Goal: Answer question/provide support: Share knowledge or assist other users

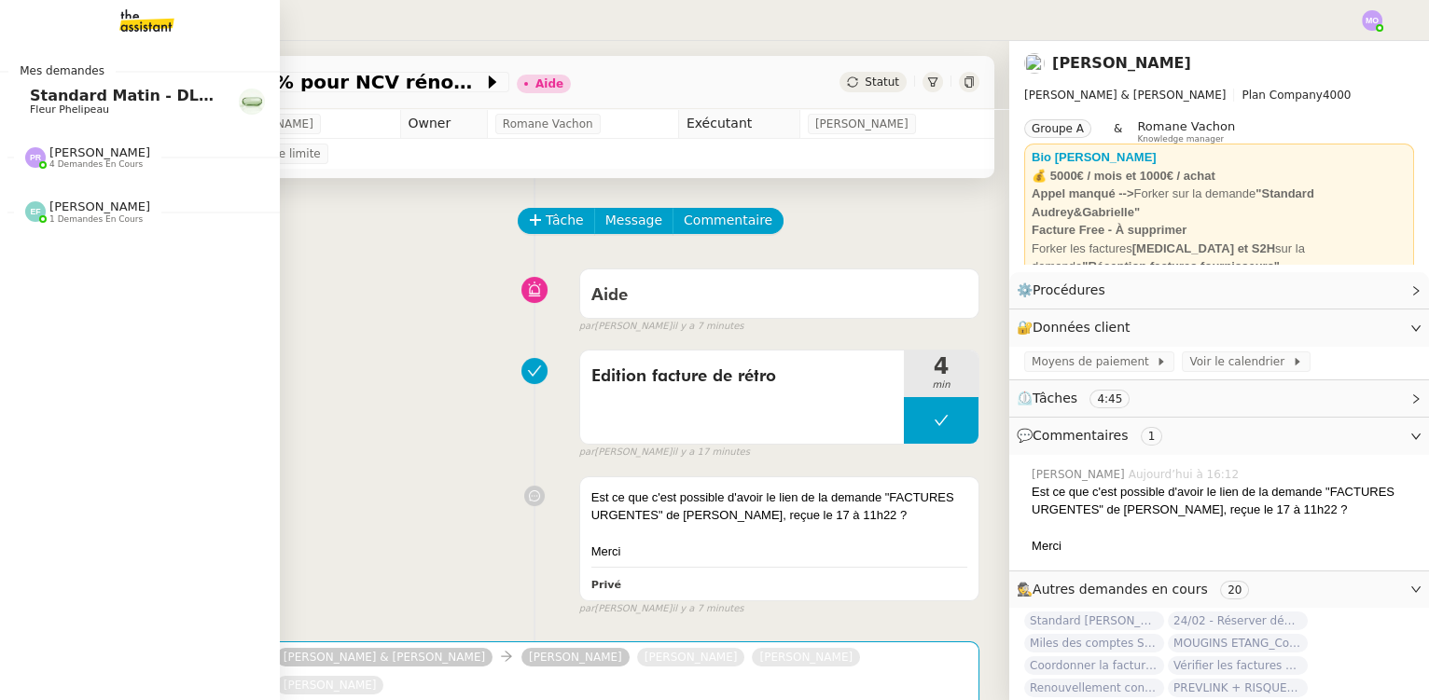
click at [137, 25] on img at bounding box center [132, 20] width 145 height 41
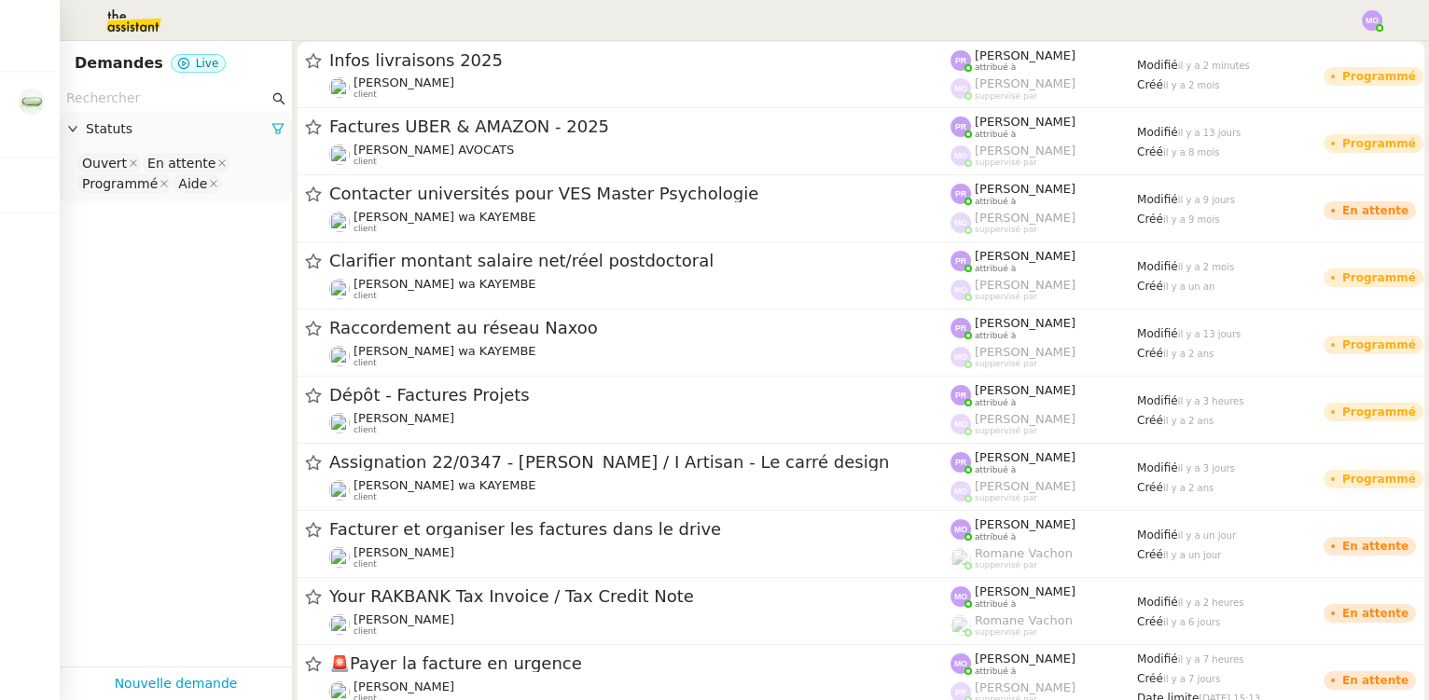
click at [142, 14] on img at bounding box center [119, 20] width 145 height 41
click at [128, 97] on input "text" at bounding box center [167, 98] width 202 height 21
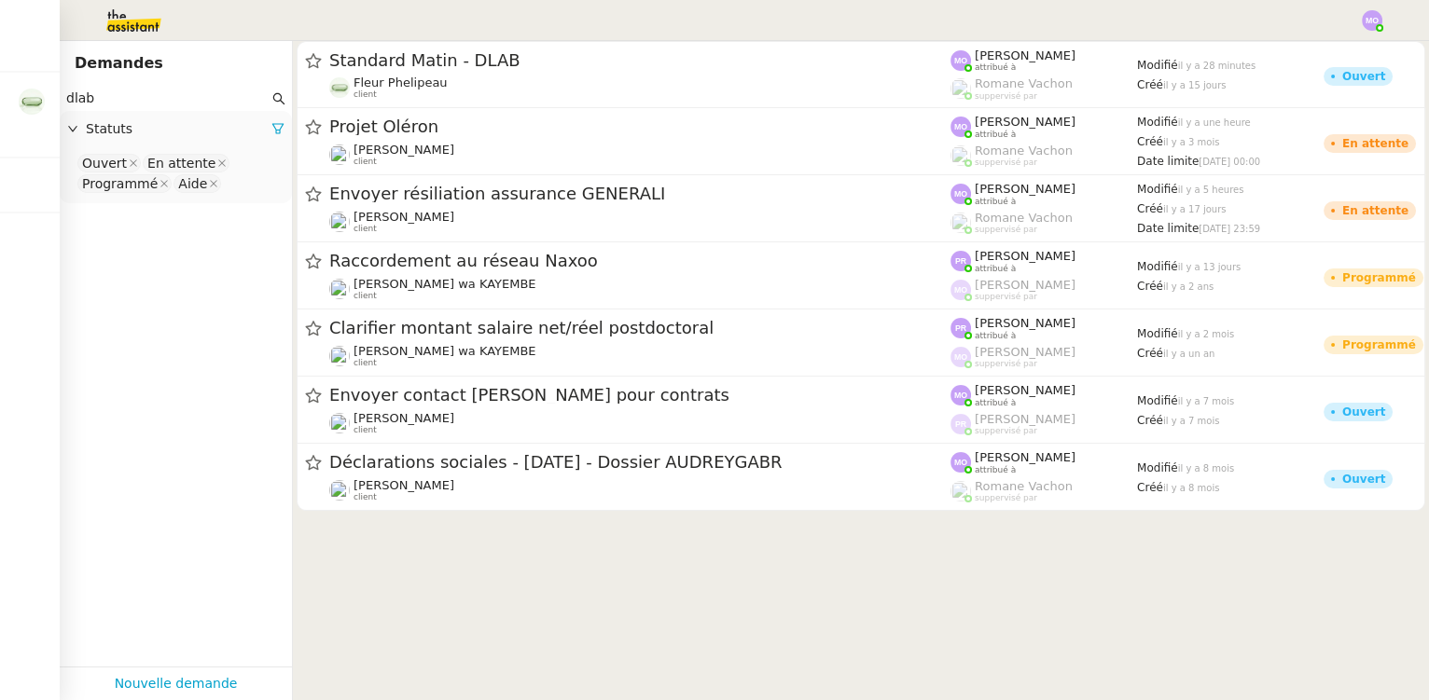
type input "dlab"
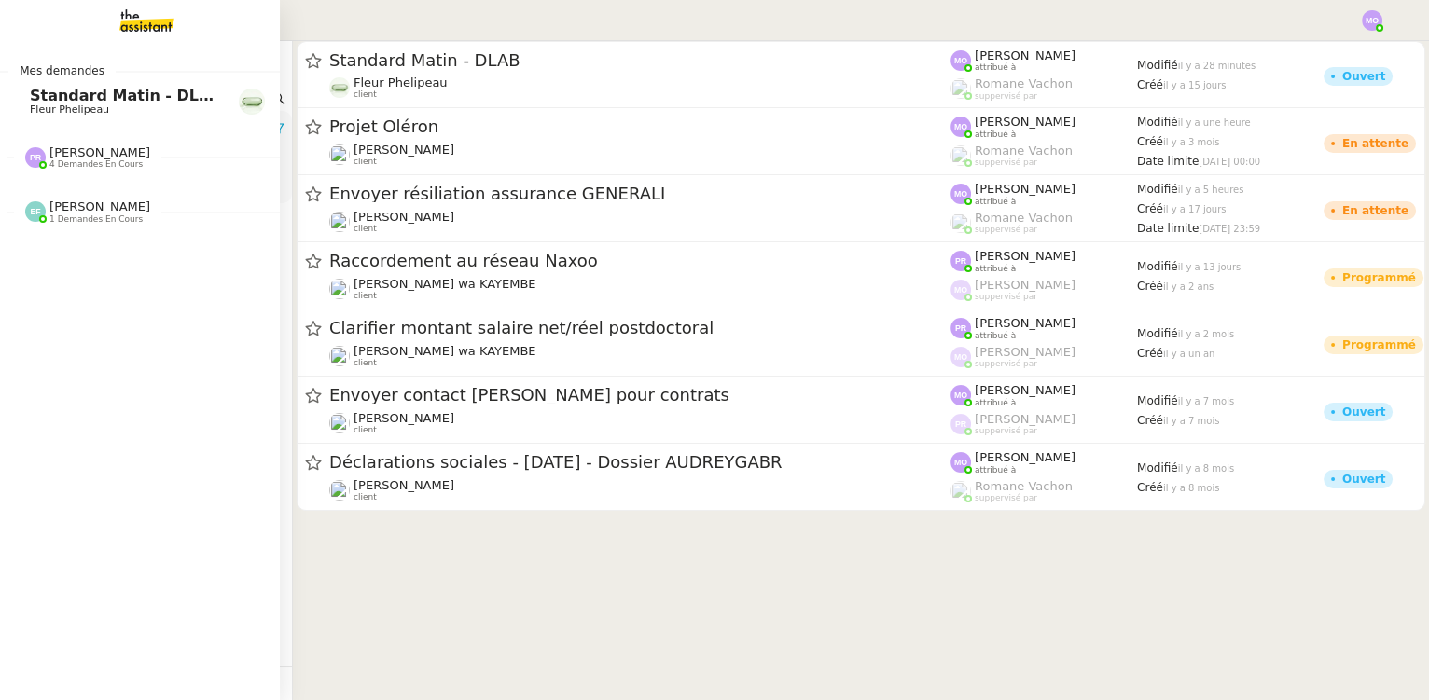
click at [157, 13] on img at bounding box center [132, 20] width 145 height 41
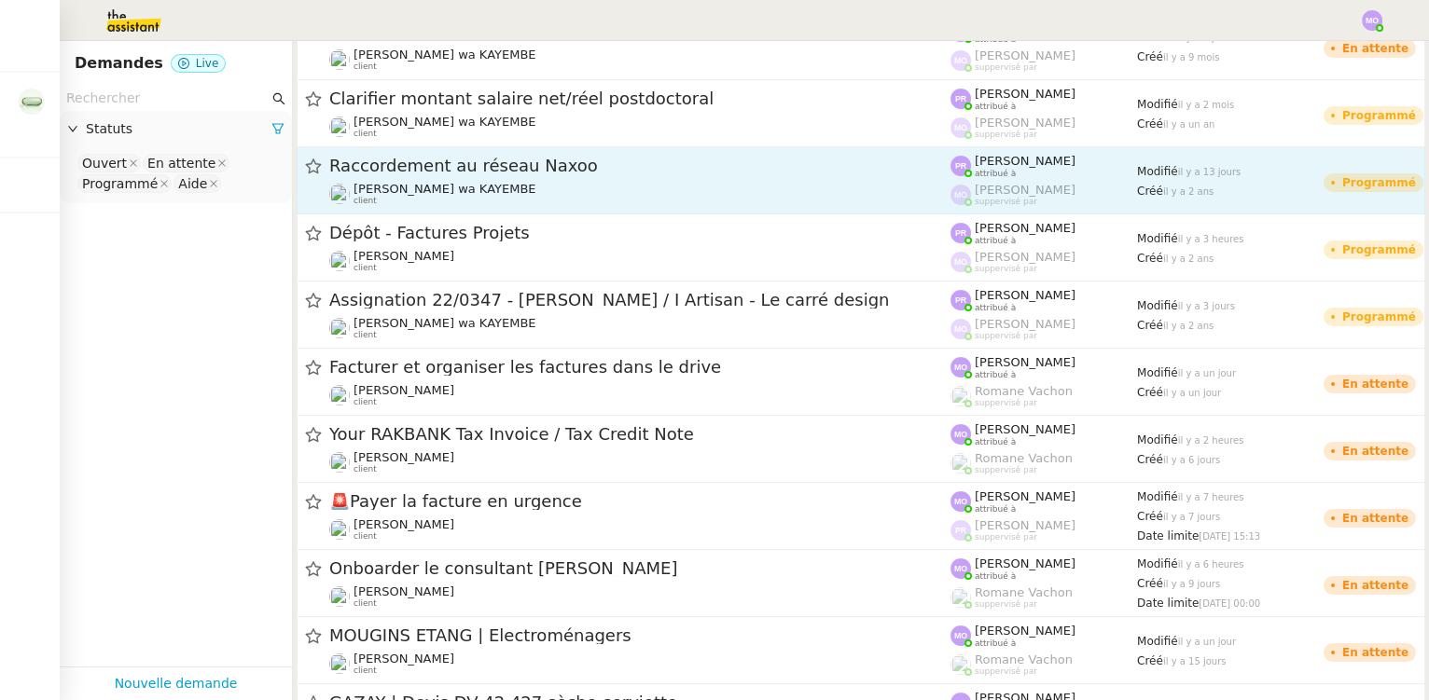
scroll to position [169, 0]
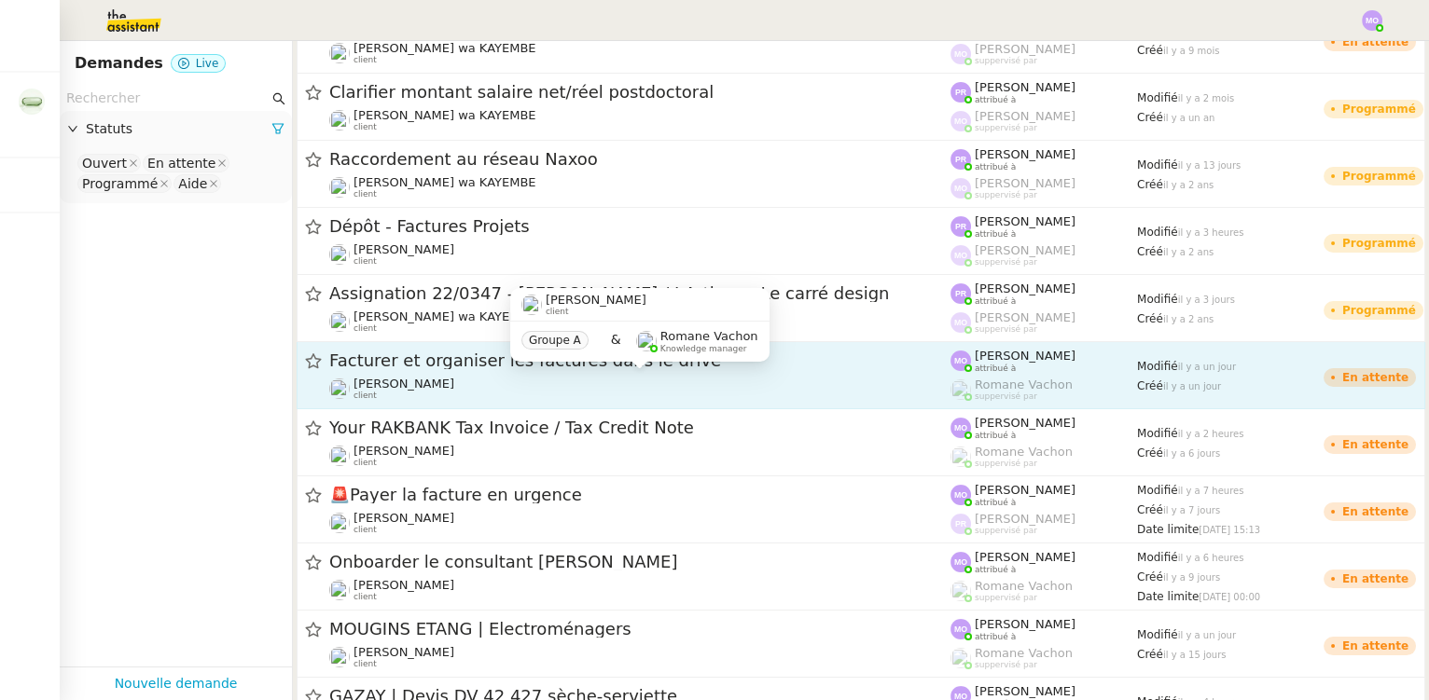
click at [818, 380] on div "[PERSON_NAME] client" at bounding box center [639, 389] width 621 height 24
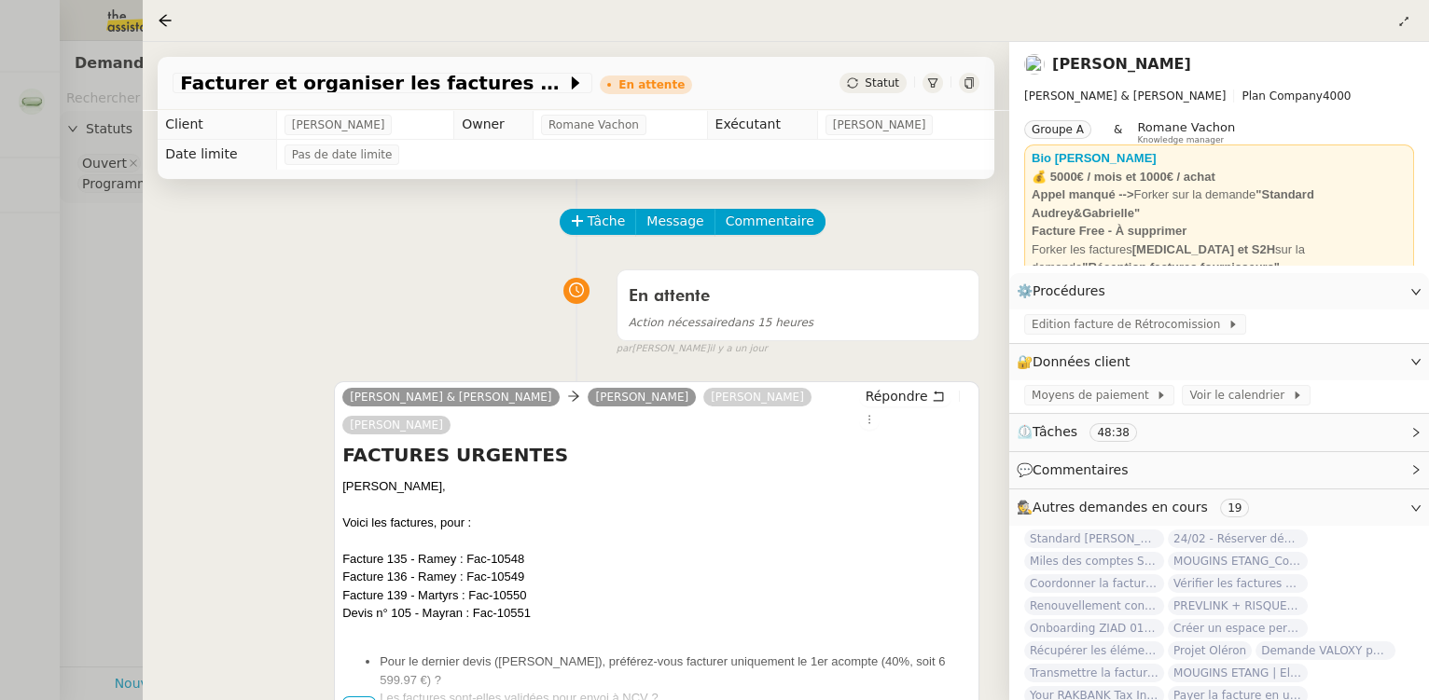
click at [883, 79] on span "Statut" at bounding box center [881, 82] width 35 height 13
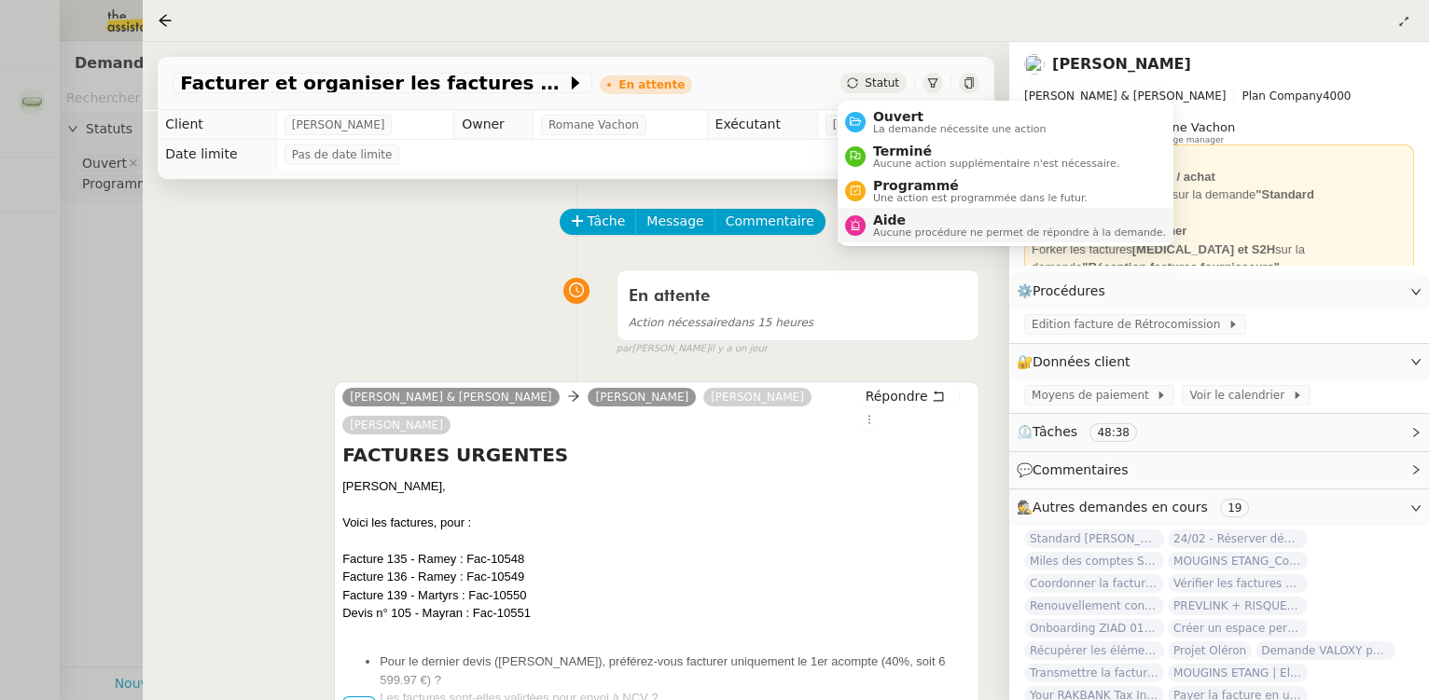
click at [894, 230] on span "Aucune procédure ne permet de répondre à la demande." at bounding box center [1019, 233] width 293 height 10
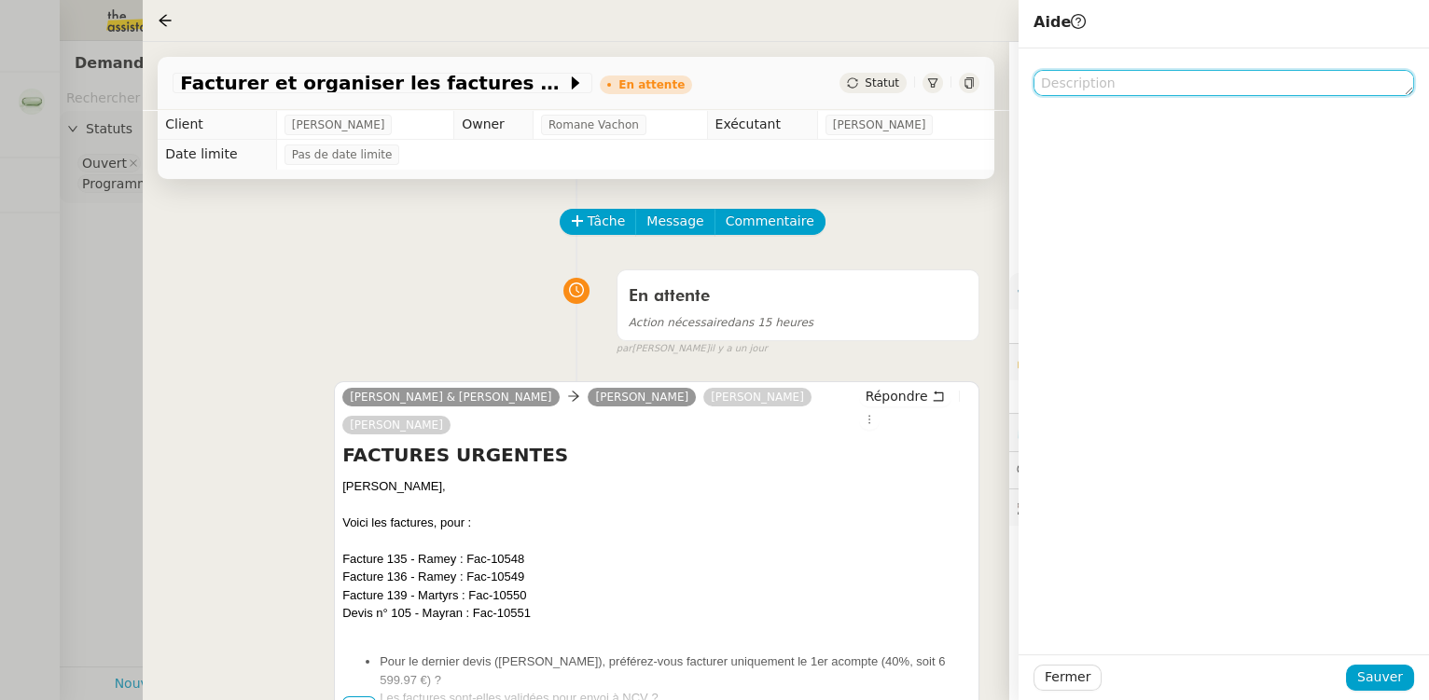
click at [1063, 74] on textarea at bounding box center [1223, 83] width 380 height 26
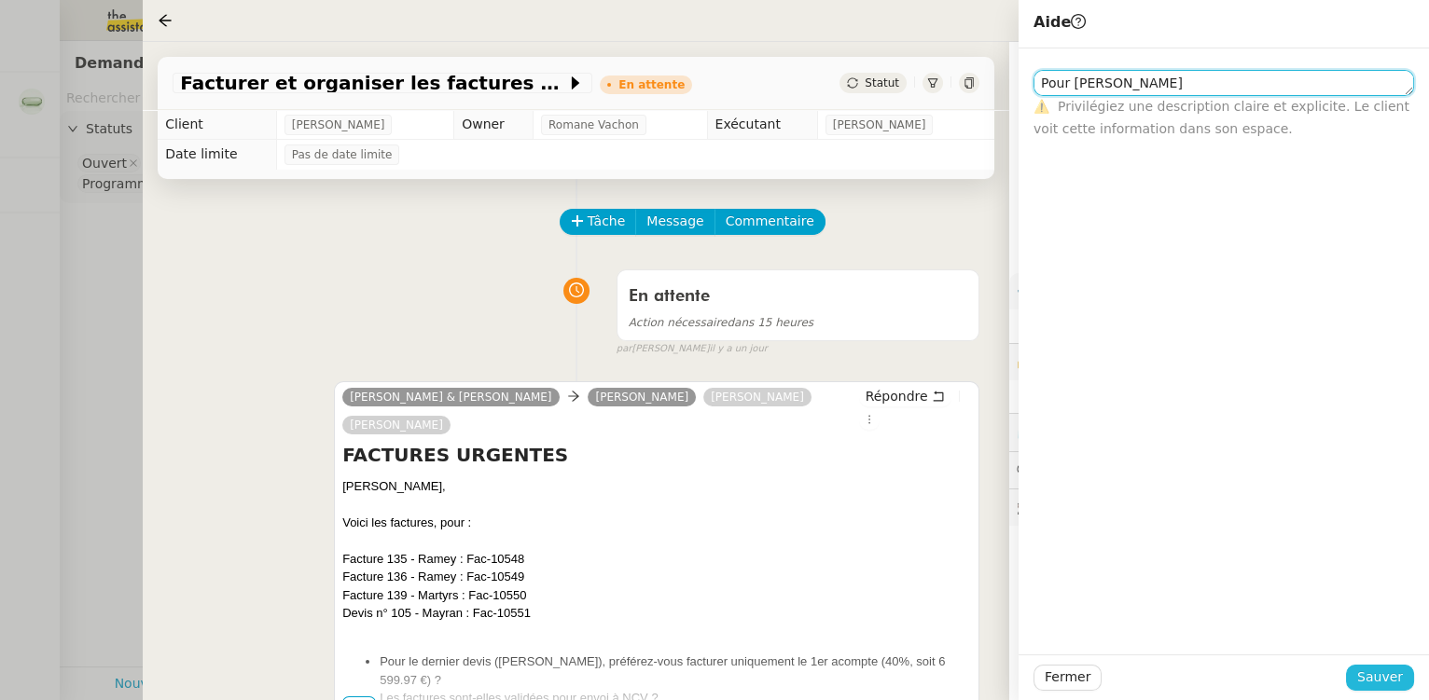
type textarea "Pour [PERSON_NAME]"
click at [1371, 678] on span "Sauver" at bounding box center [1380, 677] width 46 height 21
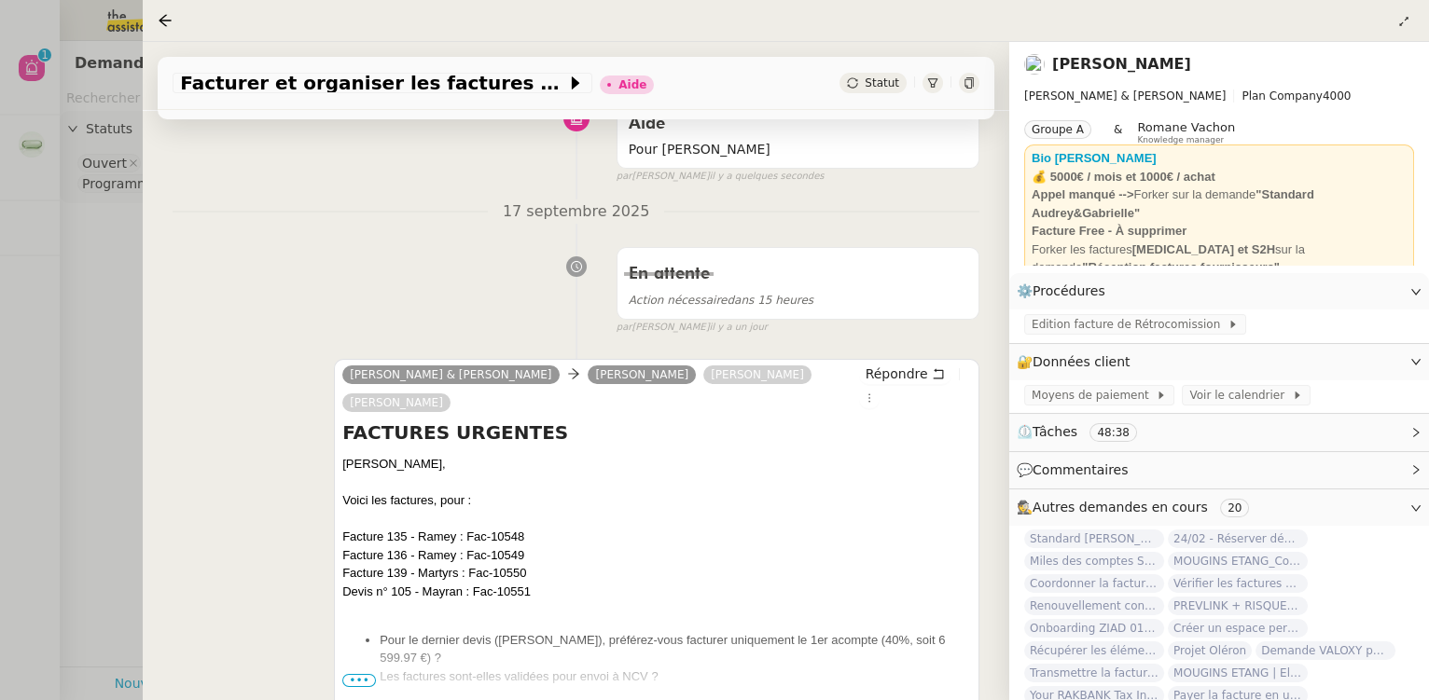
scroll to position [169, 0]
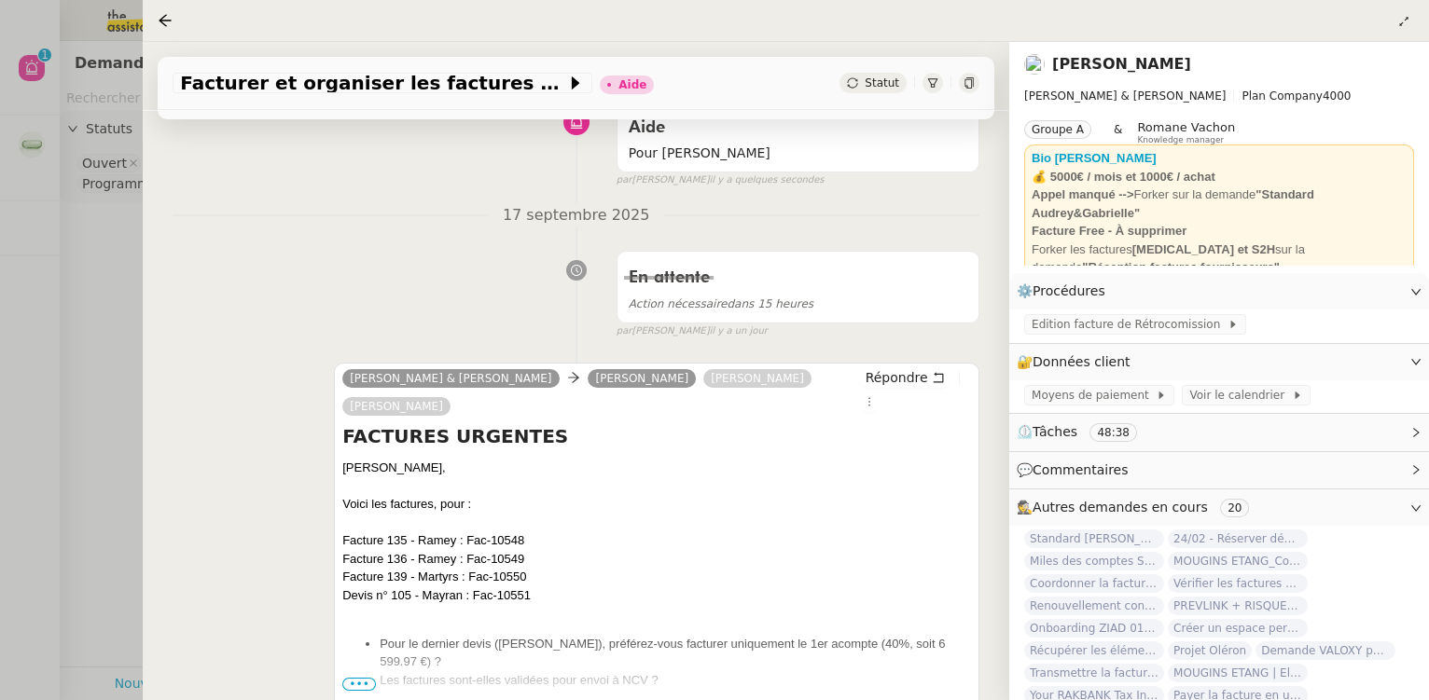
click at [83, 288] on div at bounding box center [714, 350] width 1429 height 700
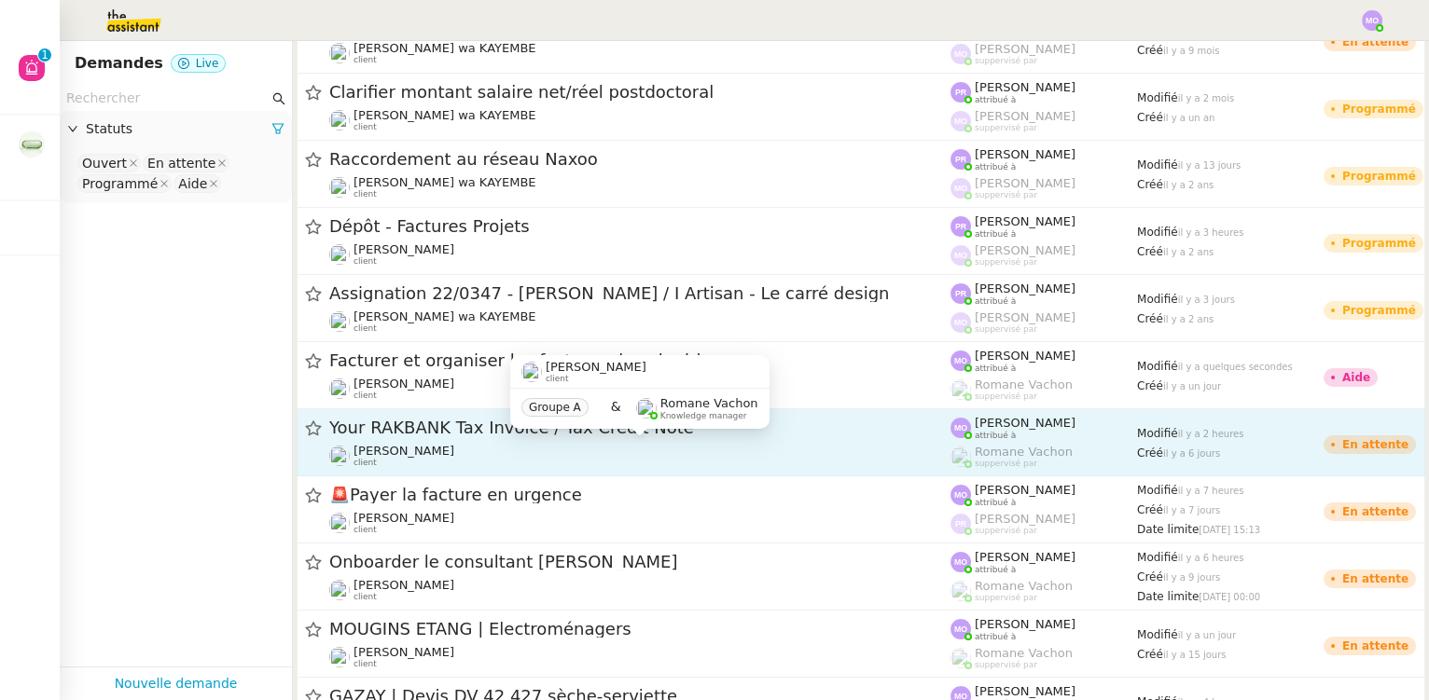
click at [539, 458] on div "[PERSON_NAME] client" at bounding box center [639, 456] width 621 height 24
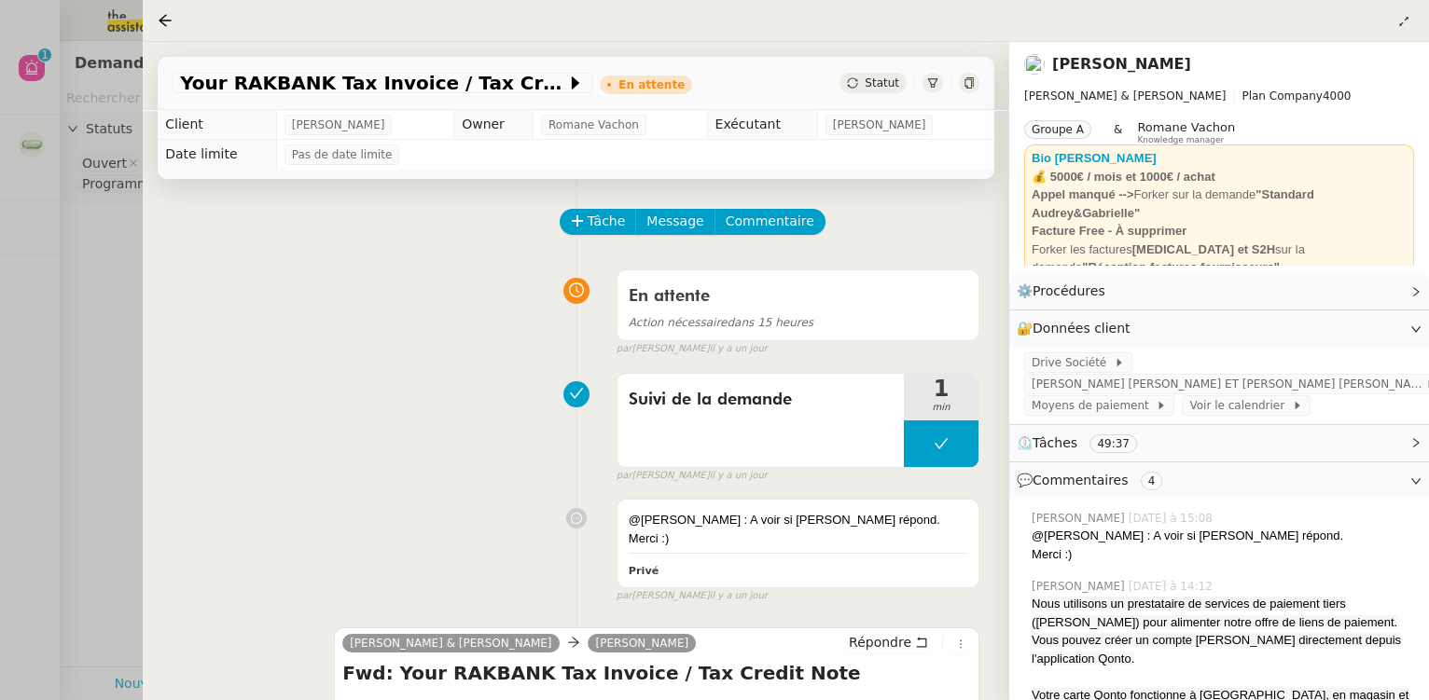
click at [127, 421] on div at bounding box center [714, 350] width 1429 height 700
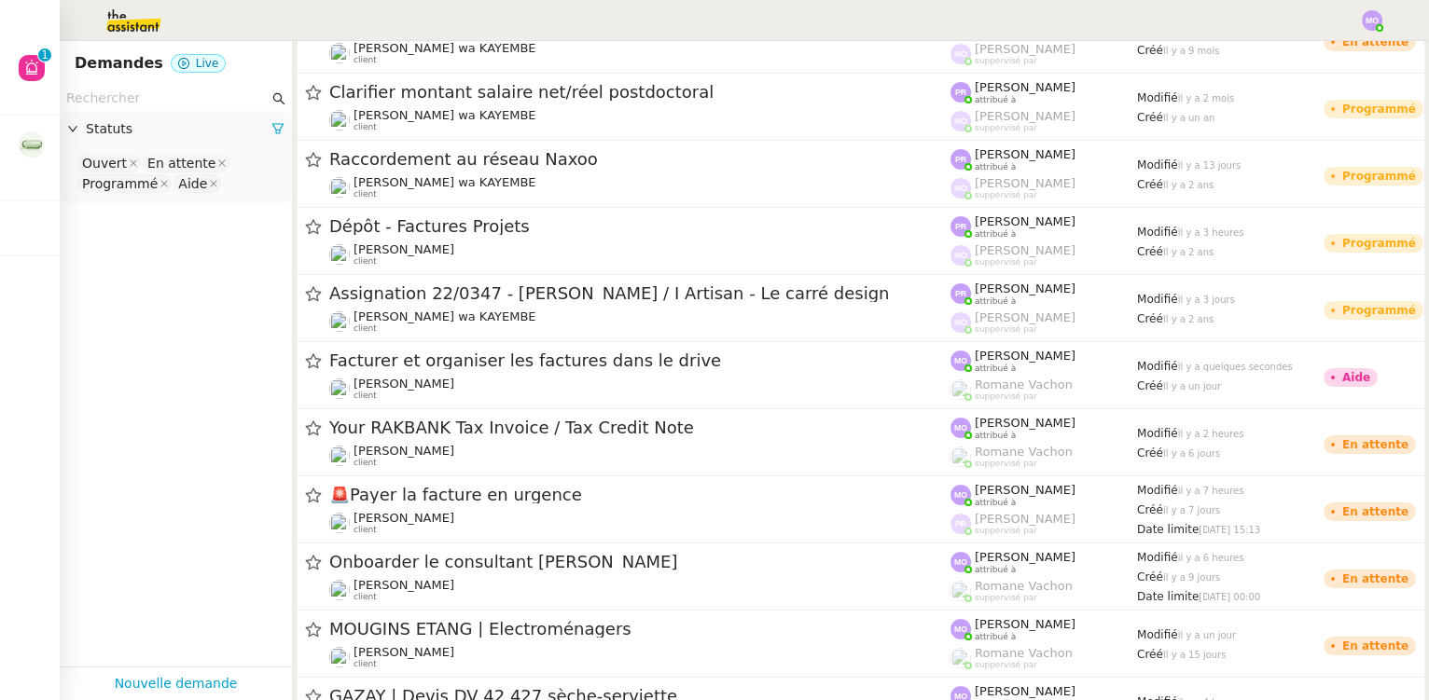
click at [88, 277] on app-tickets-filter "Statuts Ouvert En attente Programmé Aide" at bounding box center [176, 376] width 232 height 581
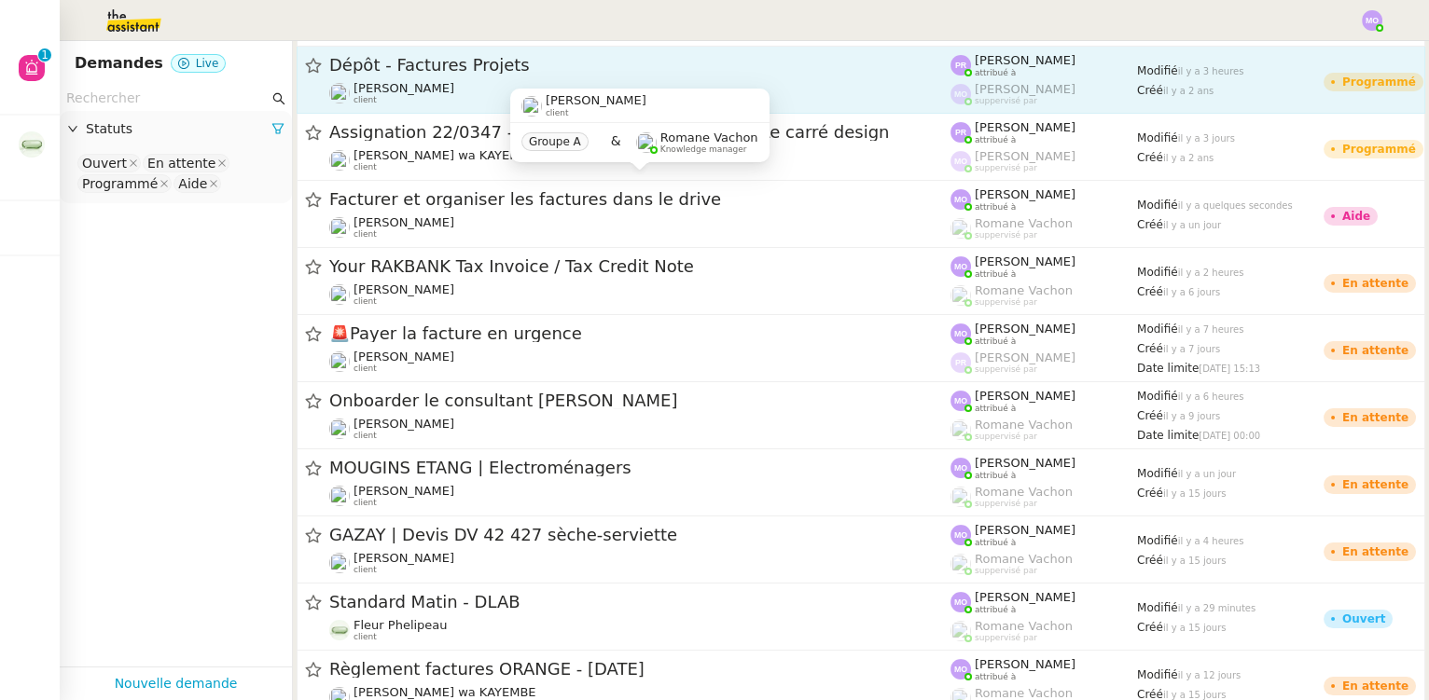
scroll to position [339, 0]
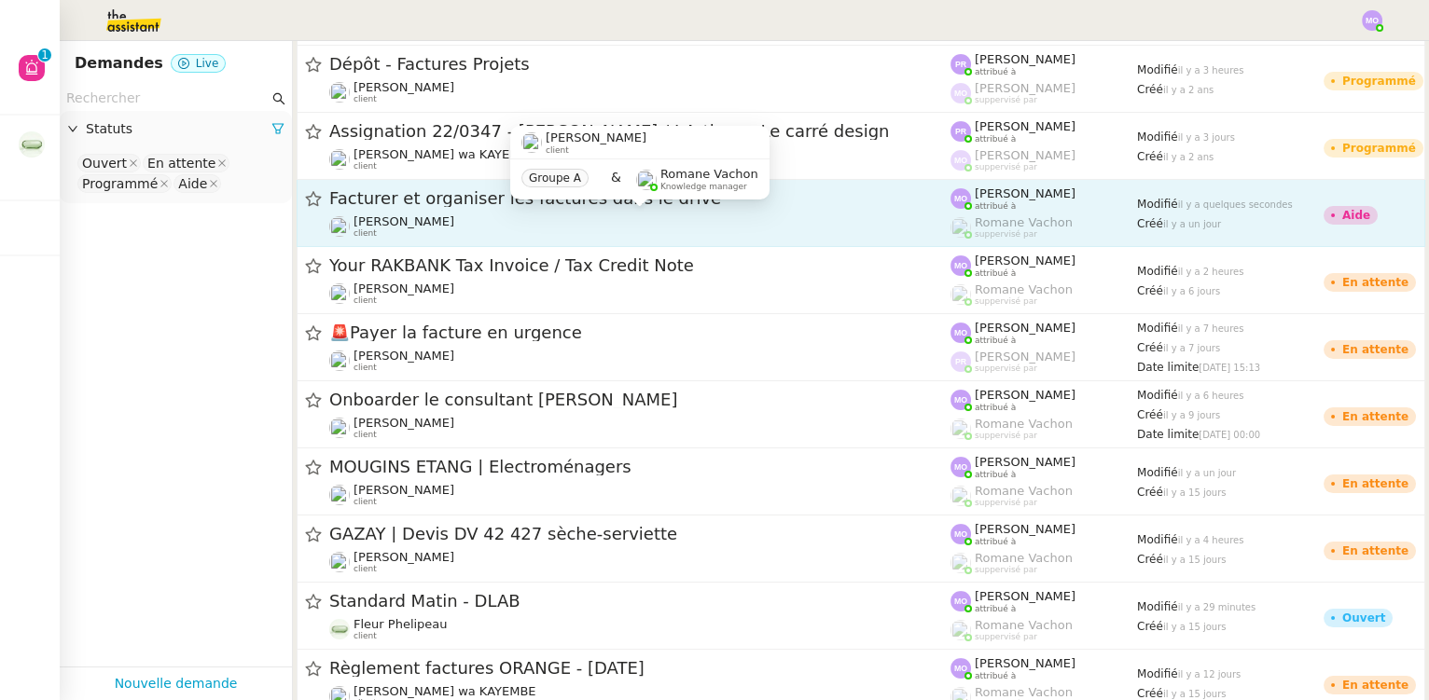
click at [515, 233] on div "[PERSON_NAME] client" at bounding box center [639, 226] width 621 height 24
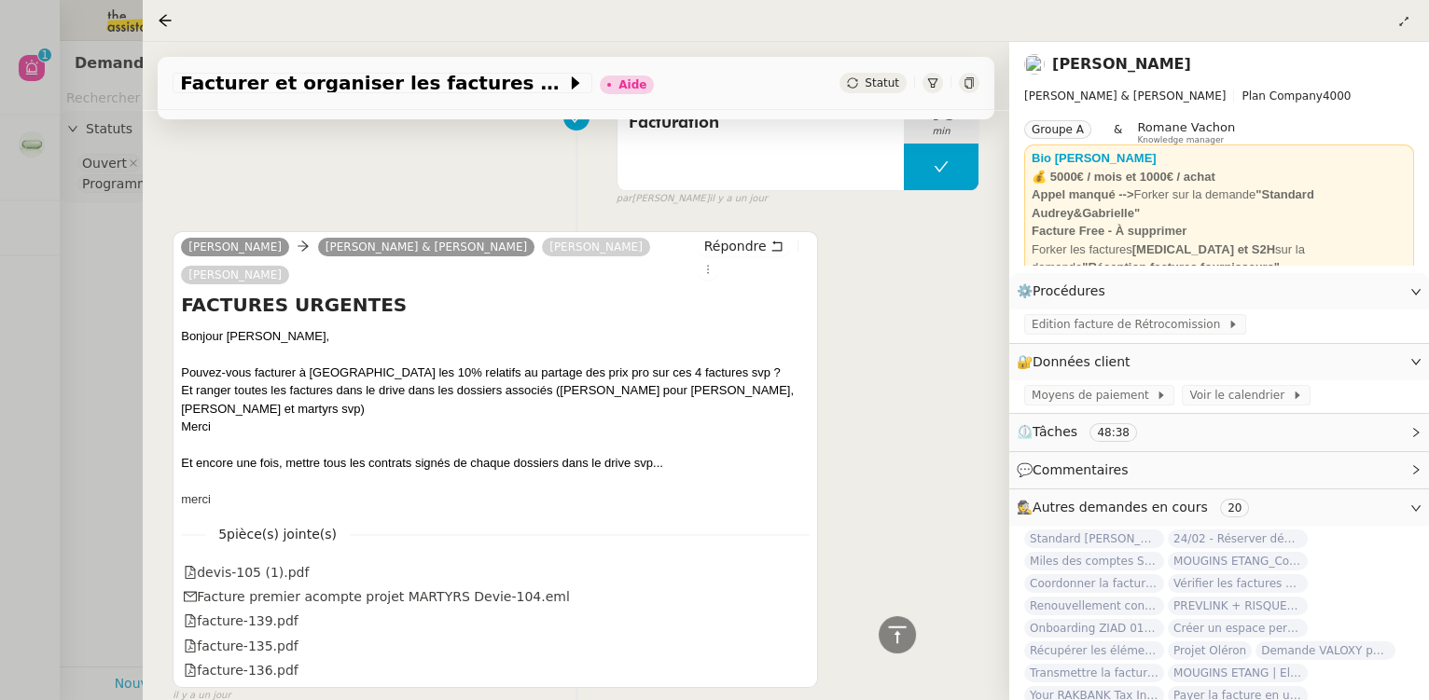
scroll to position [1101, 0]
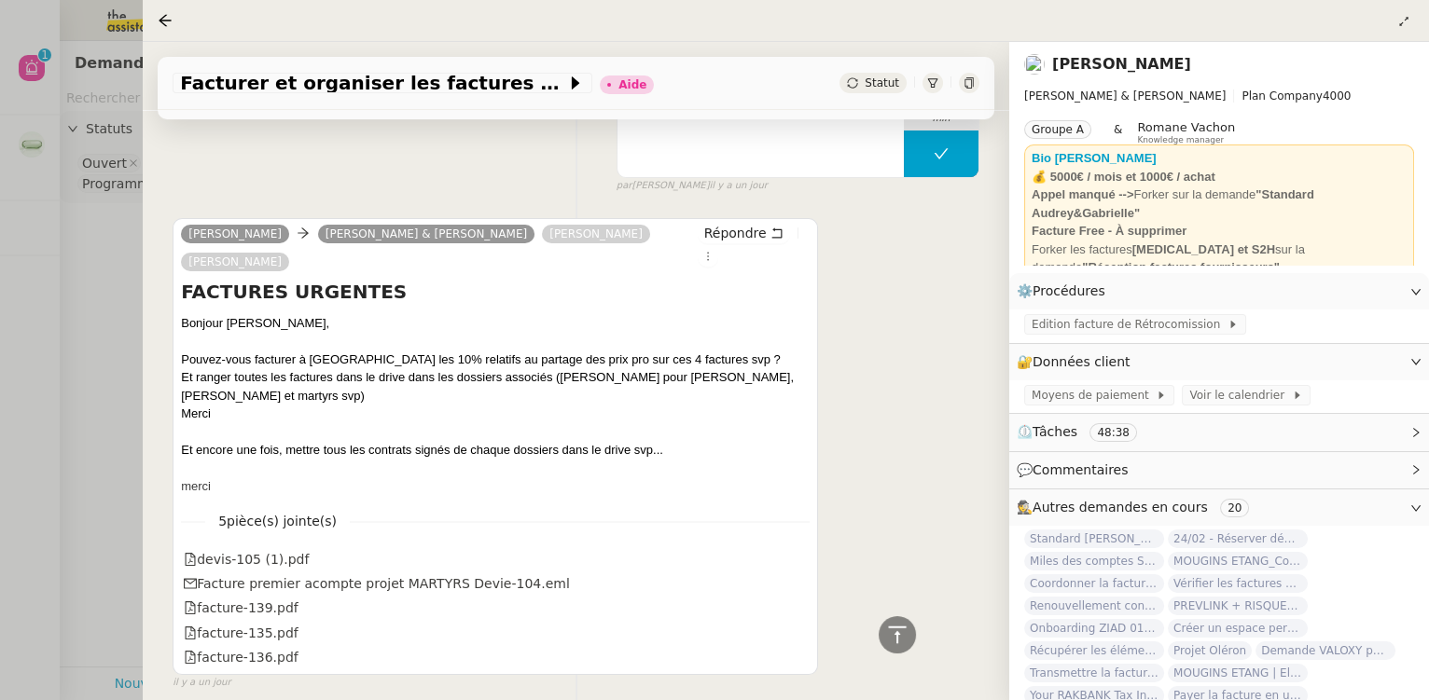
click at [91, 326] on div at bounding box center [714, 350] width 1429 height 700
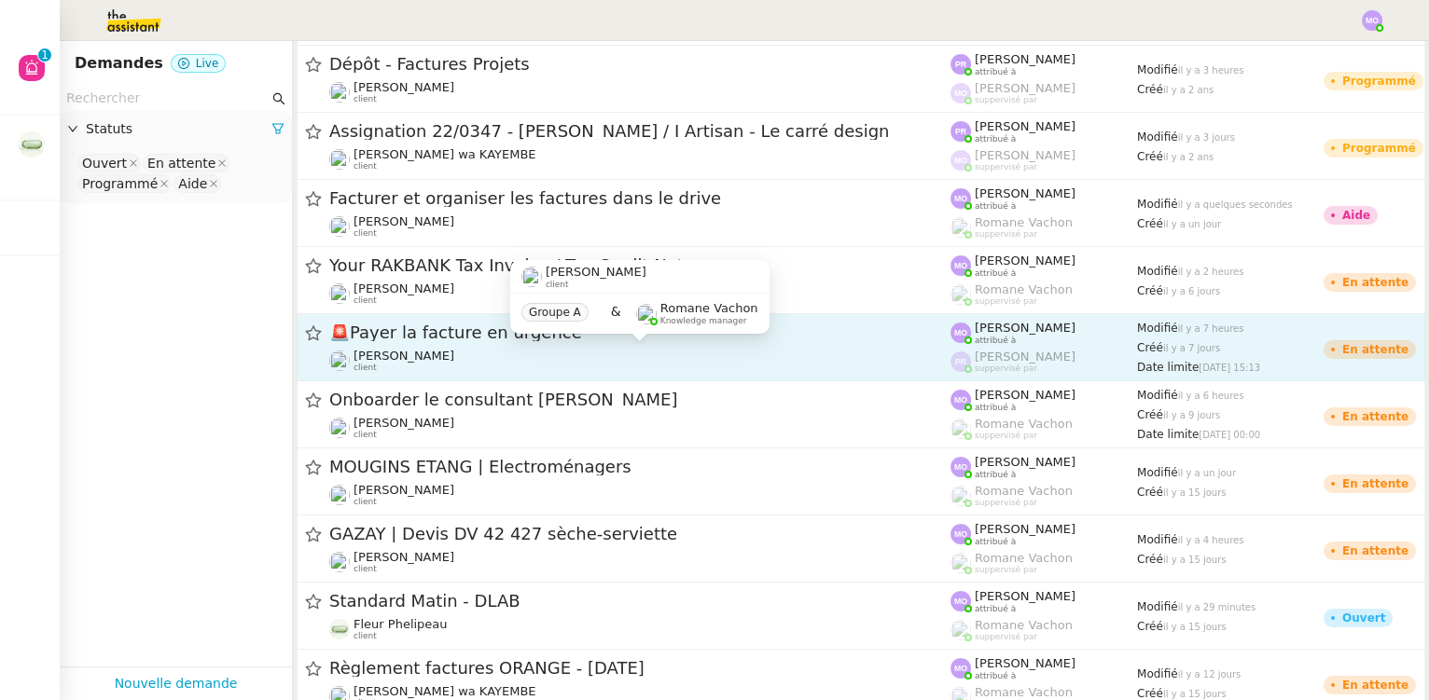
click at [468, 359] on div "[PERSON_NAME] client" at bounding box center [639, 361] width 621 height 24
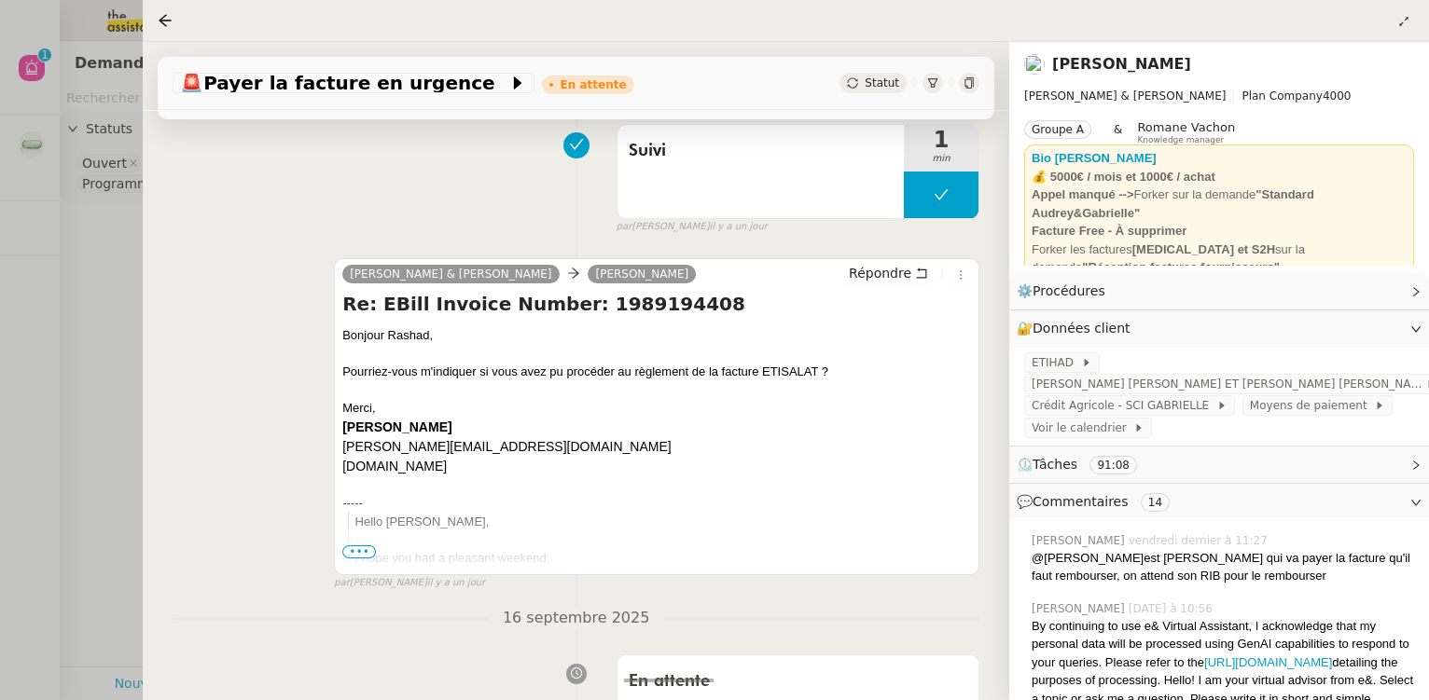
scroll to position [254, 0]
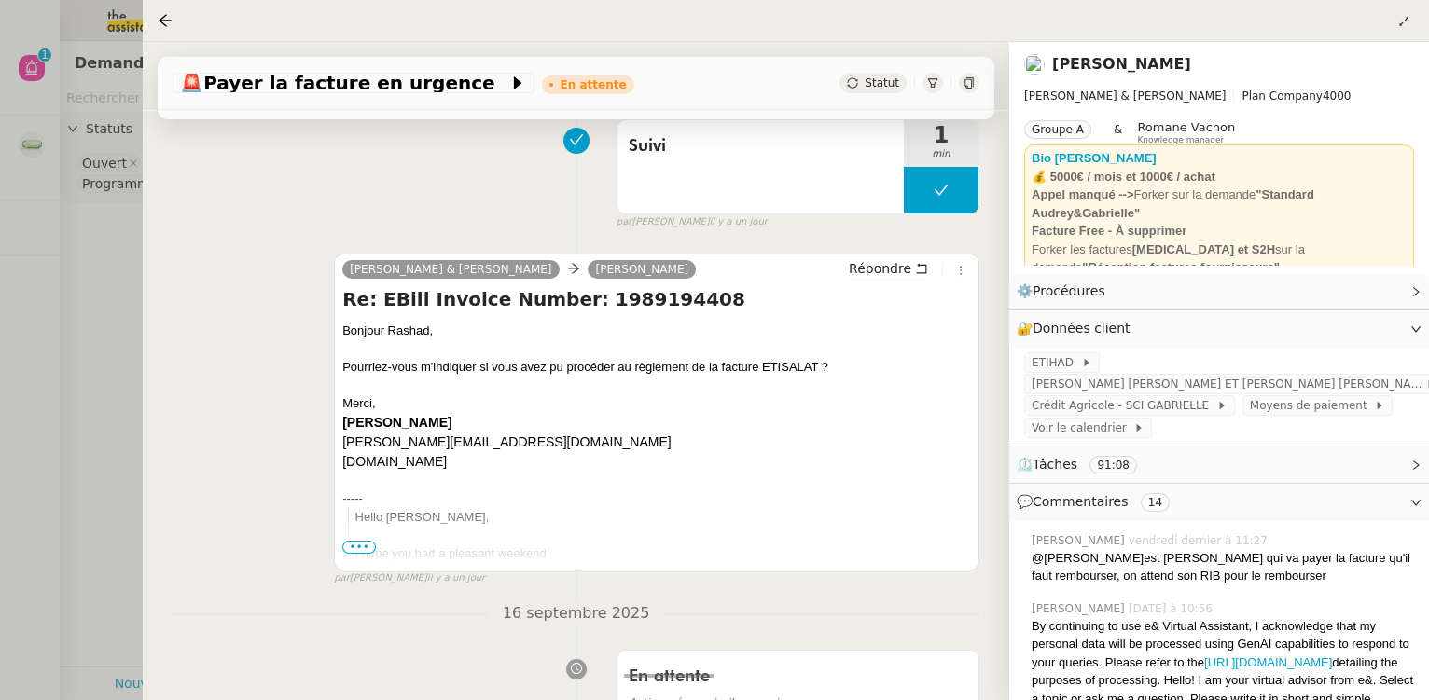
click at [69, 351] on div at bounding box center [714, 350] width 1429 height 700
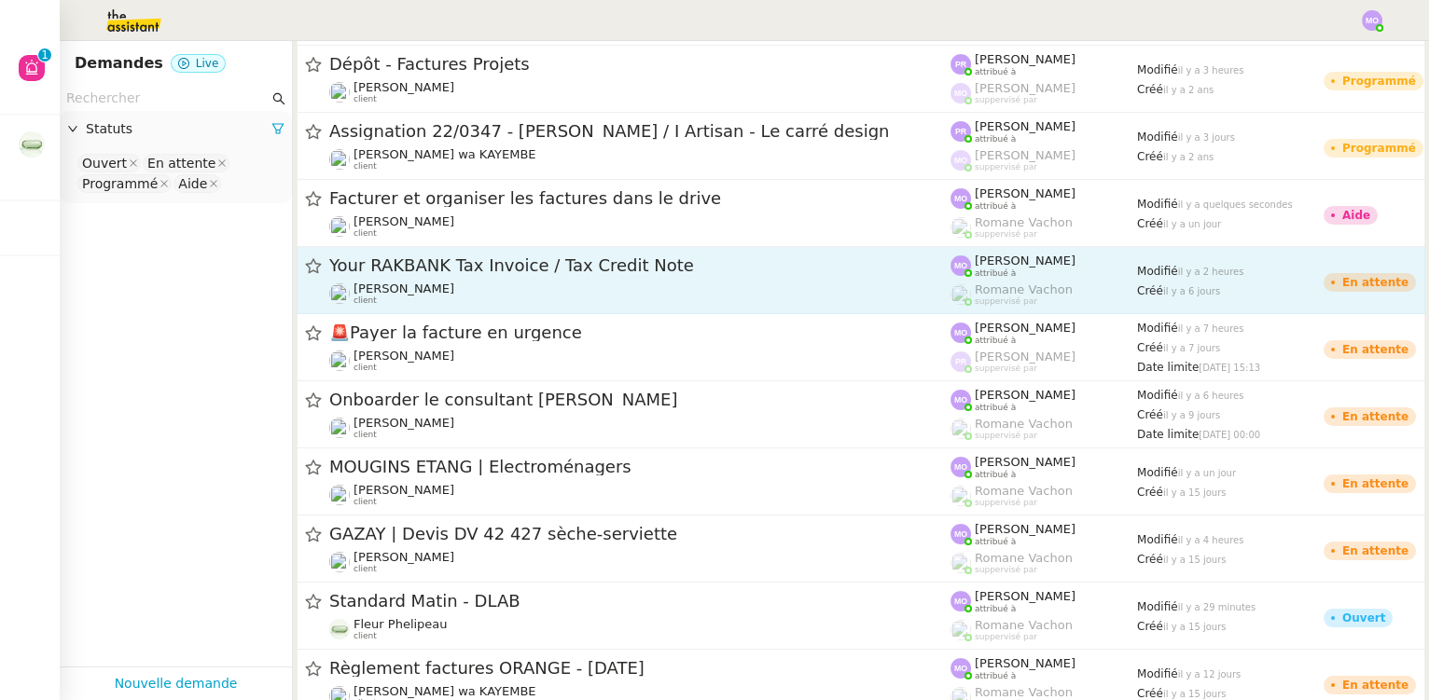
click at [535, 283] on div "[PERSON_NAME] client" at bounding box center [639, 294] width 621 height 24
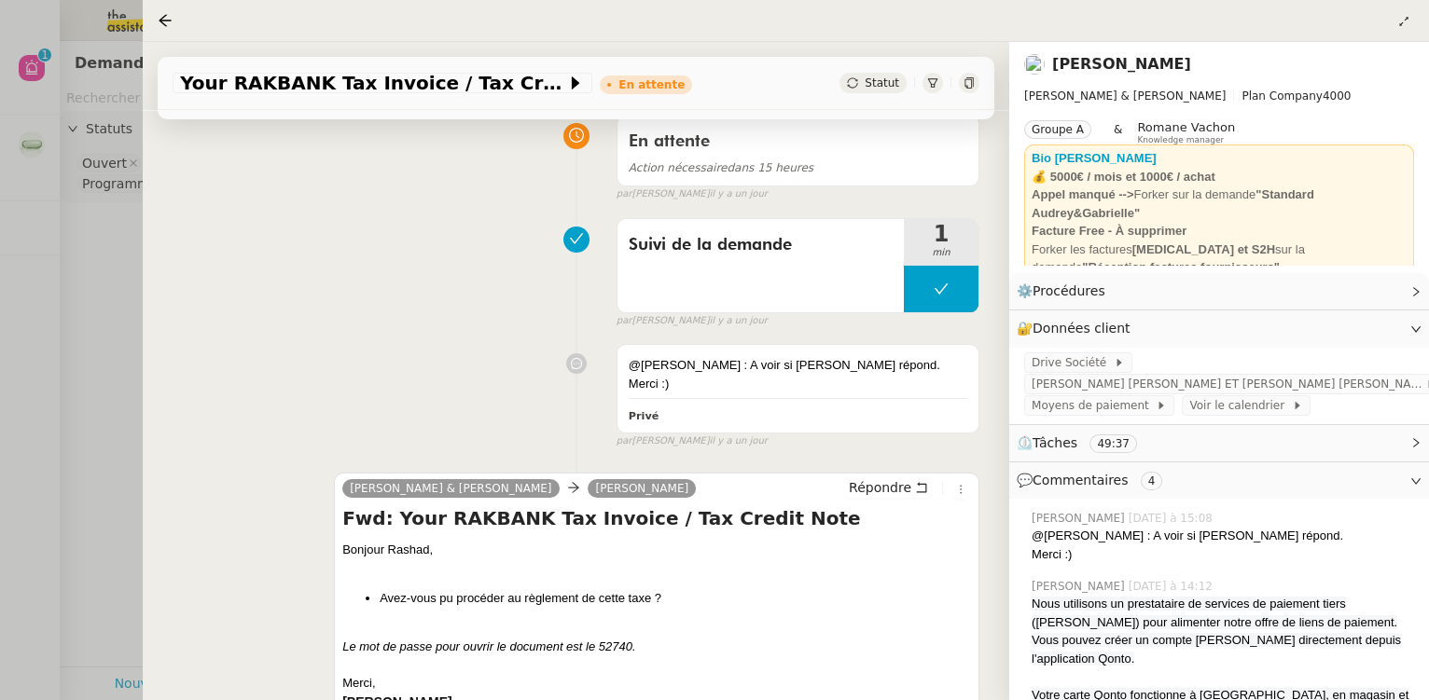
scroll to position [169, 0]
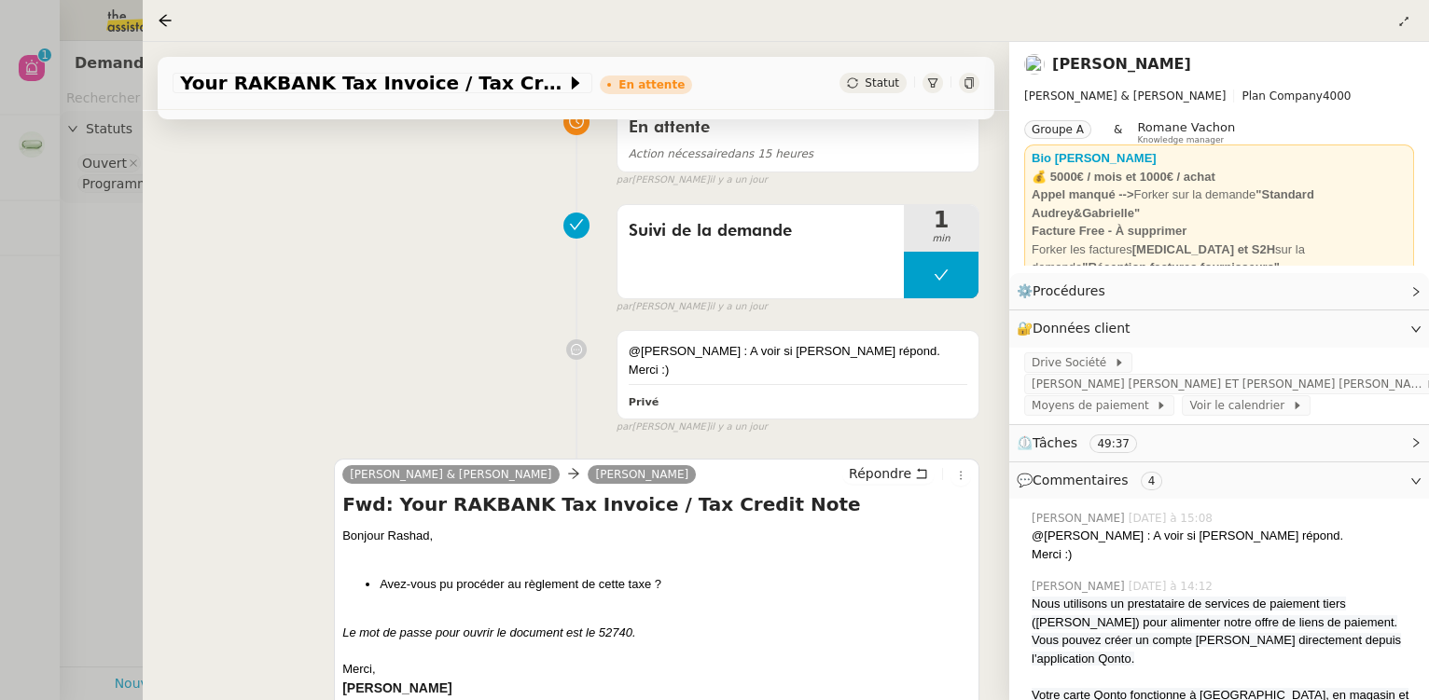
click at [125, 325] on div at bounding box center [714, 350] width 1429 height 700
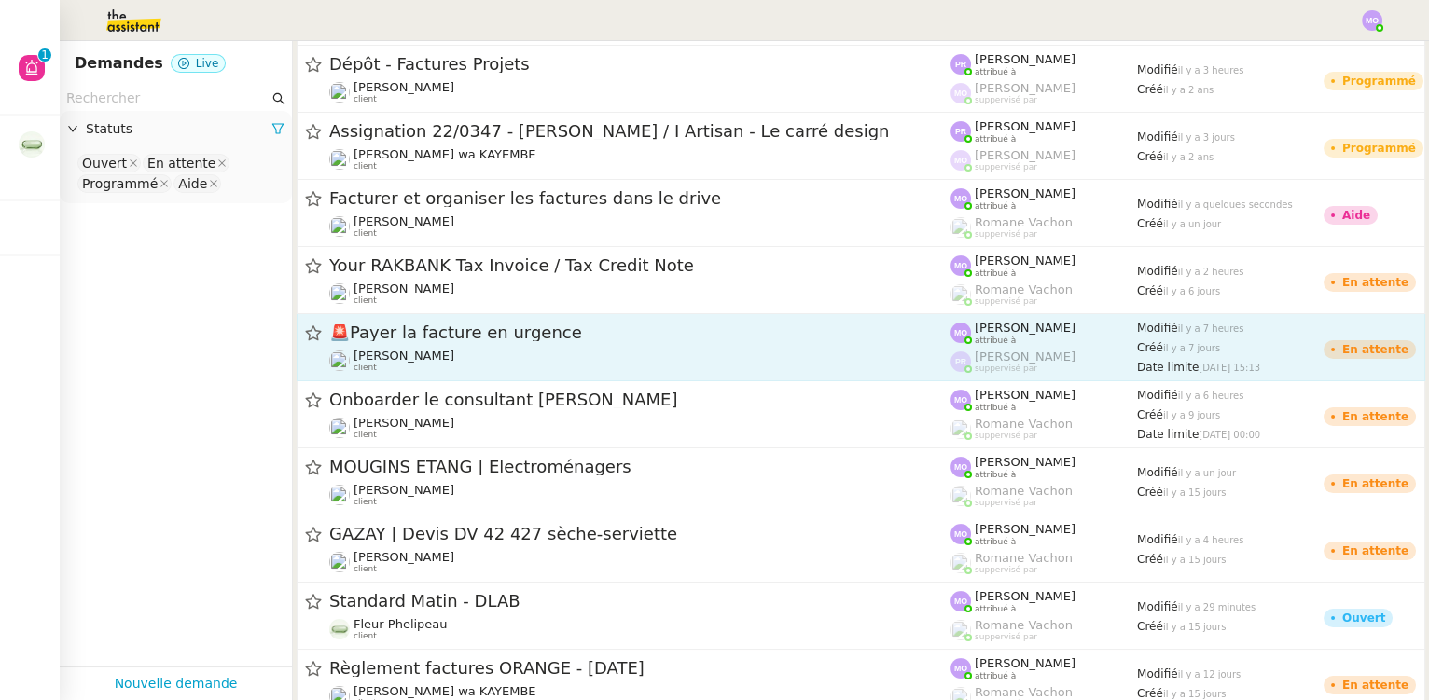
click at [485, 344] on div "🚨 Payer la facture en urgence [PERSON_NAME] client" at bounding box center [639, 347] width 621 height 51
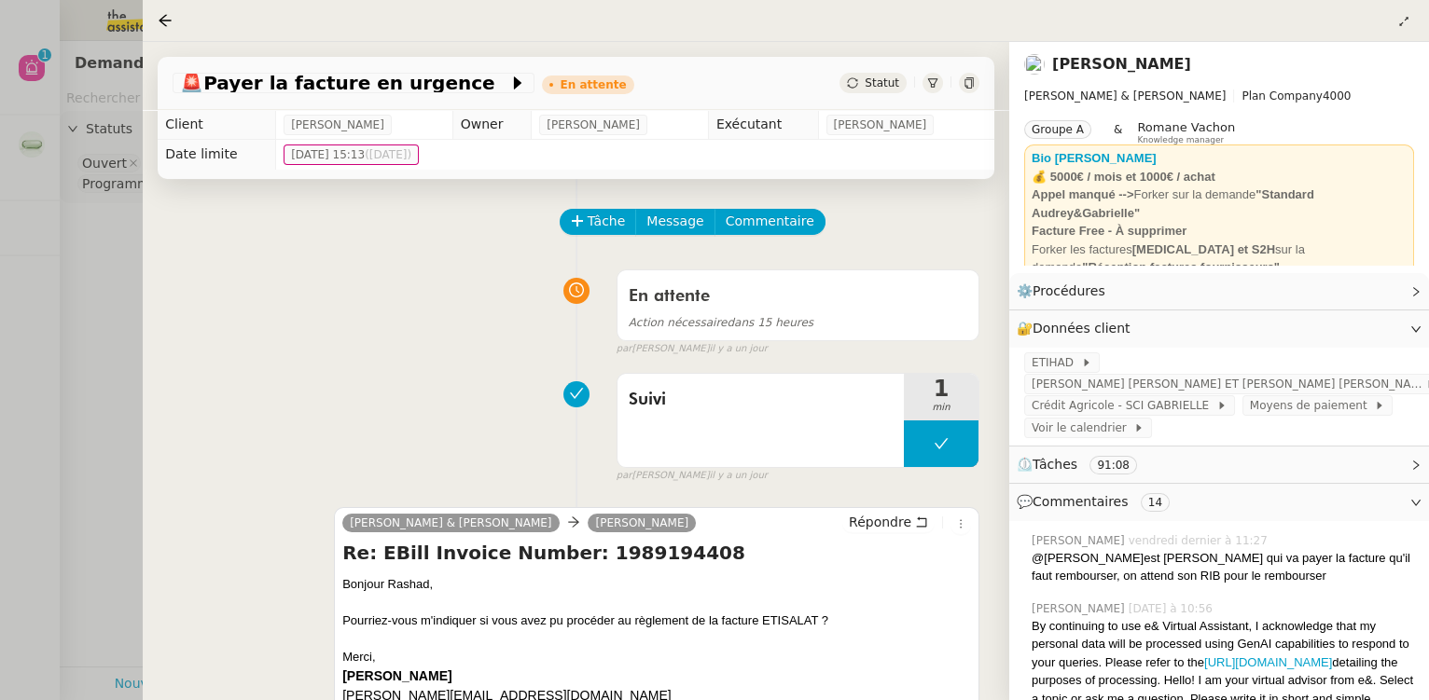
click at [109, 354] on div at bounding box center [714, 350] width 1429 height 700
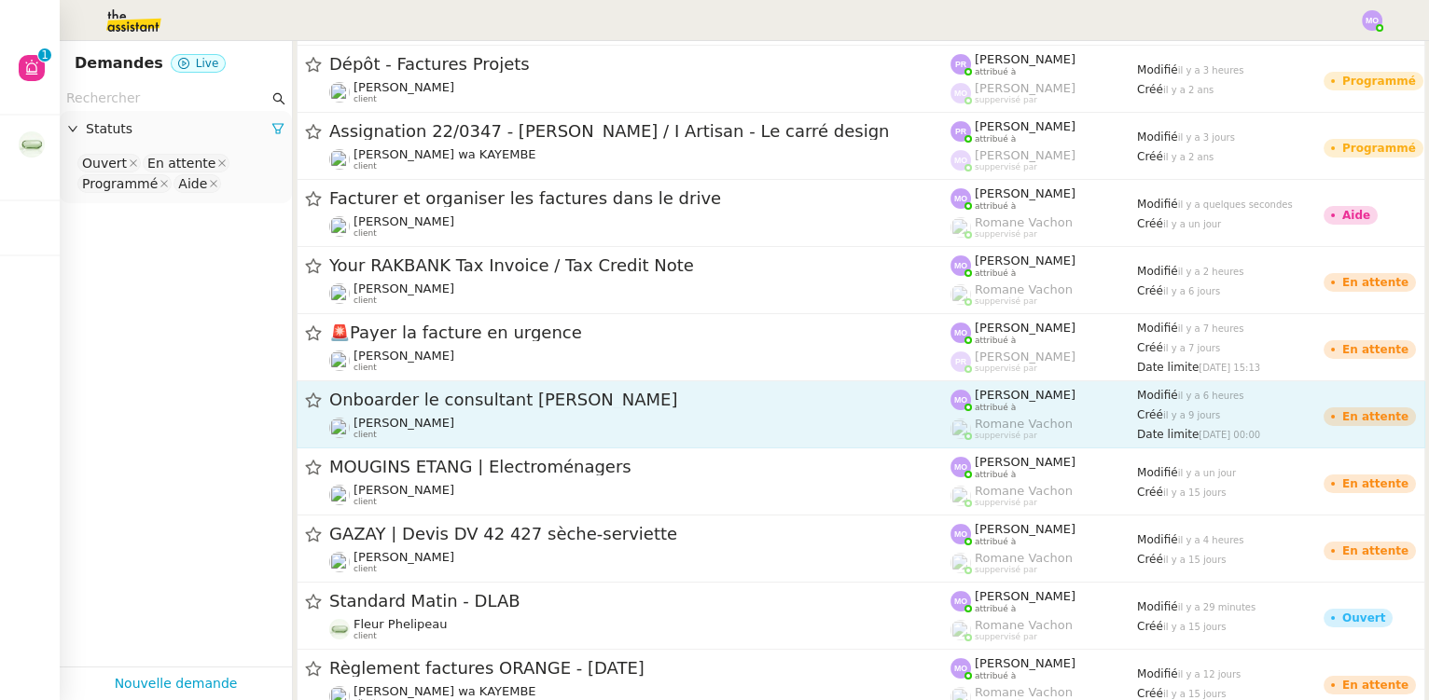
click at [510, 416] on div "[PERSON_NAME] client" at bounding box center [639, 428] width 621 height 24
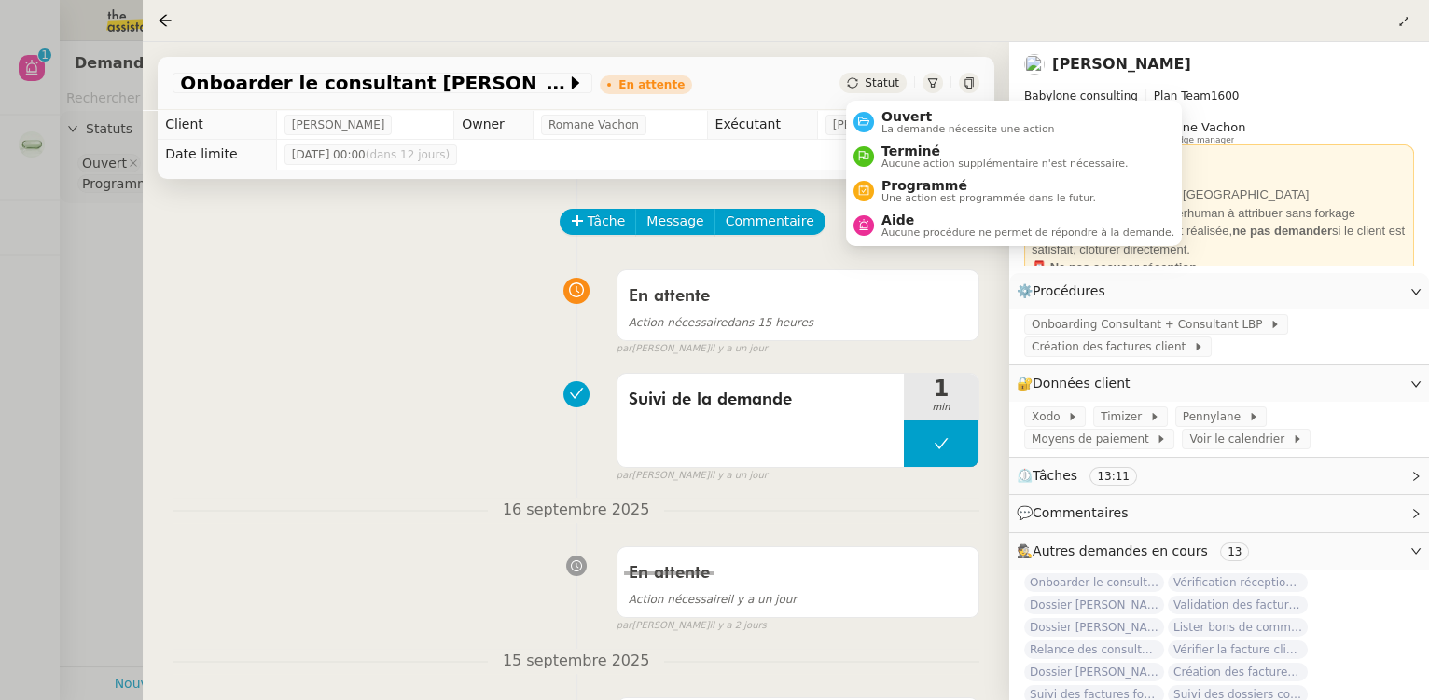
click at [895, 92] on div "Statut" at bounding box center [872, 83] width 67 height 21
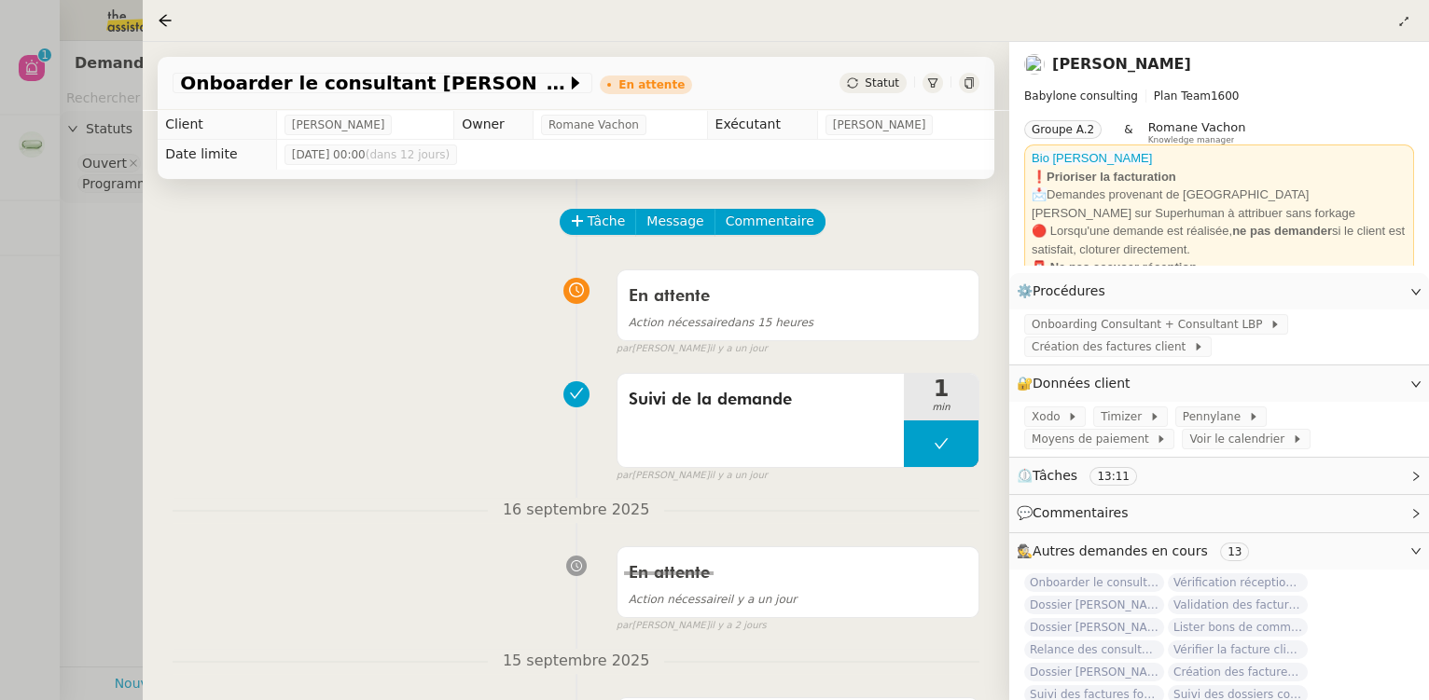
click at [422, 322] on div "En attente Action nécessaire dans 15 heures false par [PERSON_NAME] [DATE]" at bounding box center [576, 309] width 807 height 96
click at [763, 224] on span "Commentaire" at bounding box center [770, 221] width 89 height 21
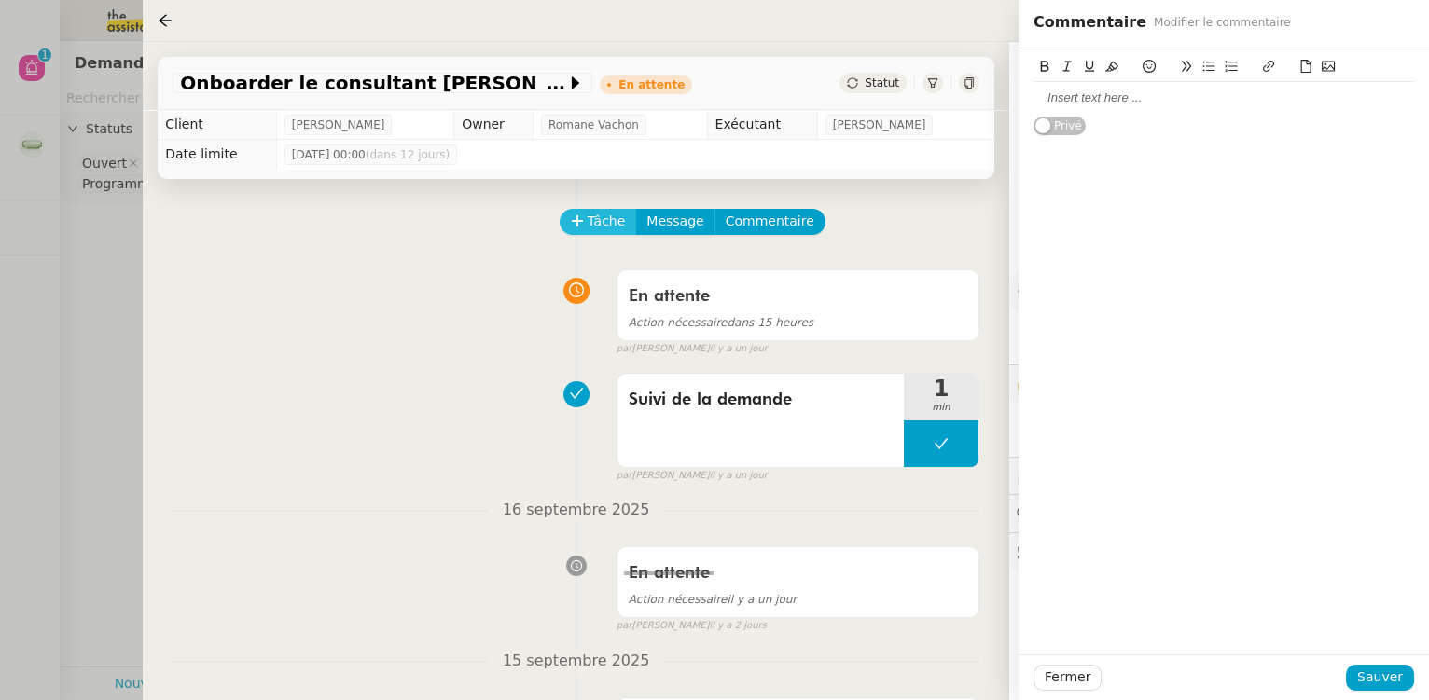
click at [608, 230] on span "Tâche" at bounding box center [607, 221] width 38 height 21
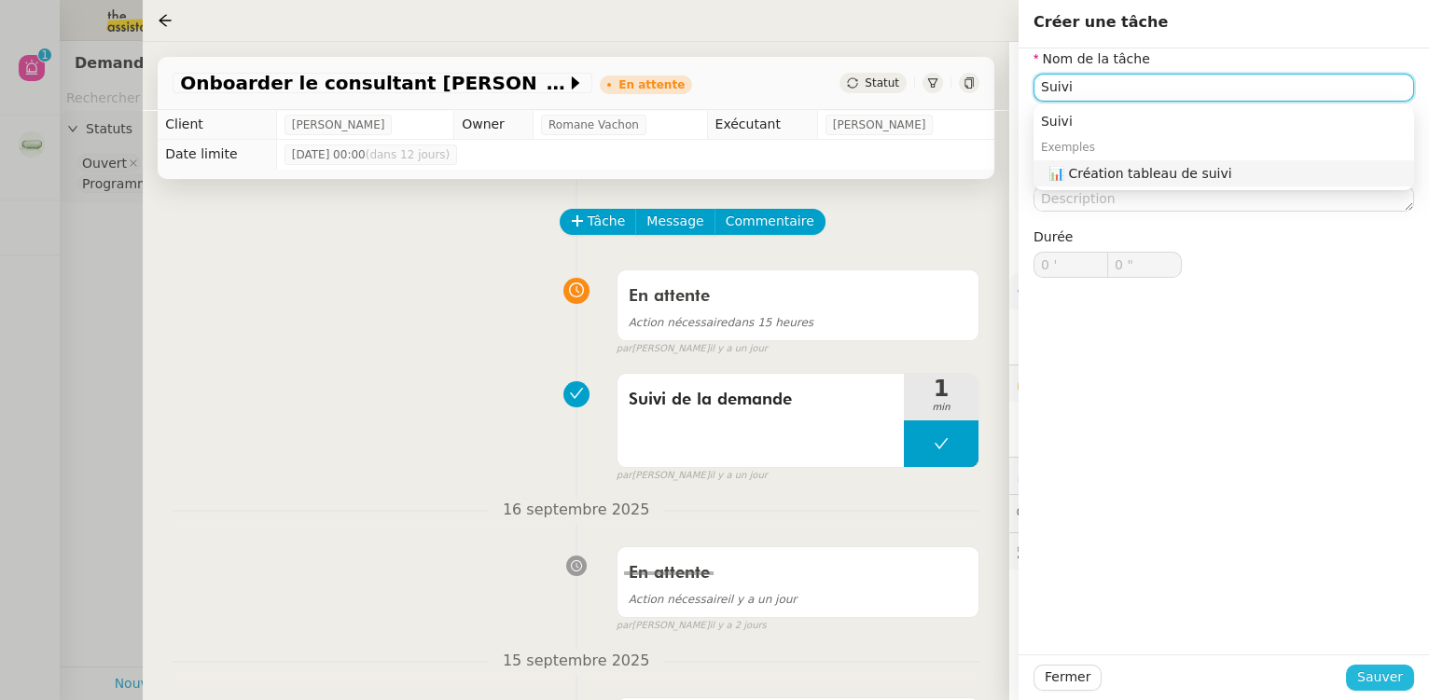
type input "Suivi"
click at [1358, 680] on button "Sauver" at bounding box center [1380, 678] width 68 height 26
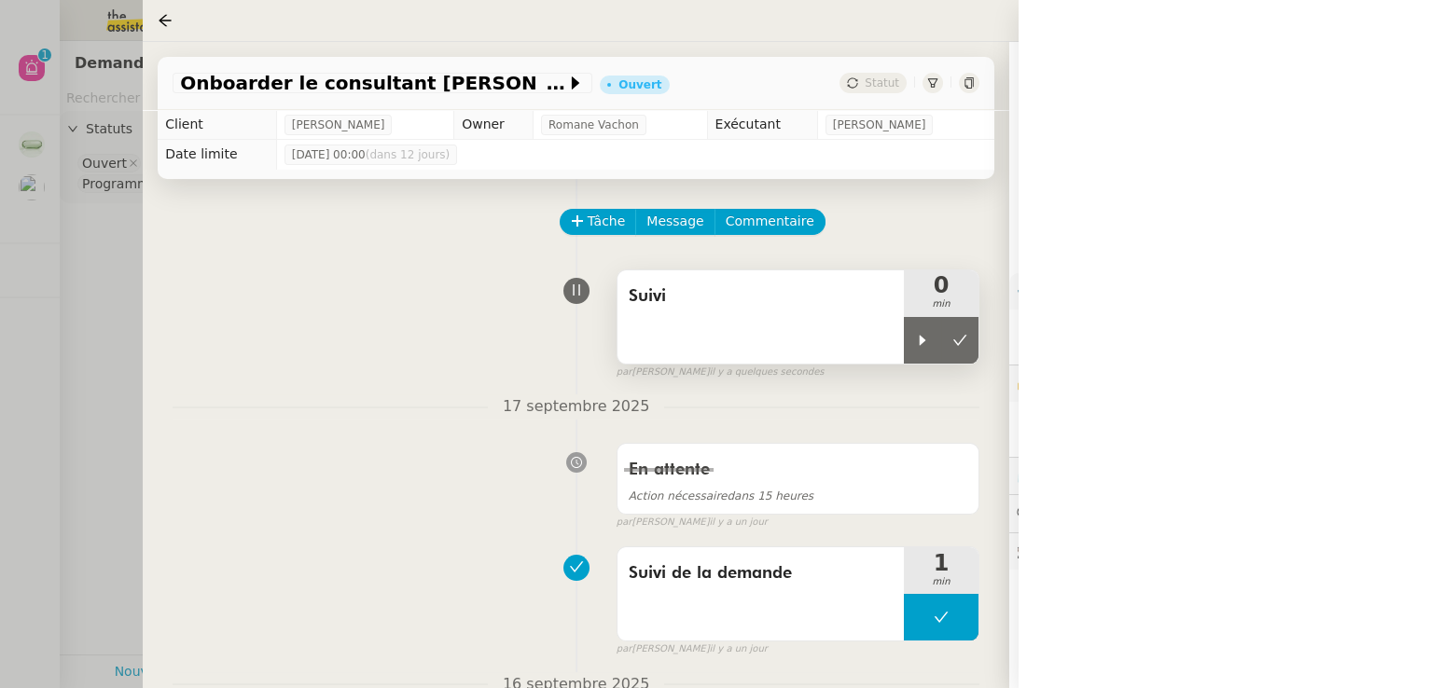
click at [906, 365] on div "Suivi 0 min" at bounding box center [797, 317] width 363 height 95
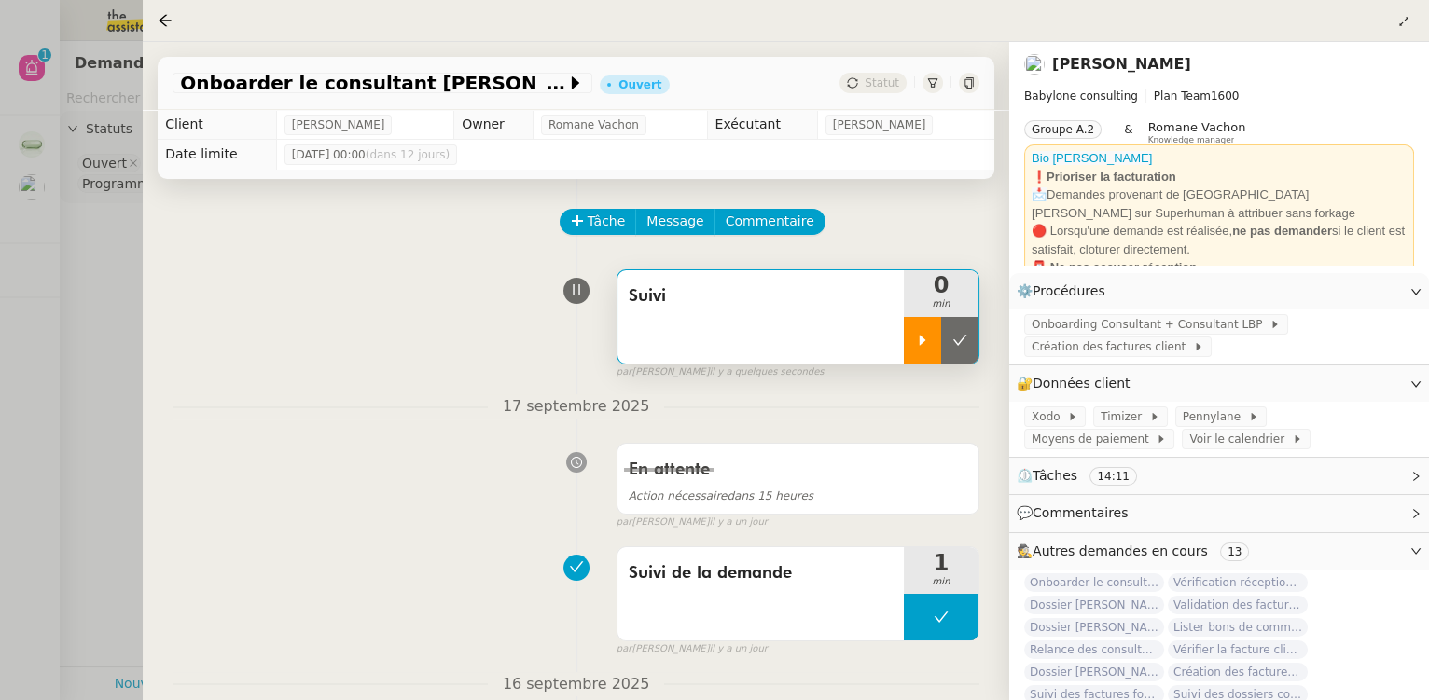
click at [904, 361] on div at bounding box center [922, 340] width 37 height 47
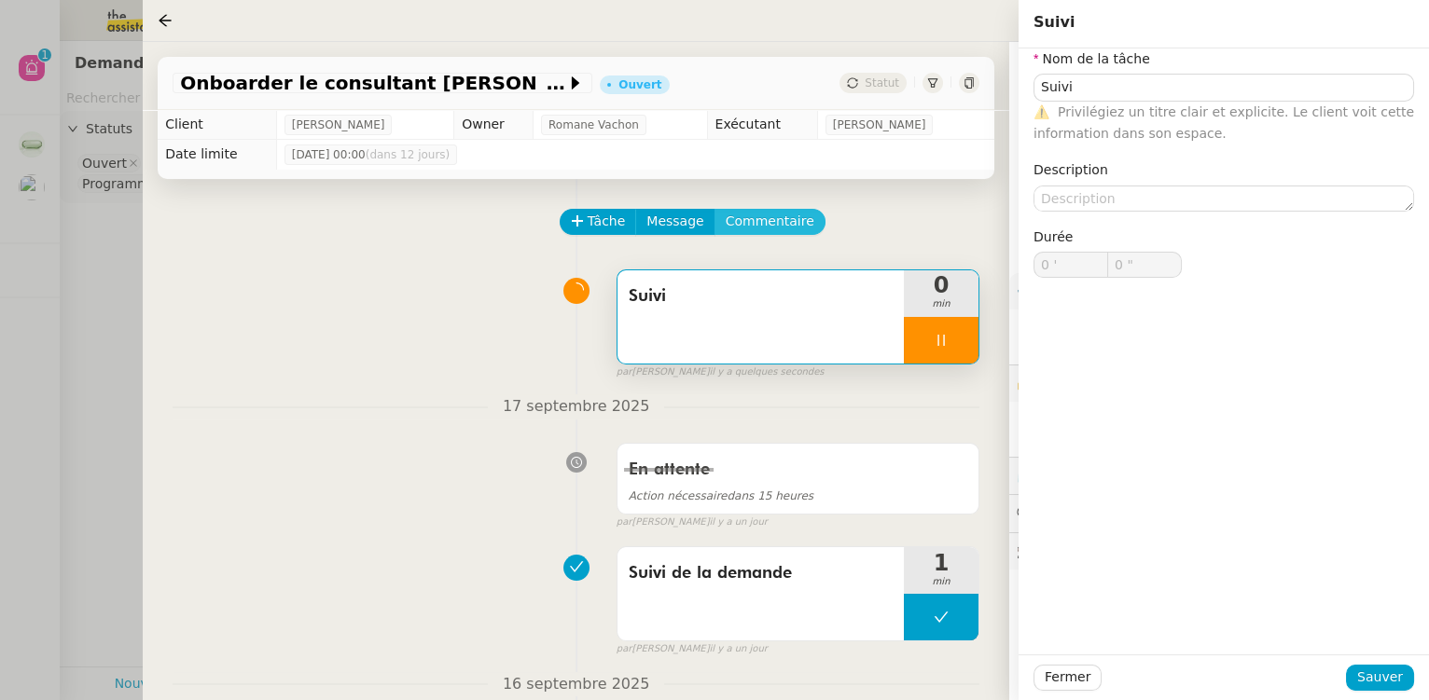
type input "Suivi"
type input "0 '"
type input "0 ""
type input "Suivi"
type input "0 '"
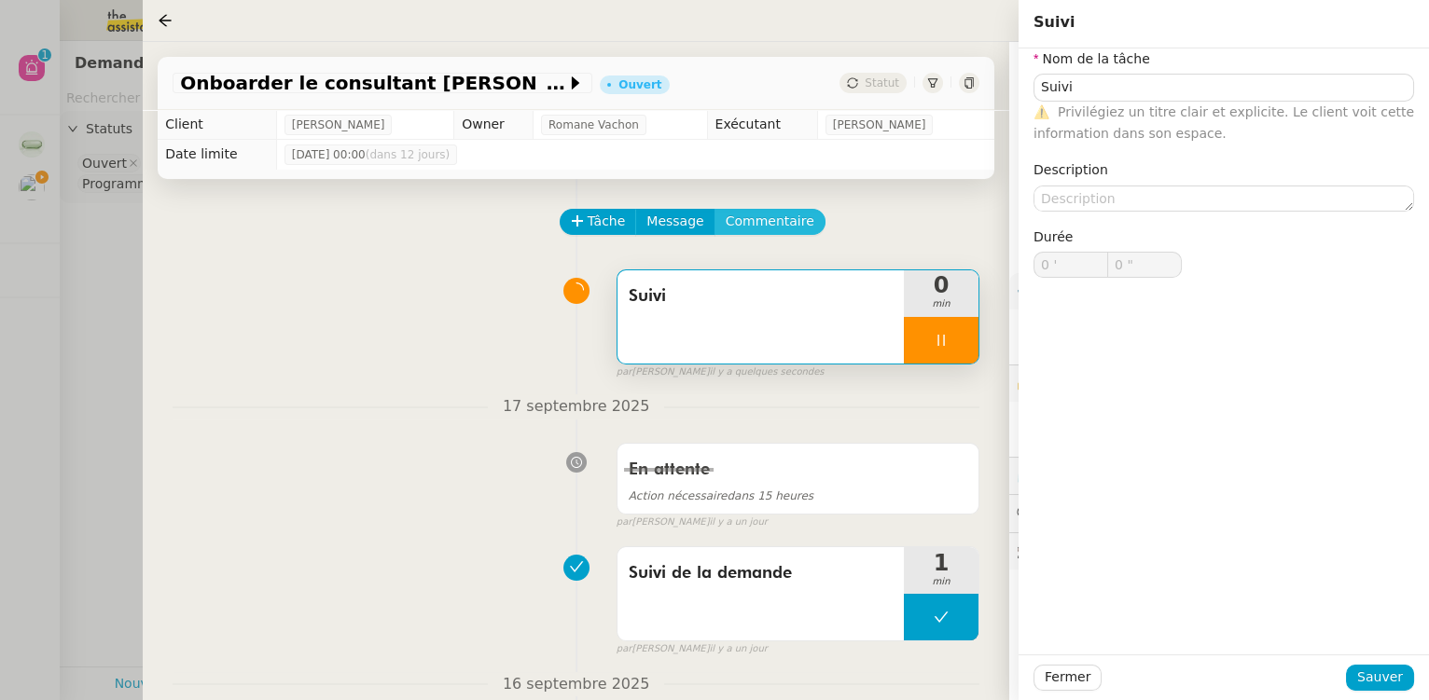
type input "0 ""
click at [737, 220] on span "Commentaire" at bounding box center [770, 221] width 89 height 21
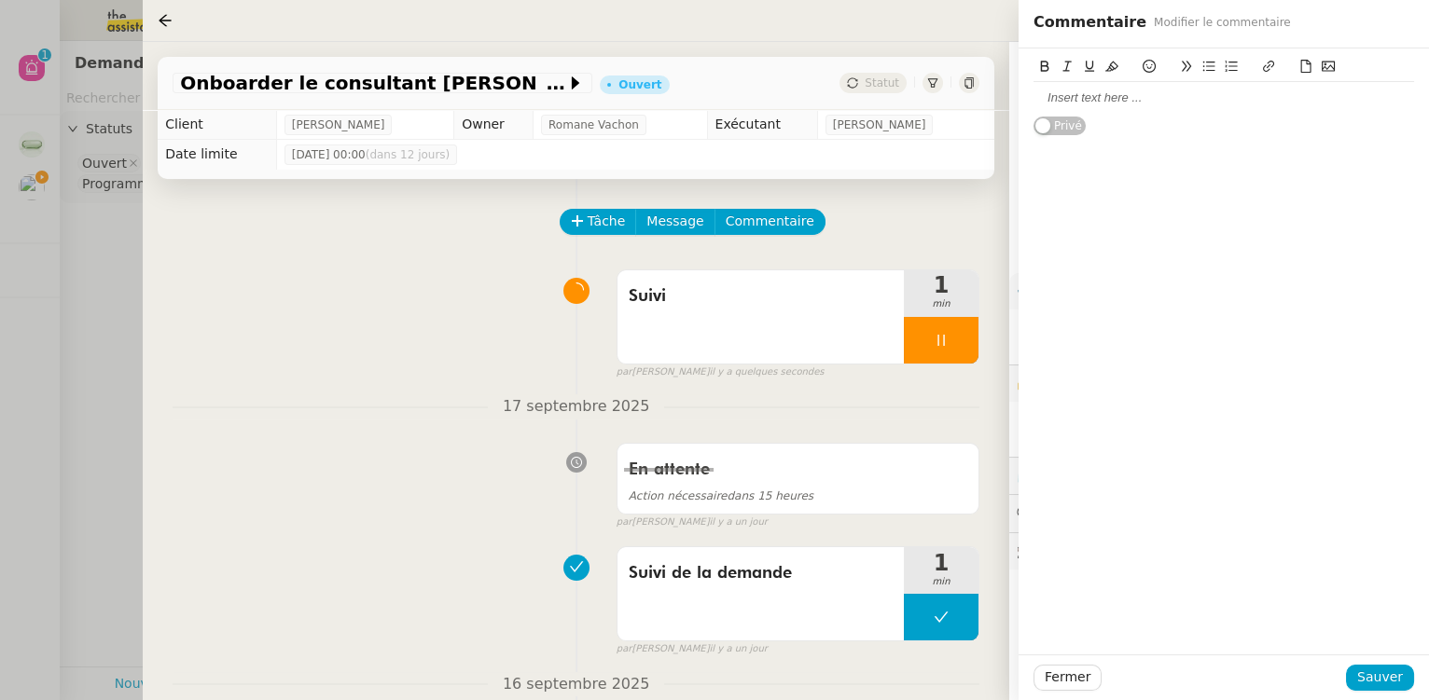
click at [1193, 94] on div at bounding box center [1223, 98] width 380 height 17
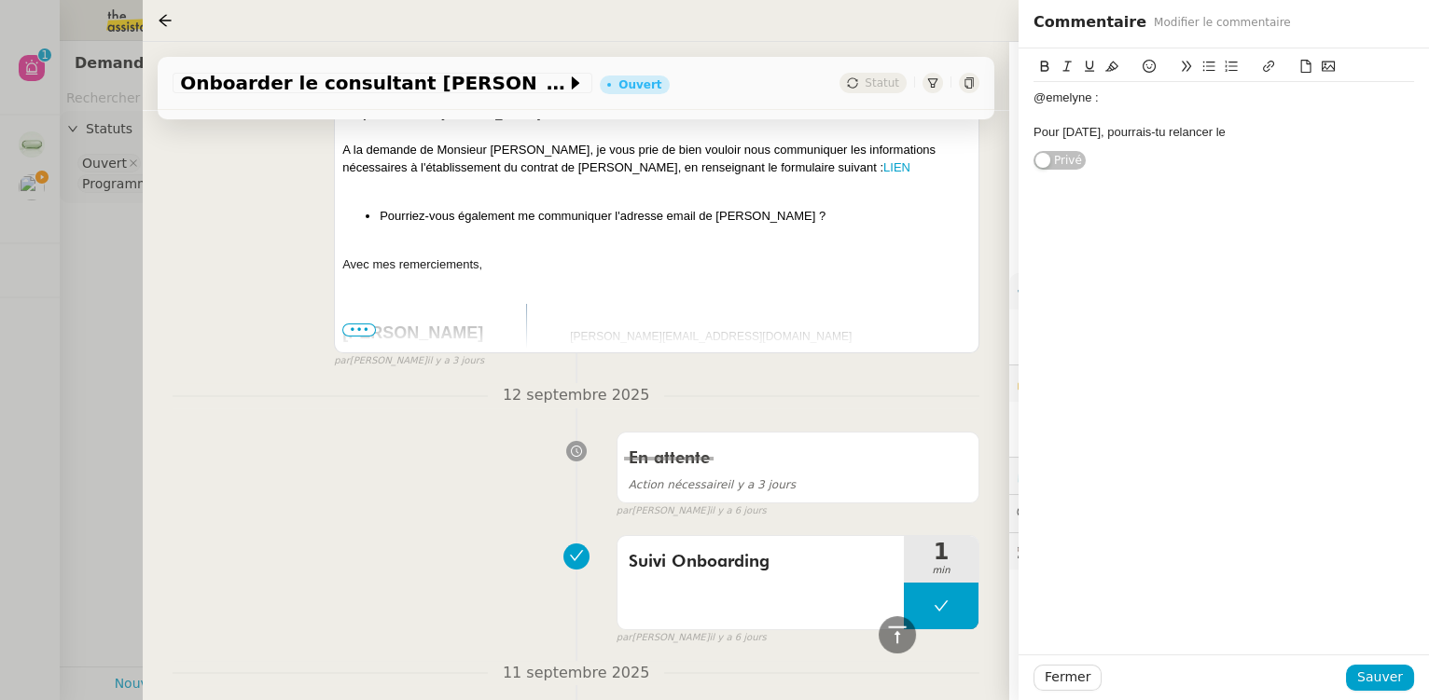
scroll to position [763, 0]
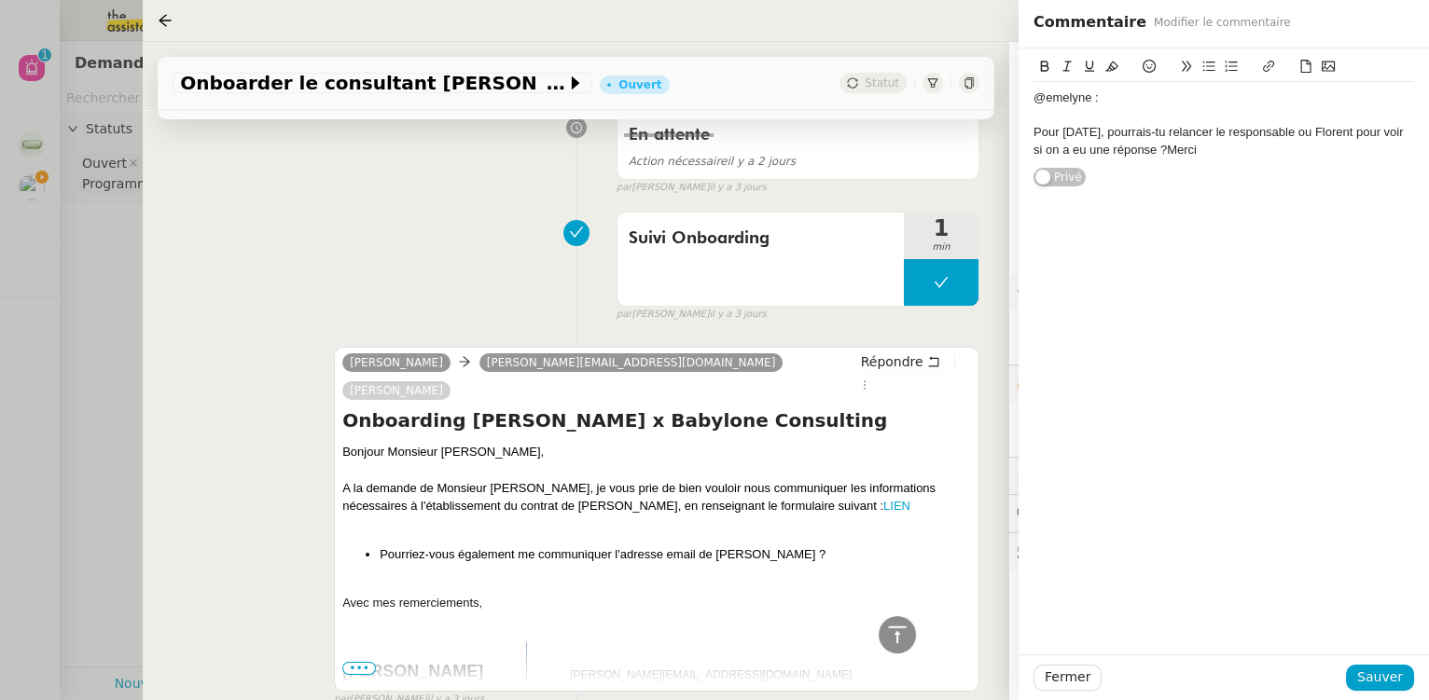
click at [1159, 150] on div "Pour [DATE], pourrais-tu relancer le responsable ou Florent pour voir si on a e…" at bounding box center [1223, 141] width 380 height 35
click at [1238, 151] on div "Pour [DATE], pourrais-tu relancer le responsable ou Florent pour voir si on a e…" at bounding box center [1223, 141] width 380 height 35
click at [1368, 668] on span "Sauver" at bounding box center [1380, 677] width 46 height 21
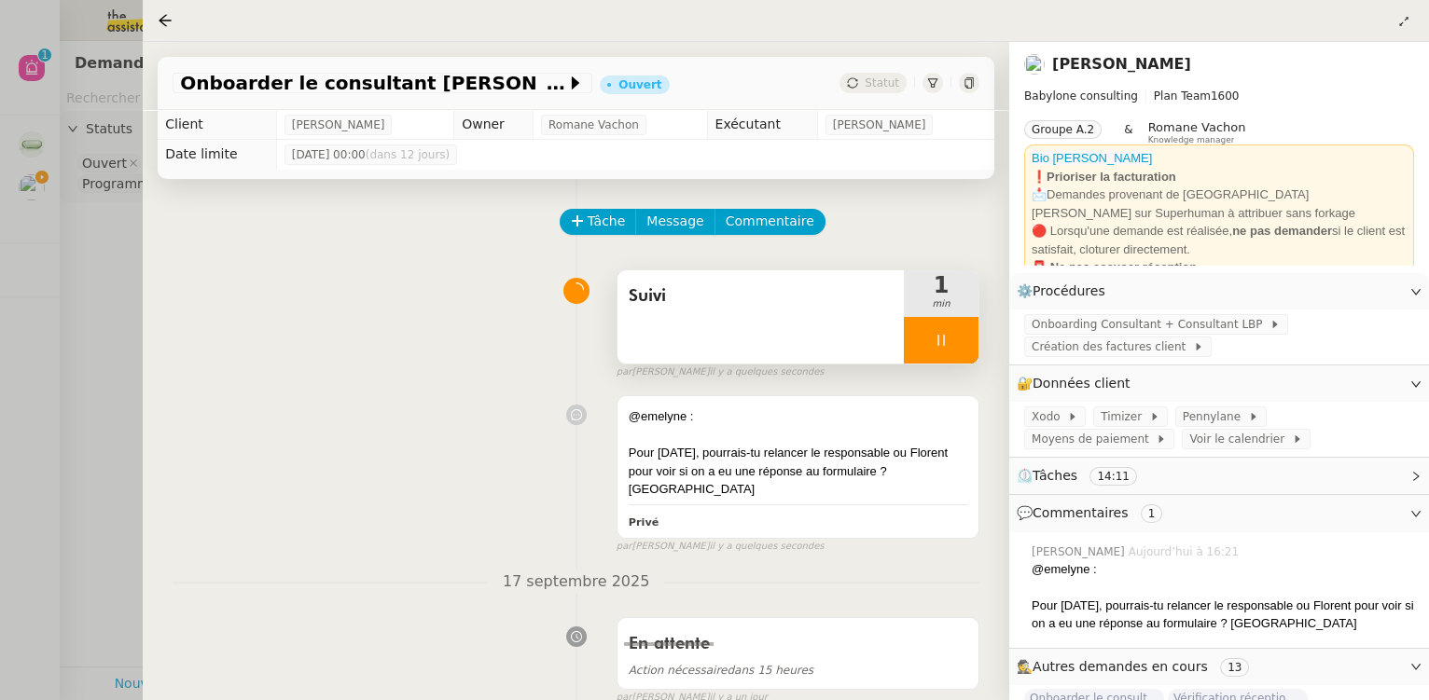
click at [958, 347] on div at bounding box center [941, 340] width 75 height 47
click at [958, 347] on icon at bounding box center [959, 340] width 15 height 15
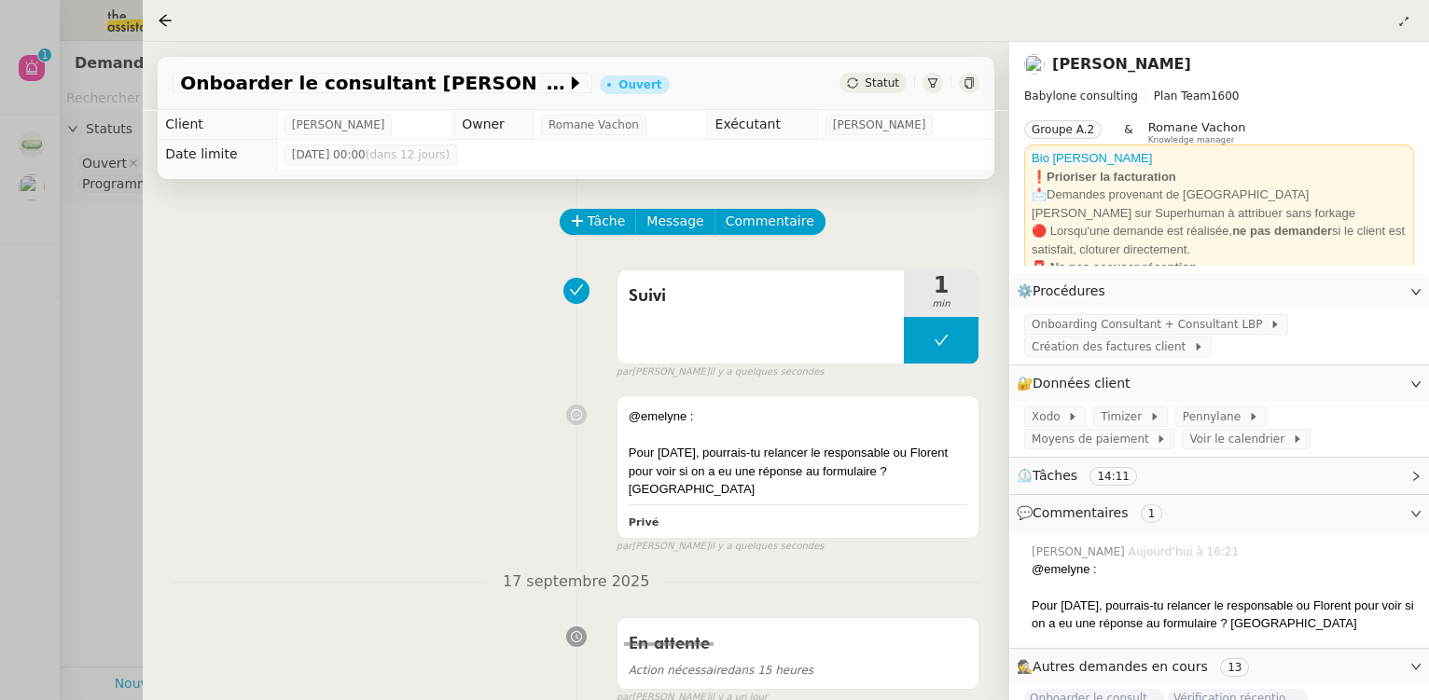
click at [880, 88] on span "Statut" at bounding box center [881, 82] width 35 height 13
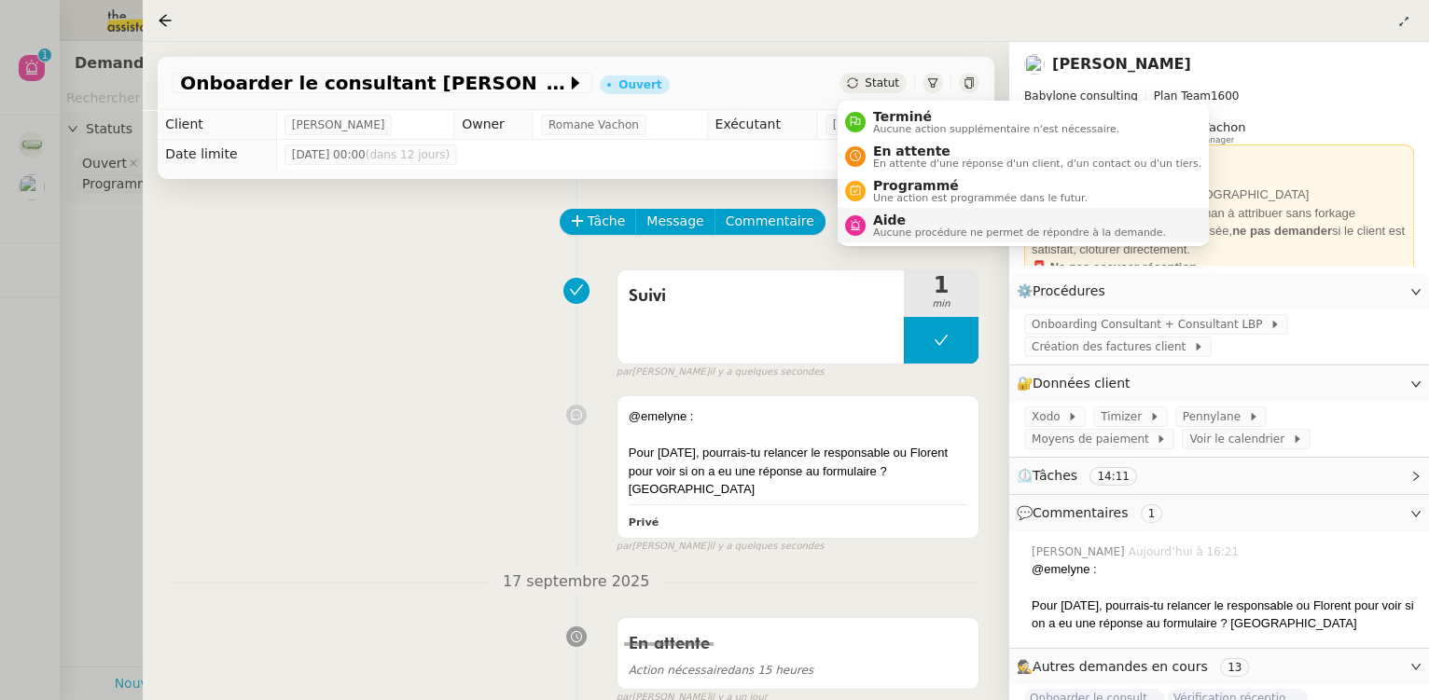
click at [892, 221] on span "Aide" at bounding box center [1019, 220] width 293 height 15
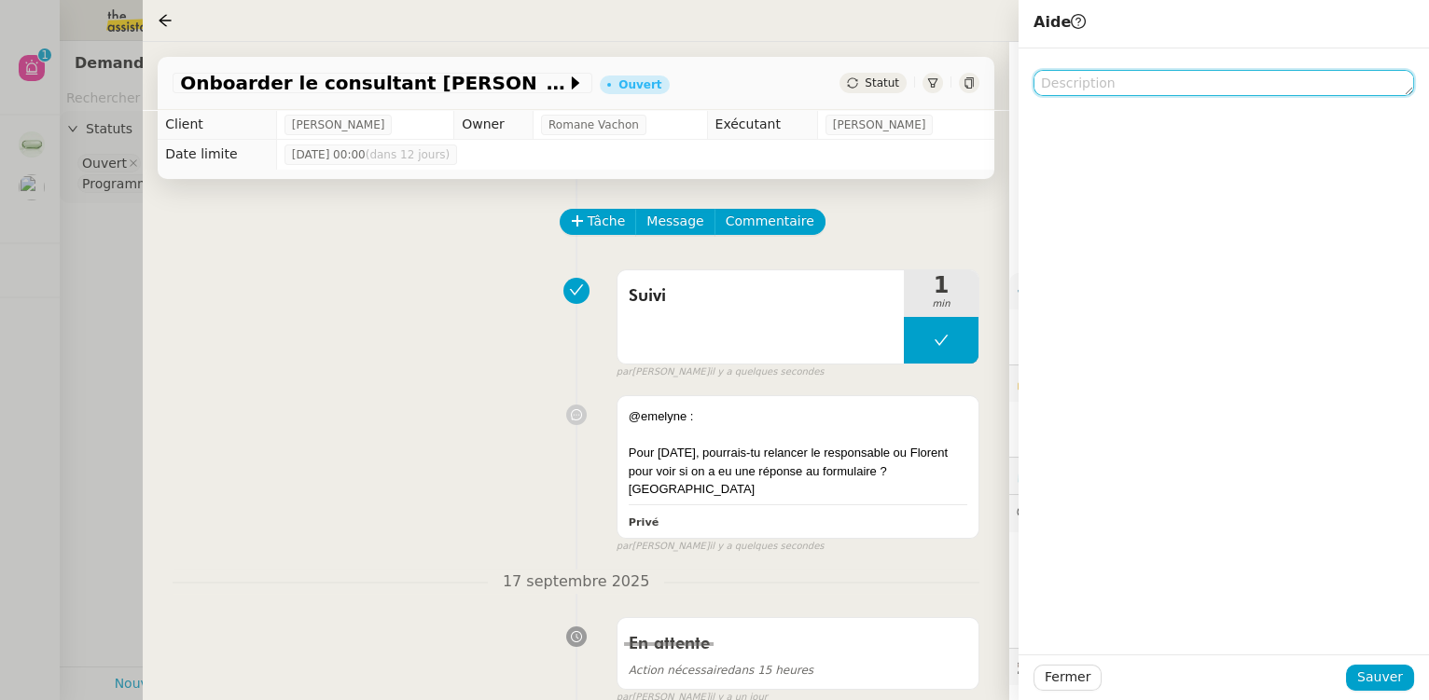
click at [1108, 90] on textarea at bounding box center [1223, 83] width 380 height 26
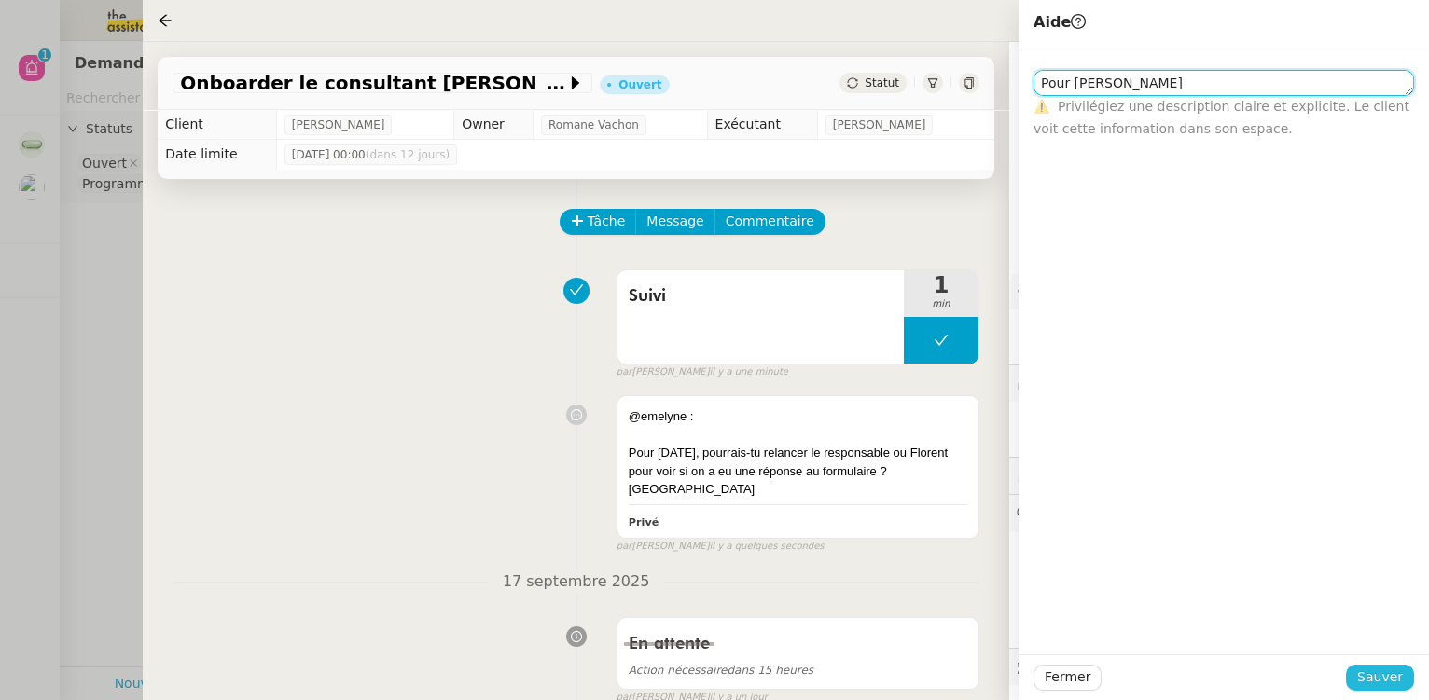
type textarea "Pour [PERSON_NAME]"
click at [1371, 682] on span "Sauver" at bounding box center [1380, 677] width 46 height 21
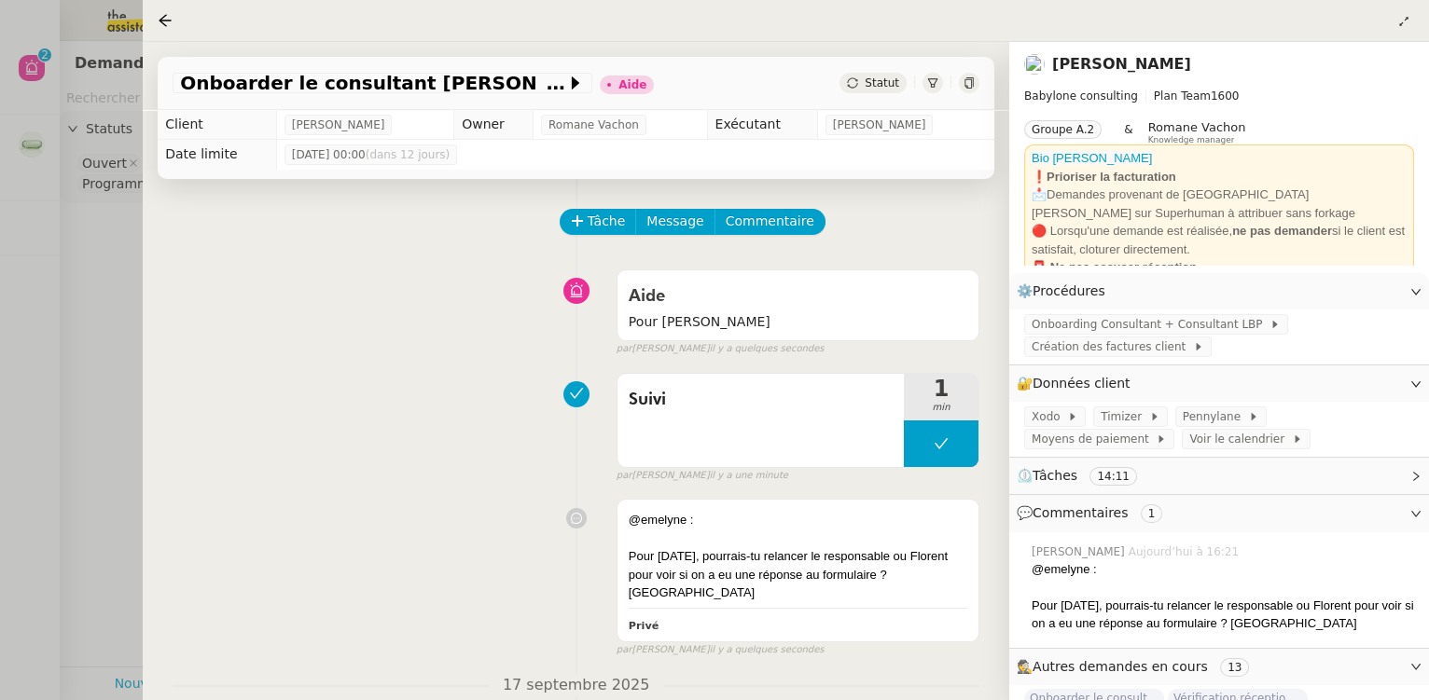
click at [64, 285] on div at bounding box center [714, 350] width 1429 height 700
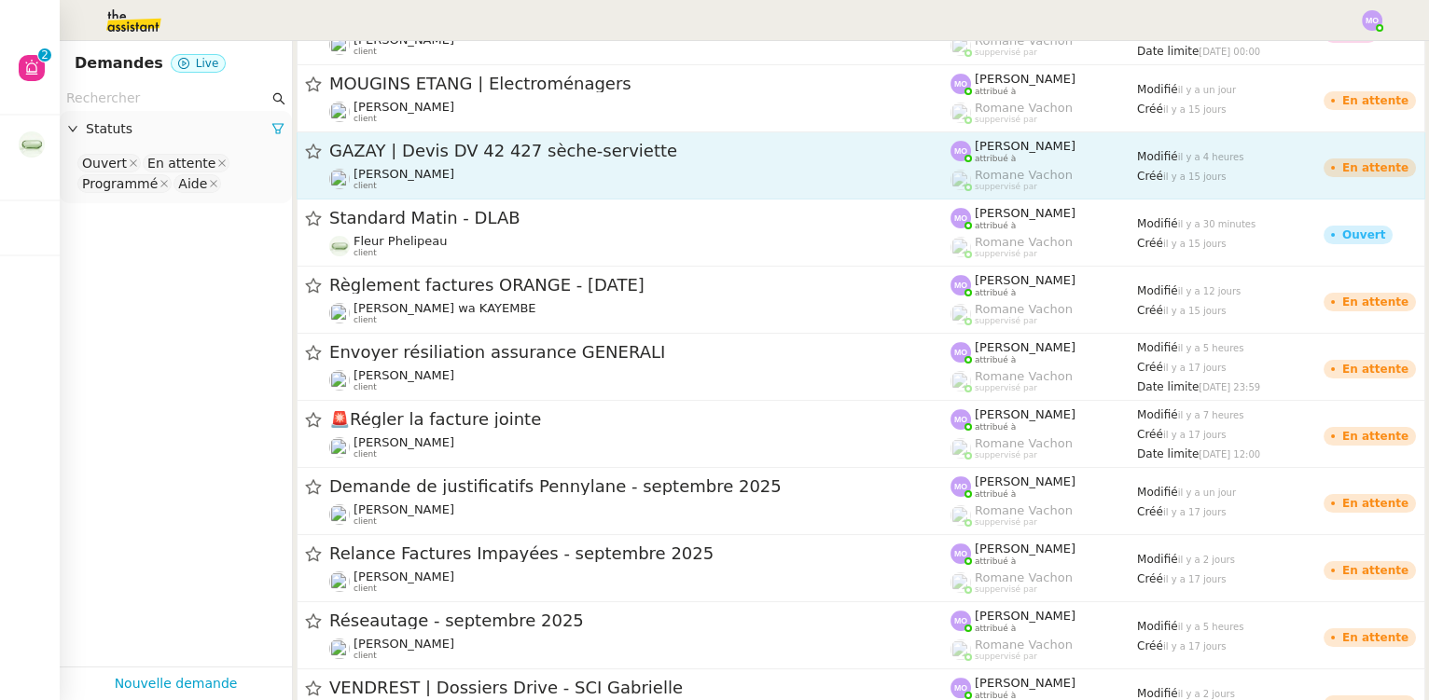
scroll to position [848, 0]
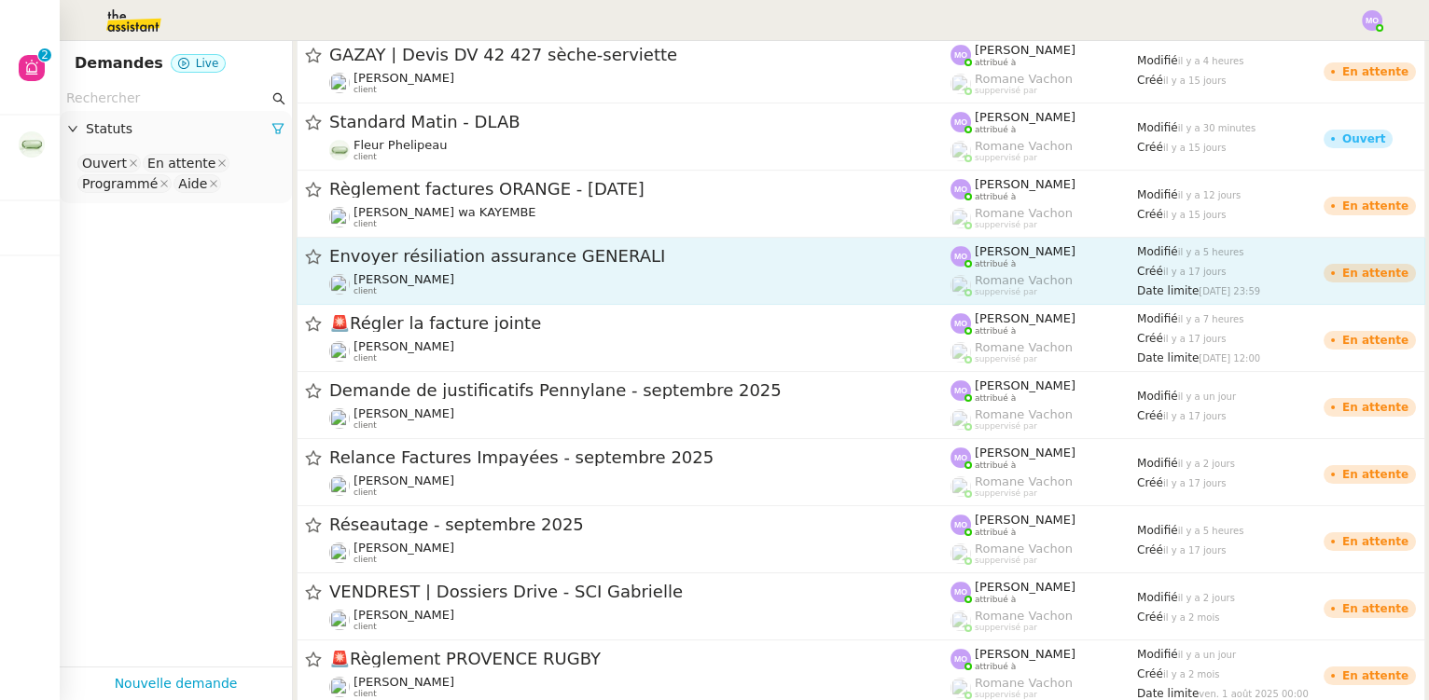
click at [564, 275] on div "[PERSON_NAME] client" at bounding box center [639, 284] width 621 height 24
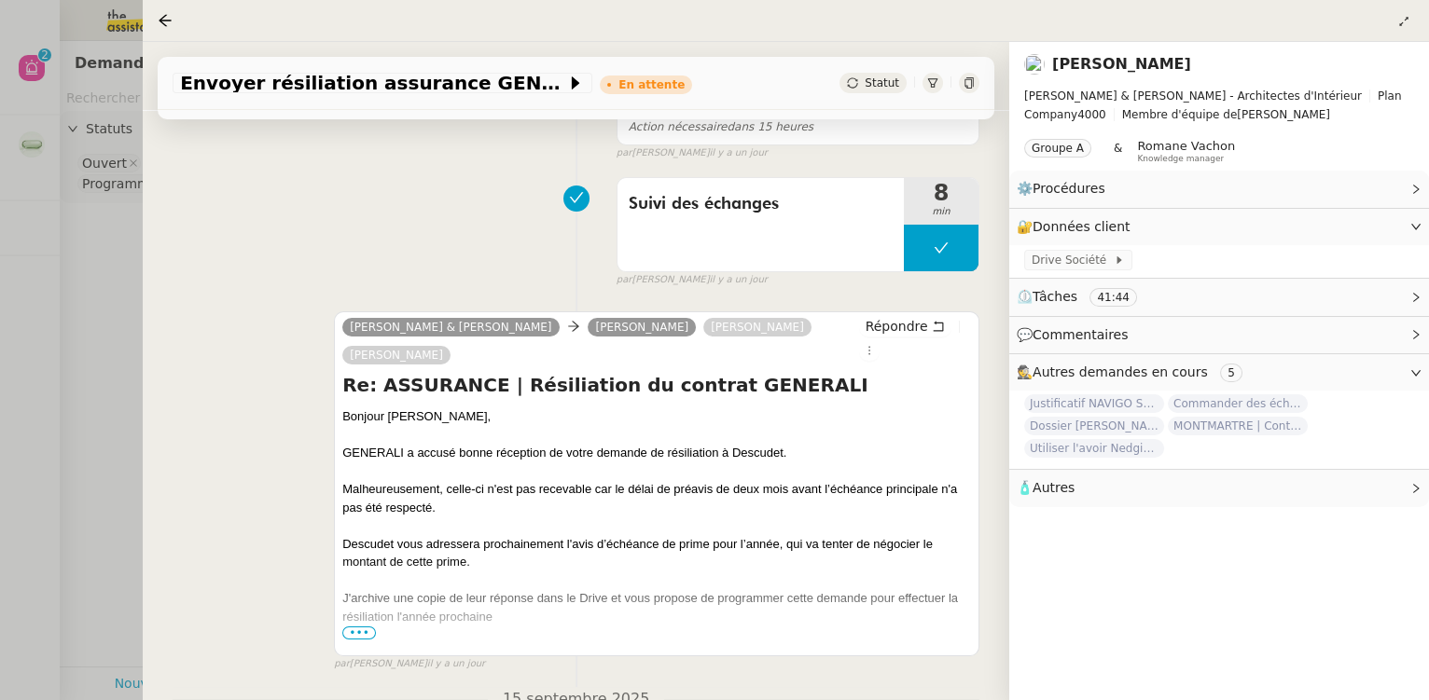
scroll to position [254, 0]
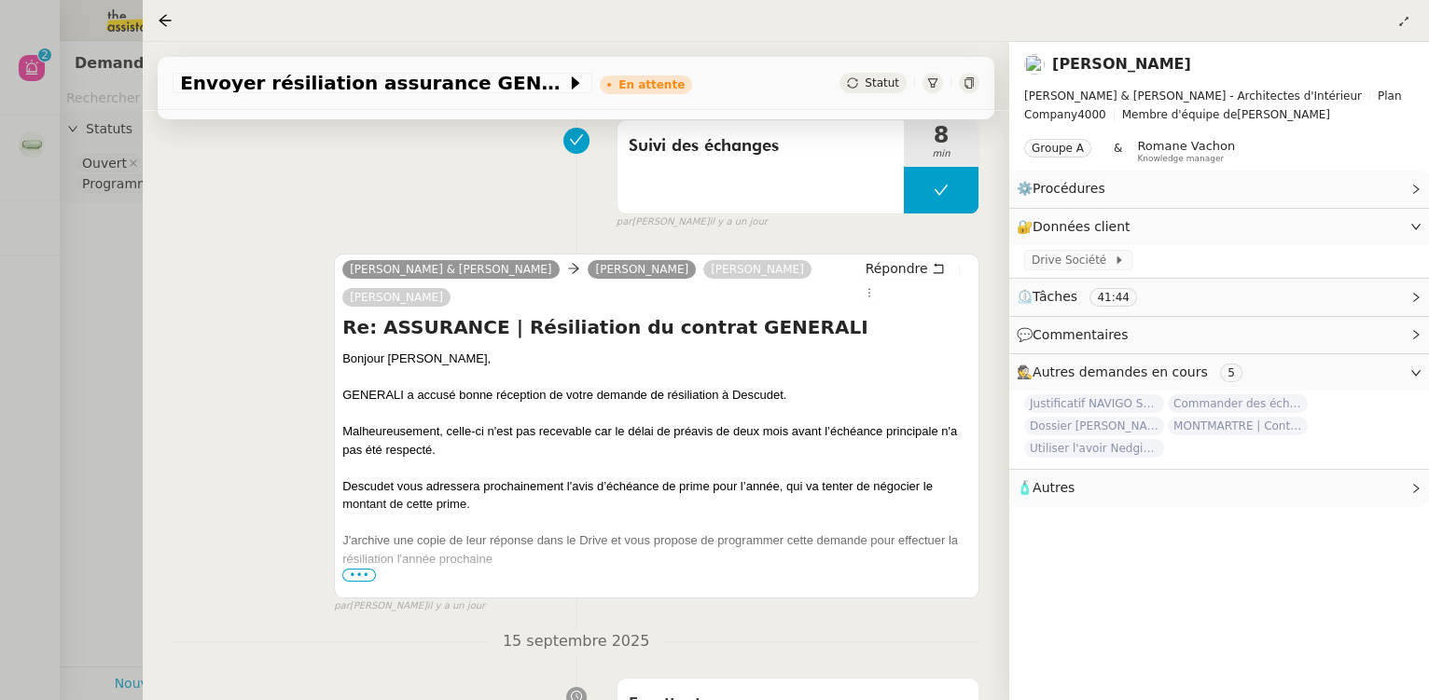
click at [141, 330] on div at bounding box center [714, 350] width 1429 height 700
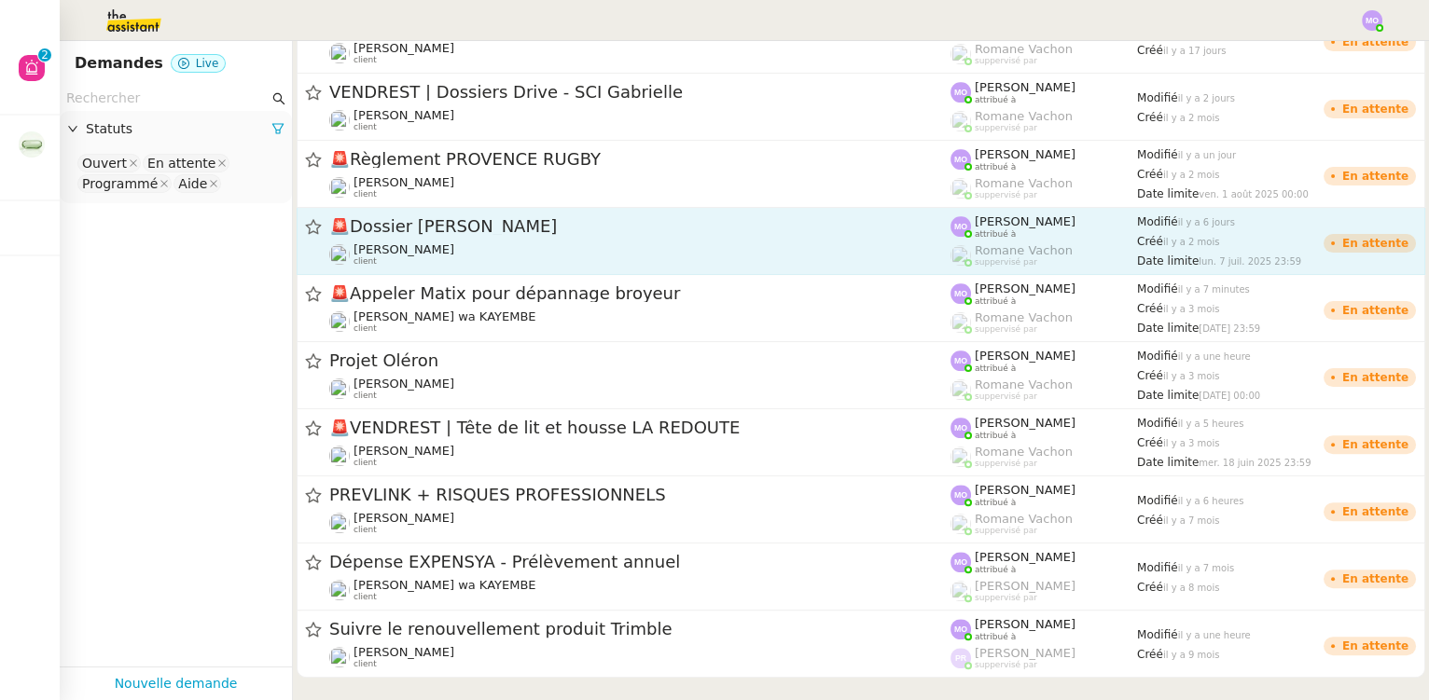
scroll to position [1395, 0]
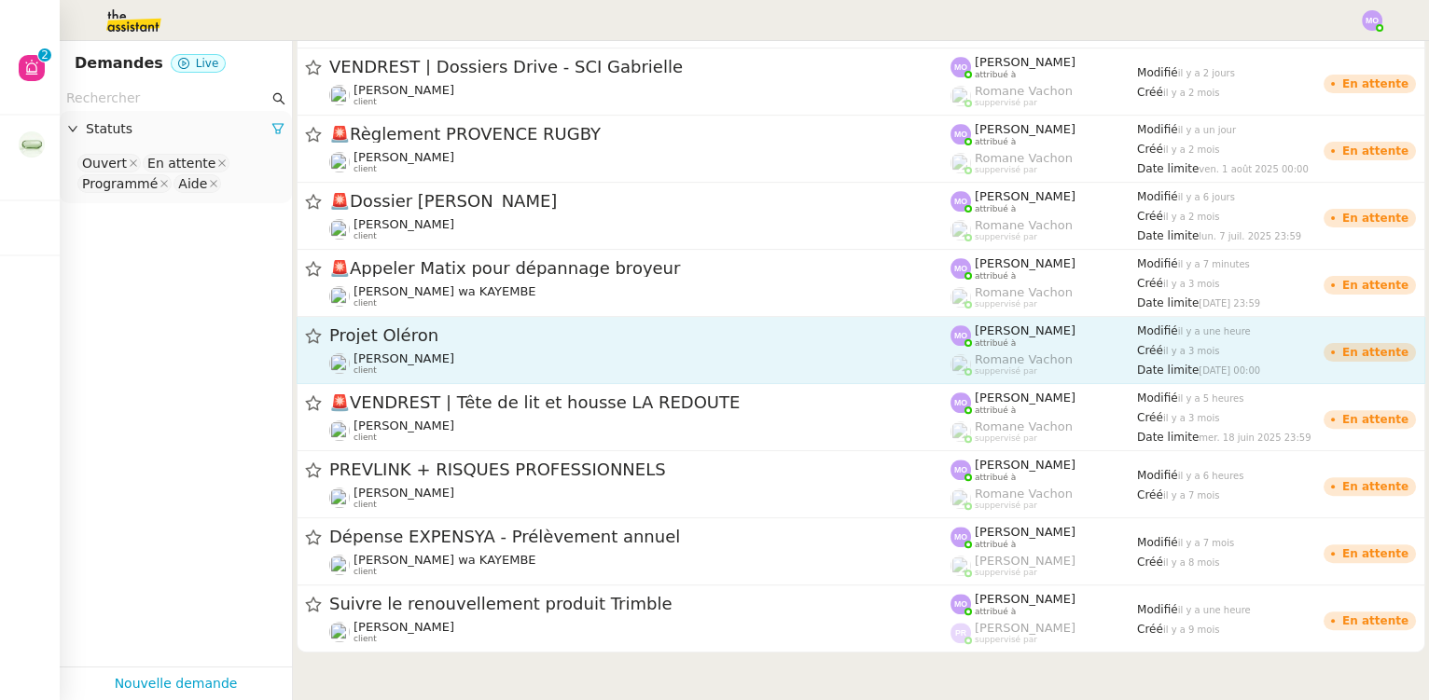
click at [483, 343] on span "Projet Oléron" at bounding box center [639, 335] width 621 height 17
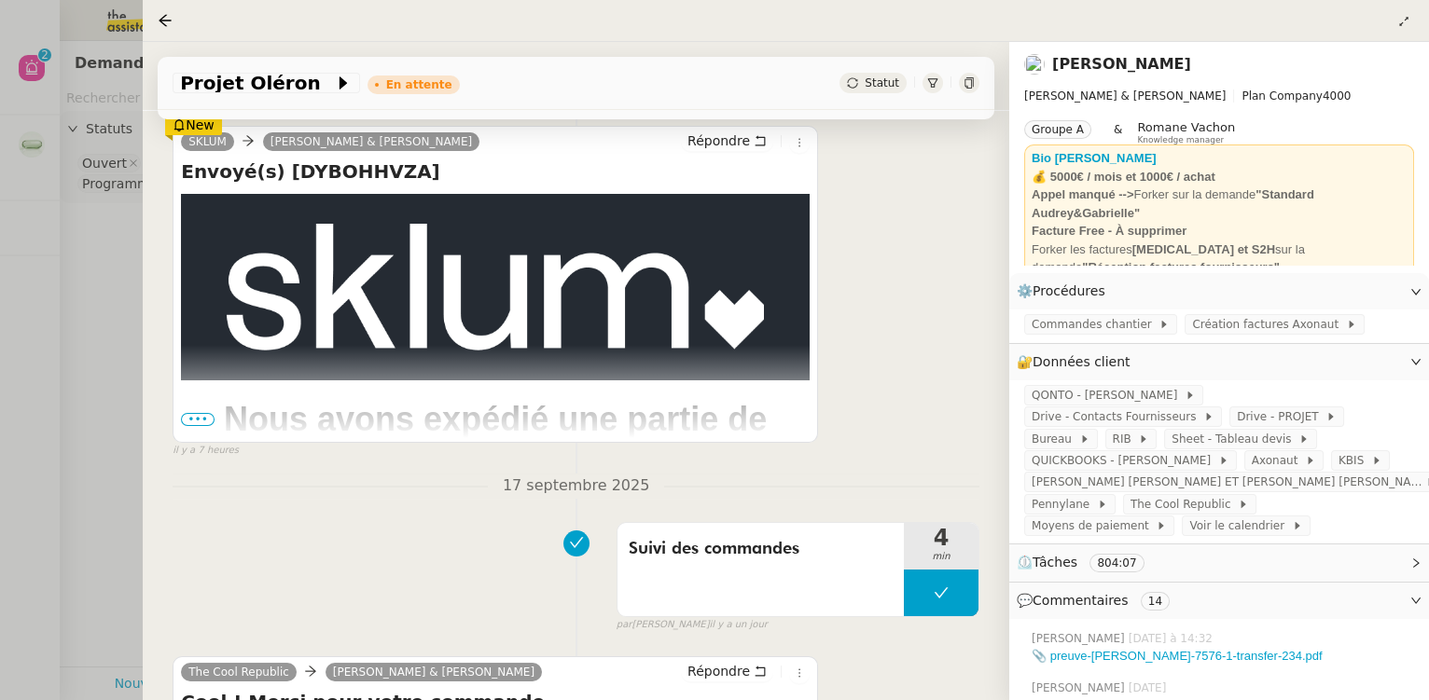
scroll to position [508, 0]
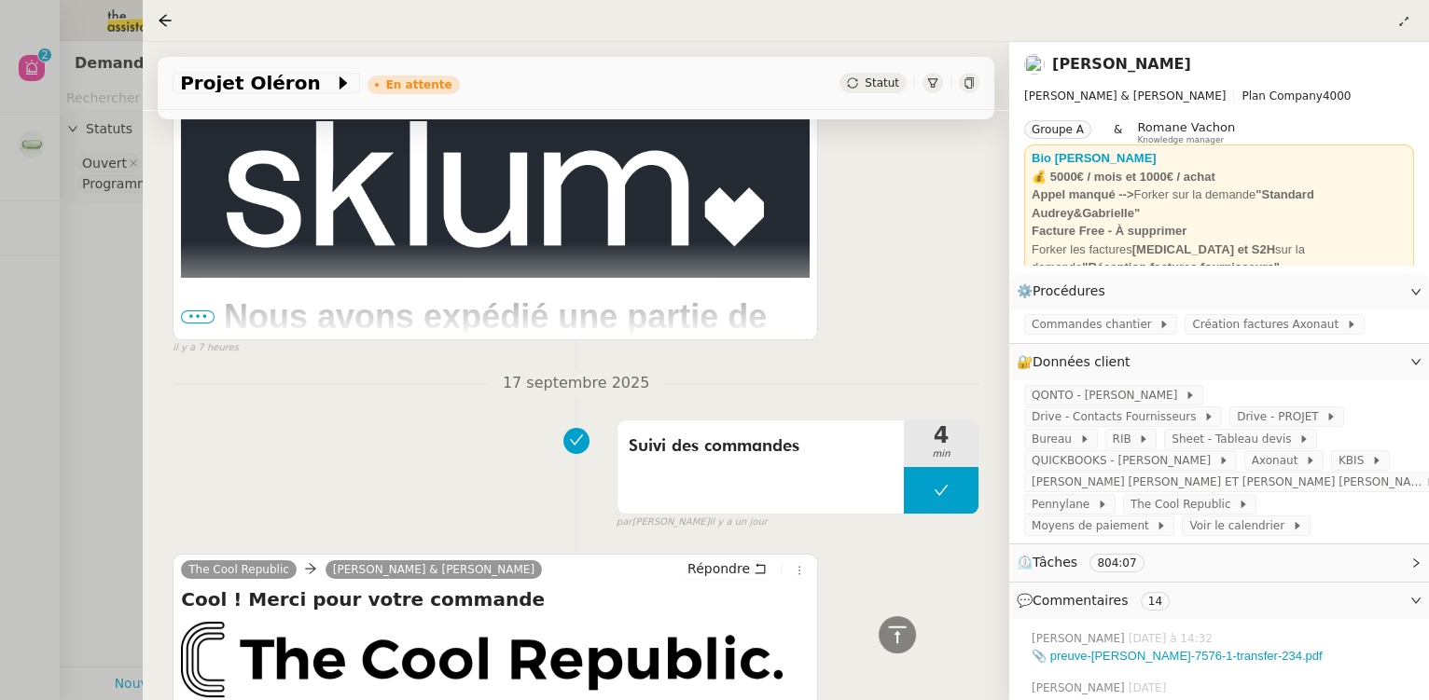
click at [200, 321] on span "•••" at bounding box center [198, 317] width 34 height 13
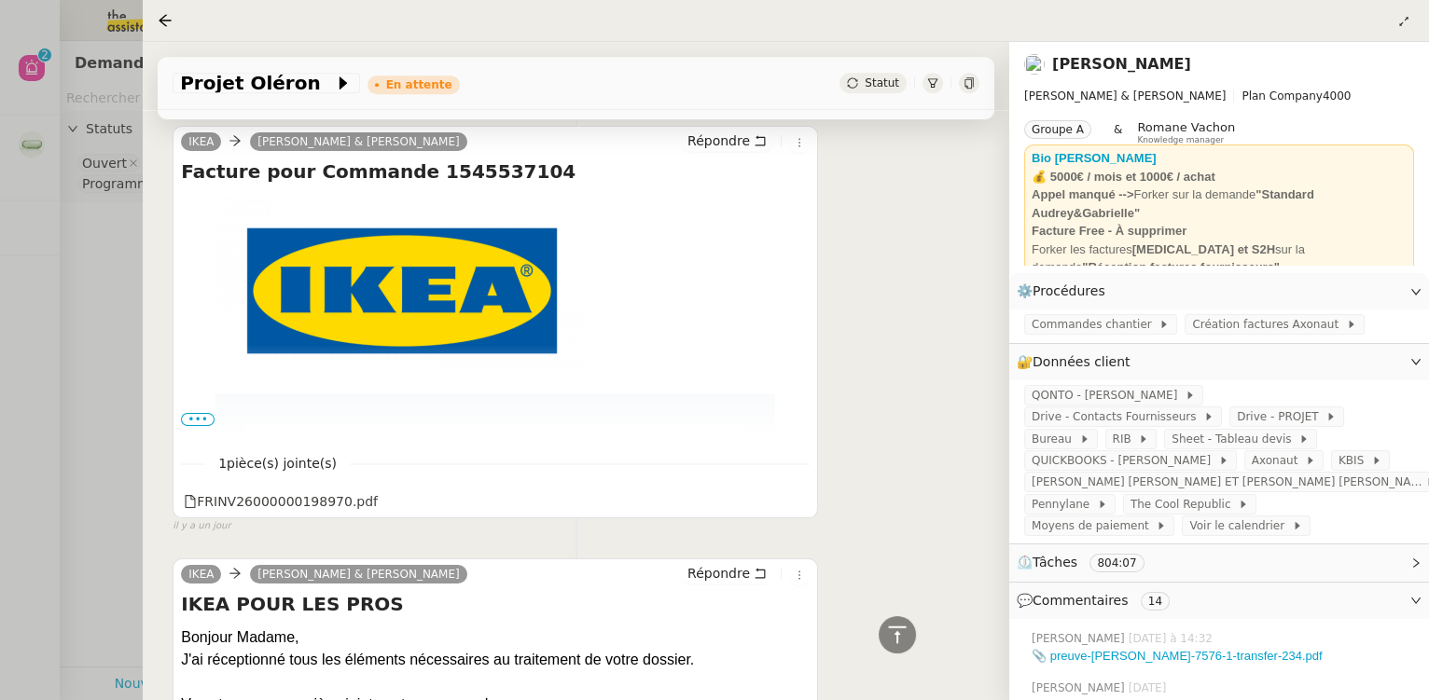
scroll to position [2543, 0]
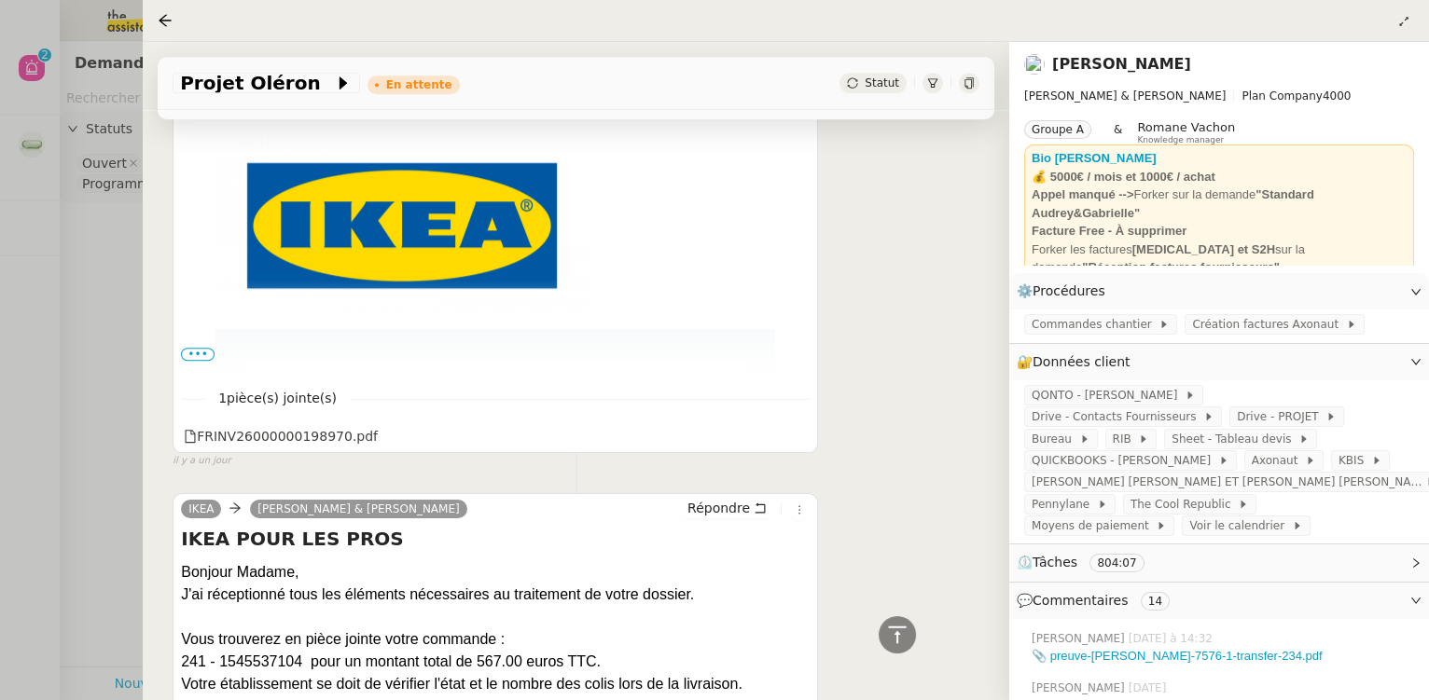
click at [80, 359] on div at bounding box center [714, 350] width 1429 height 700
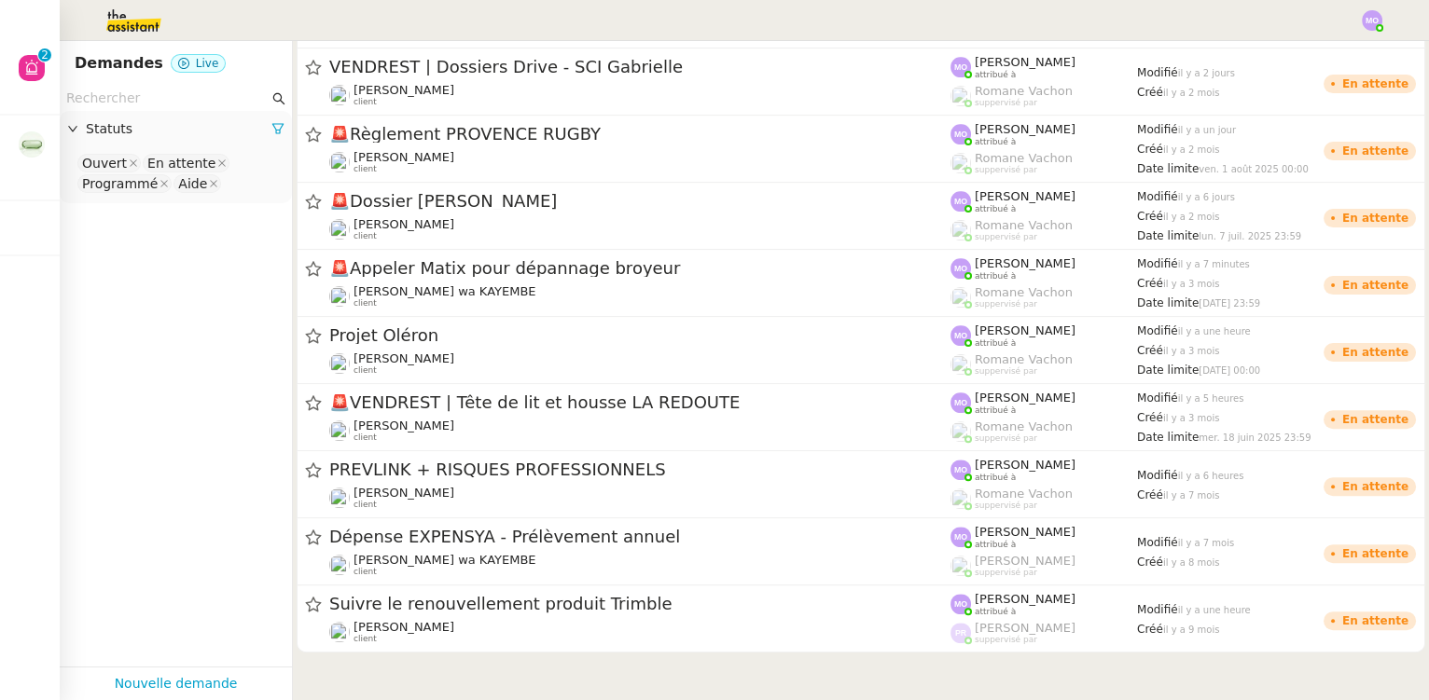
click at [99, 431] on app-tickets-filter "Statuts Ouvert En attente Programmé Aide" at bounding box center [176, 376] width 232 height 581
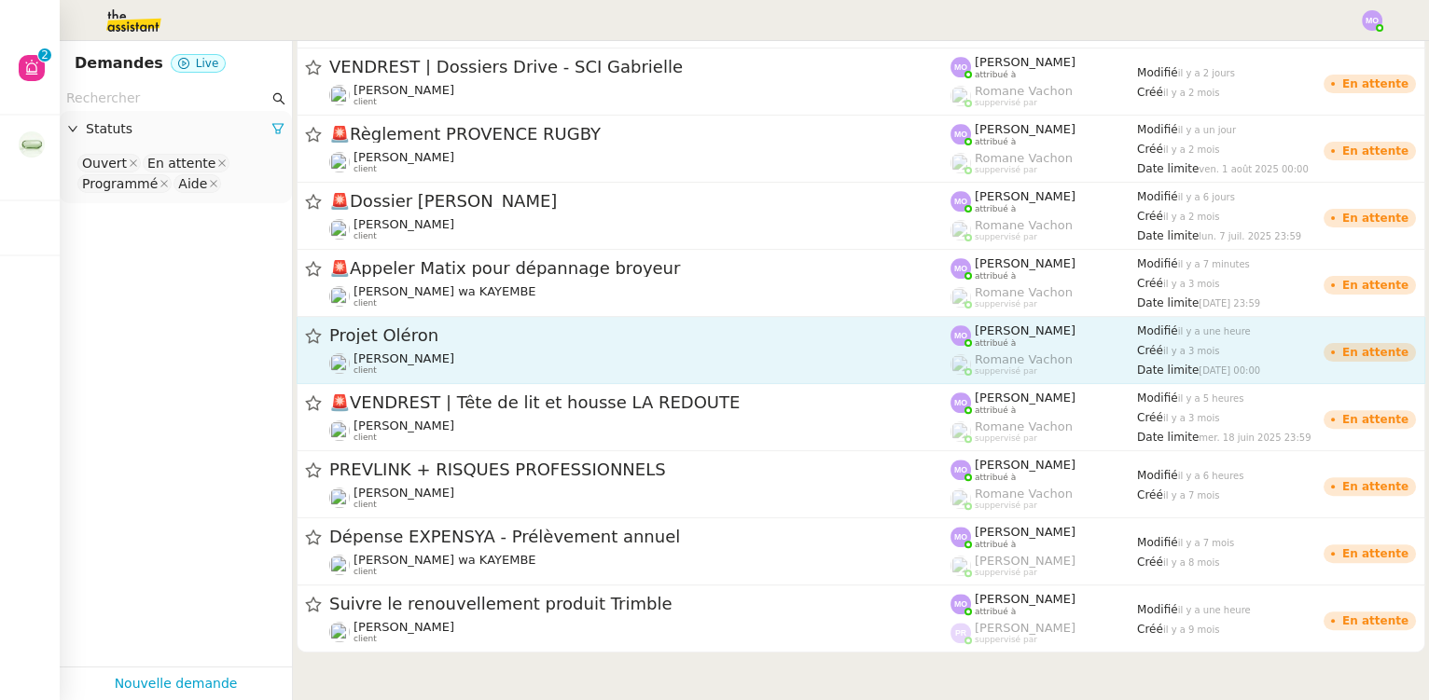
click at [425, 337] on span "Projet Oléron" at bounding box center [639, 335] width 621 height 17
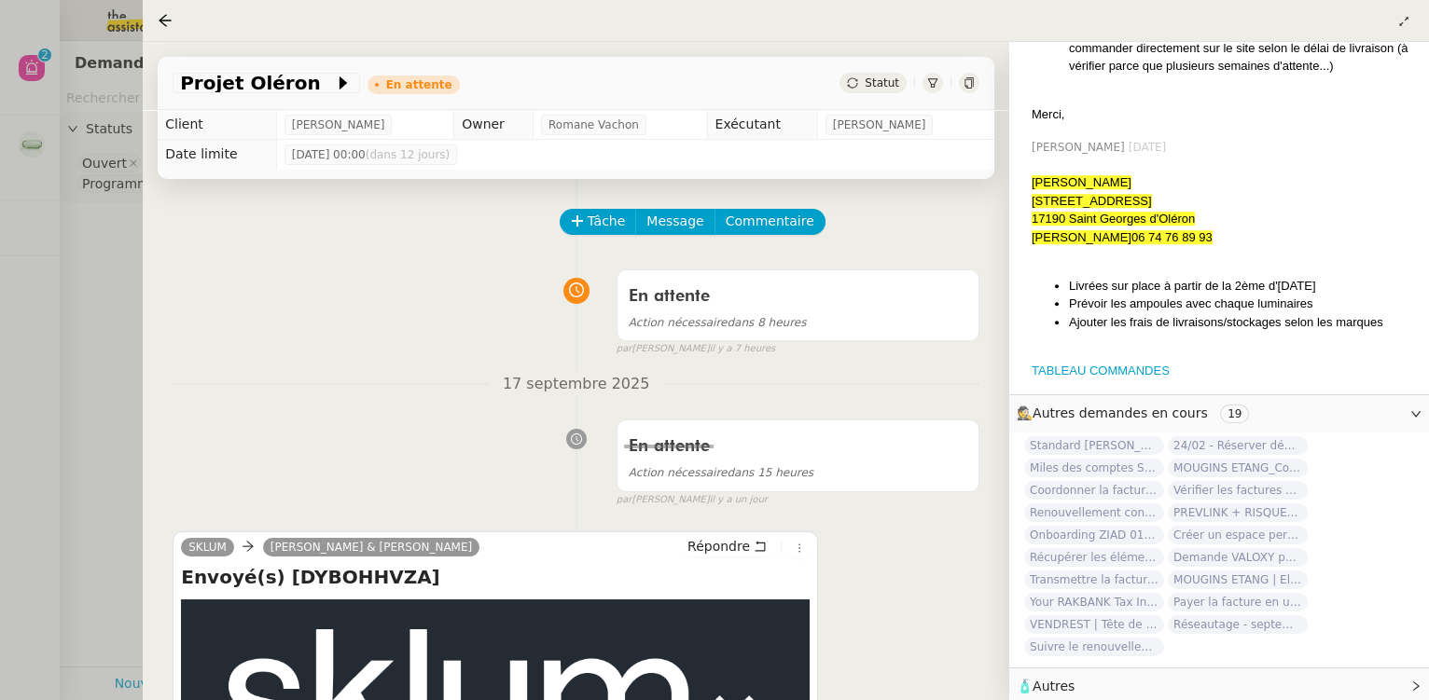
scroll to position [2871, 0]
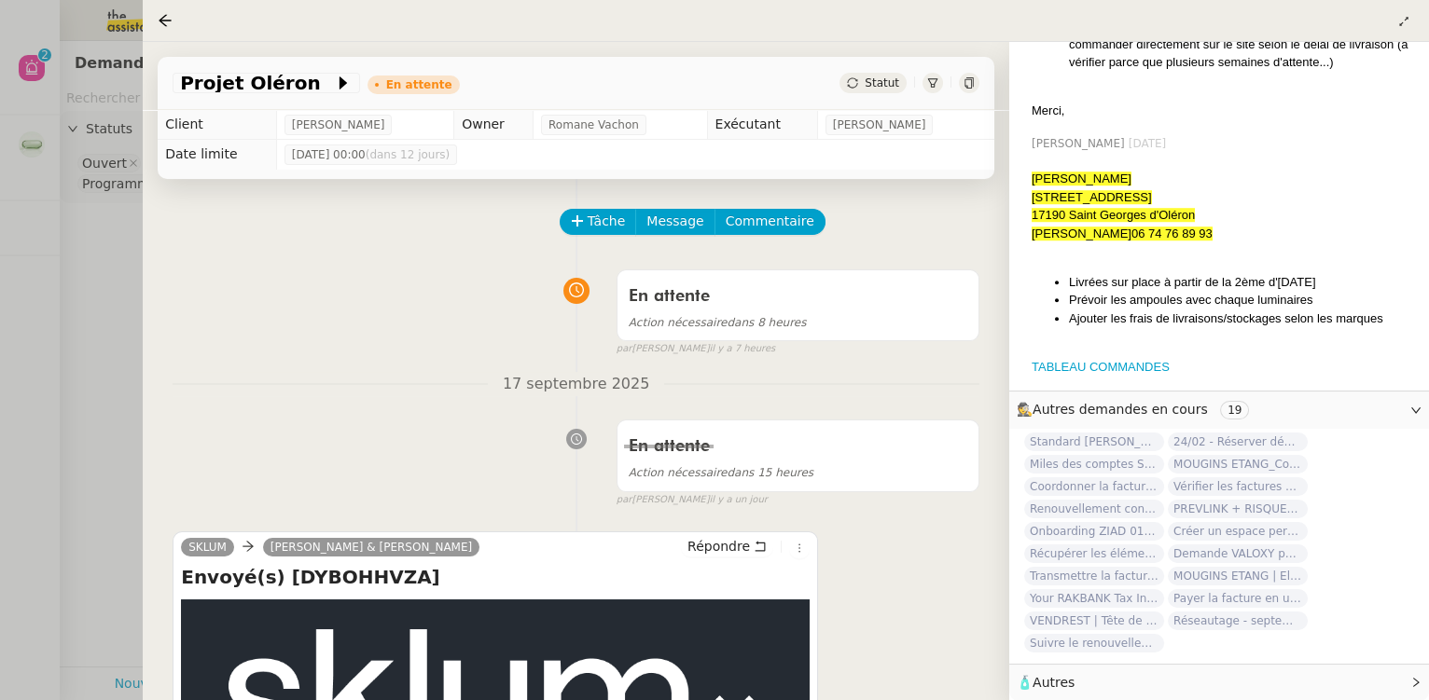
click at [1094, 347] on div at bounding box center [1222, 348] width 382 height 19
click at [1091, 360] on link "TABLEAU COMMANDES" at bounding box center [1100, 367] width 138 height 14
click at [769, 311] on div "En attente" at bounding box center [798, 297] width 339 height 30
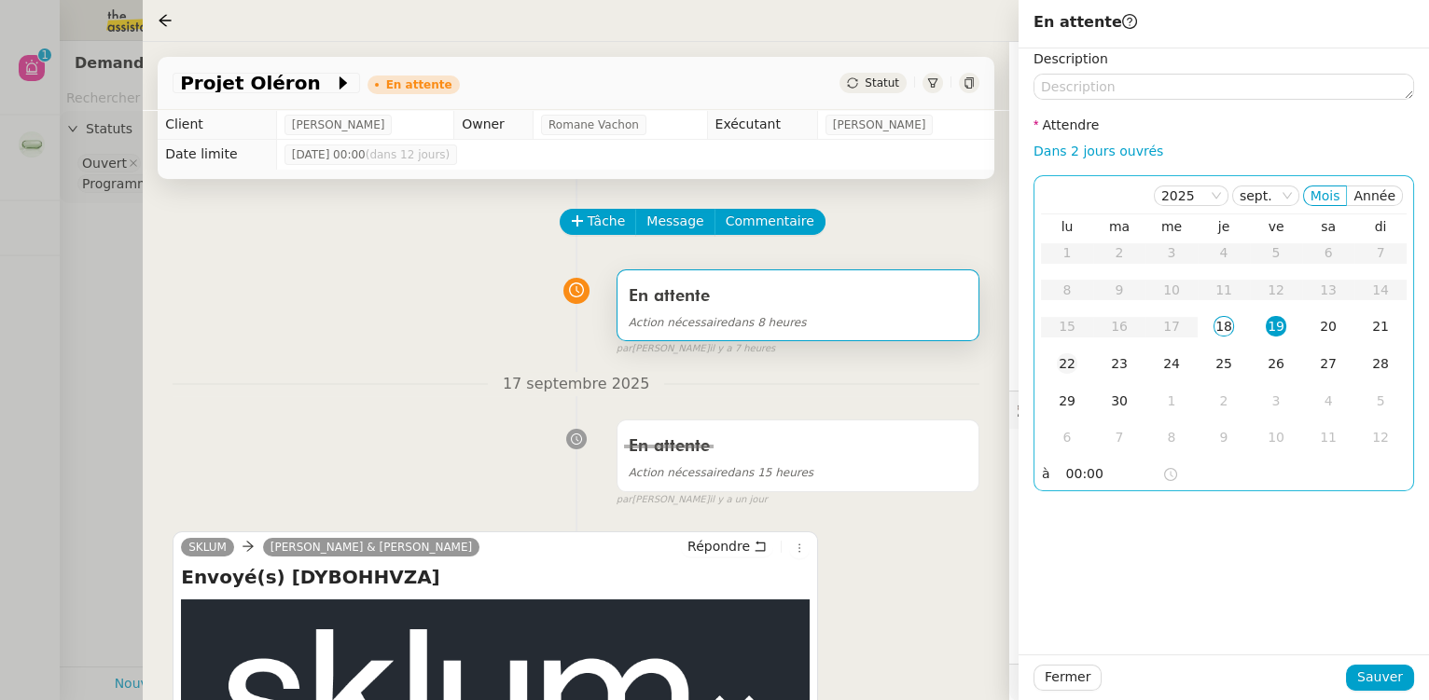
click at [1072, 363] on div "22" at bounding box center [1067, 363] width 21 height 21
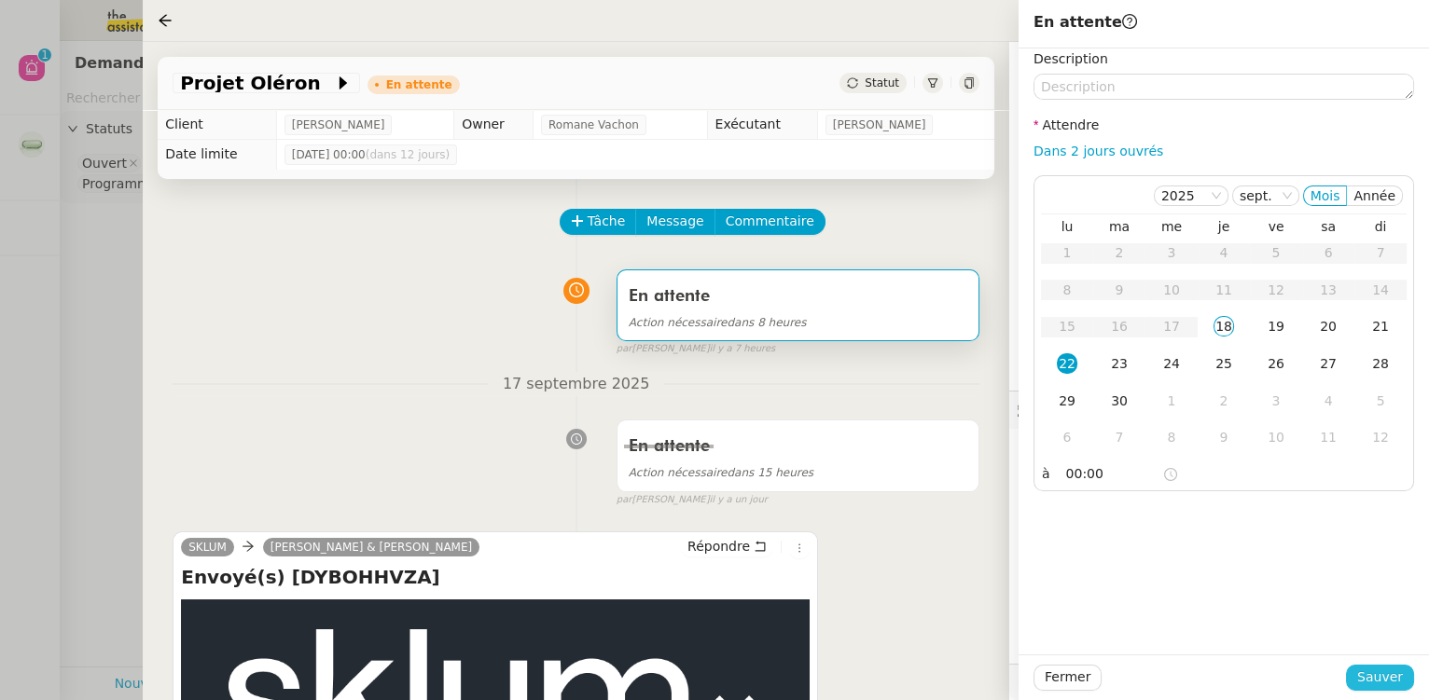
click at [1377, 683] on span "Sauver" at bounding box center [1380, 677] width 46 height 21
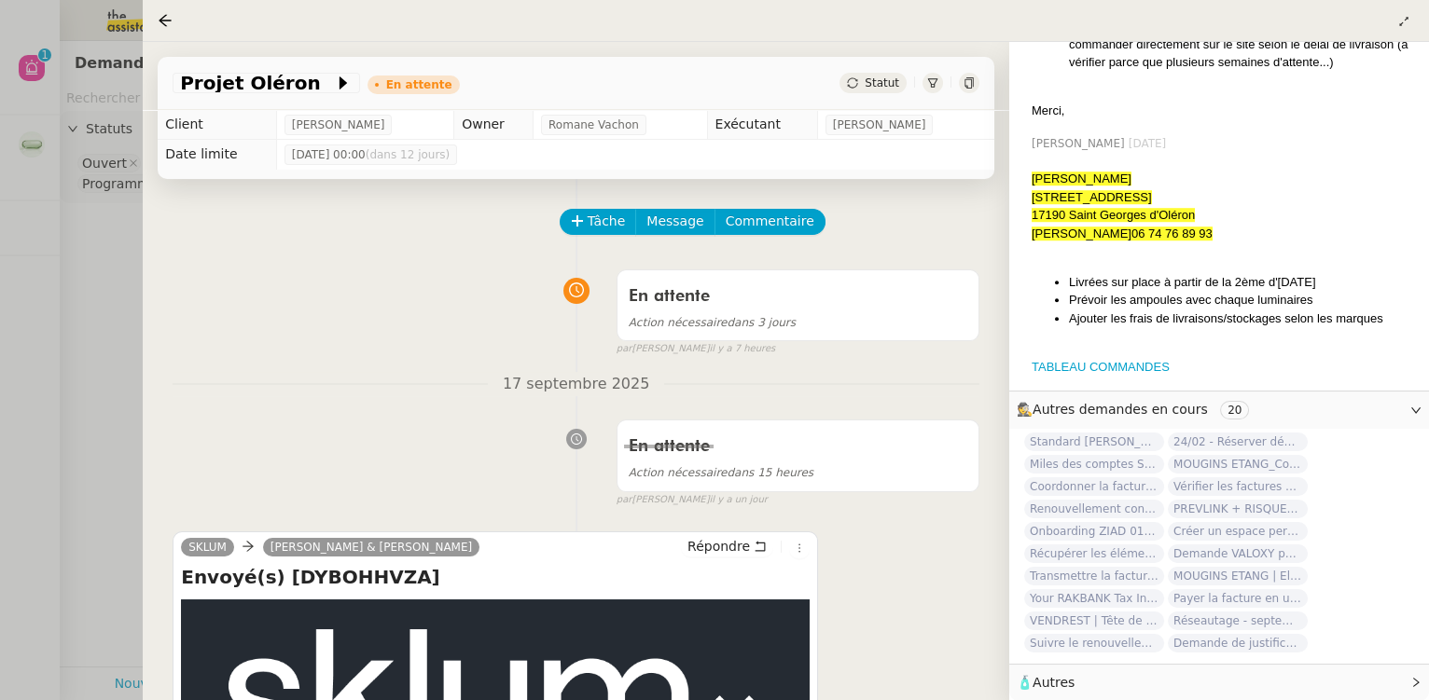
click at [14, 320] on div at bounding box center [714, 350] width 1429 height 700
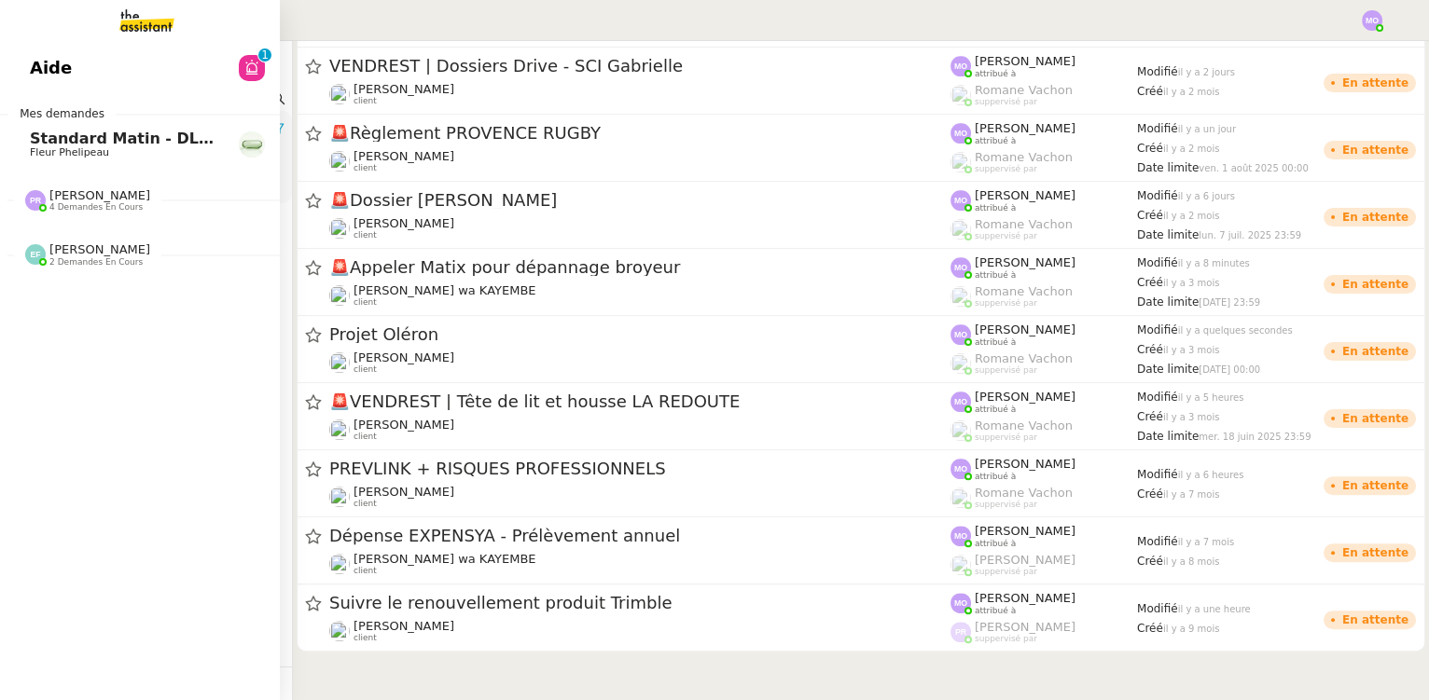
click at [124, 140] on span "Standard Matin - DLAB" at bounding box center [126, 139] width 192 height 18
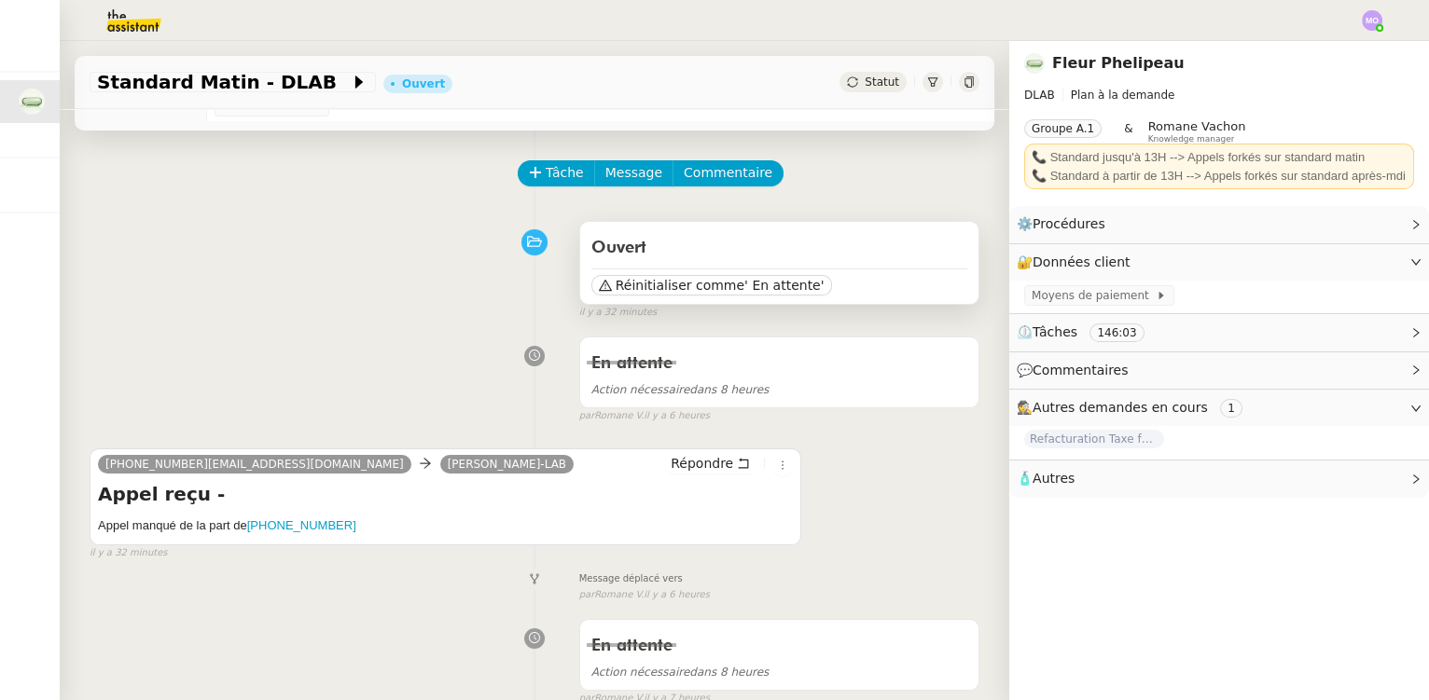
scroll to position [254, 0]
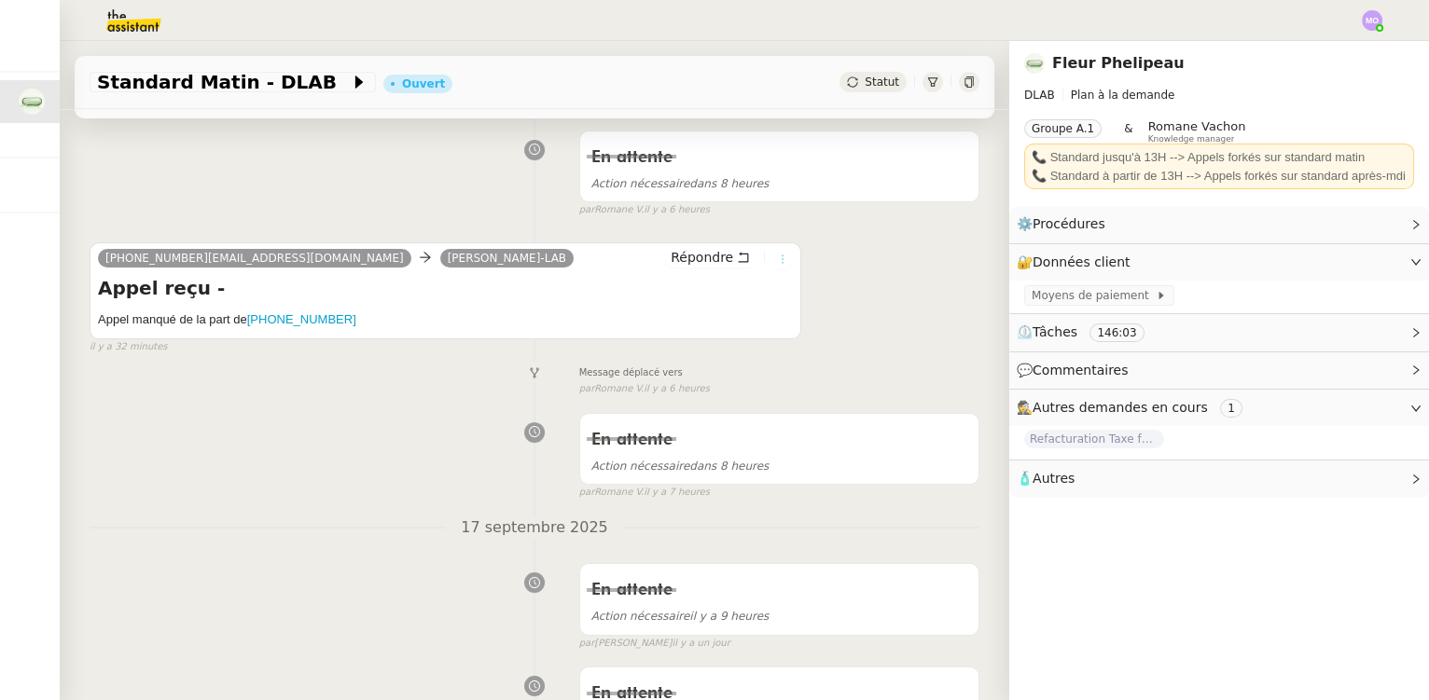
click at [777, 262] on icon at bounding box center [782, 259] width 11 height 11
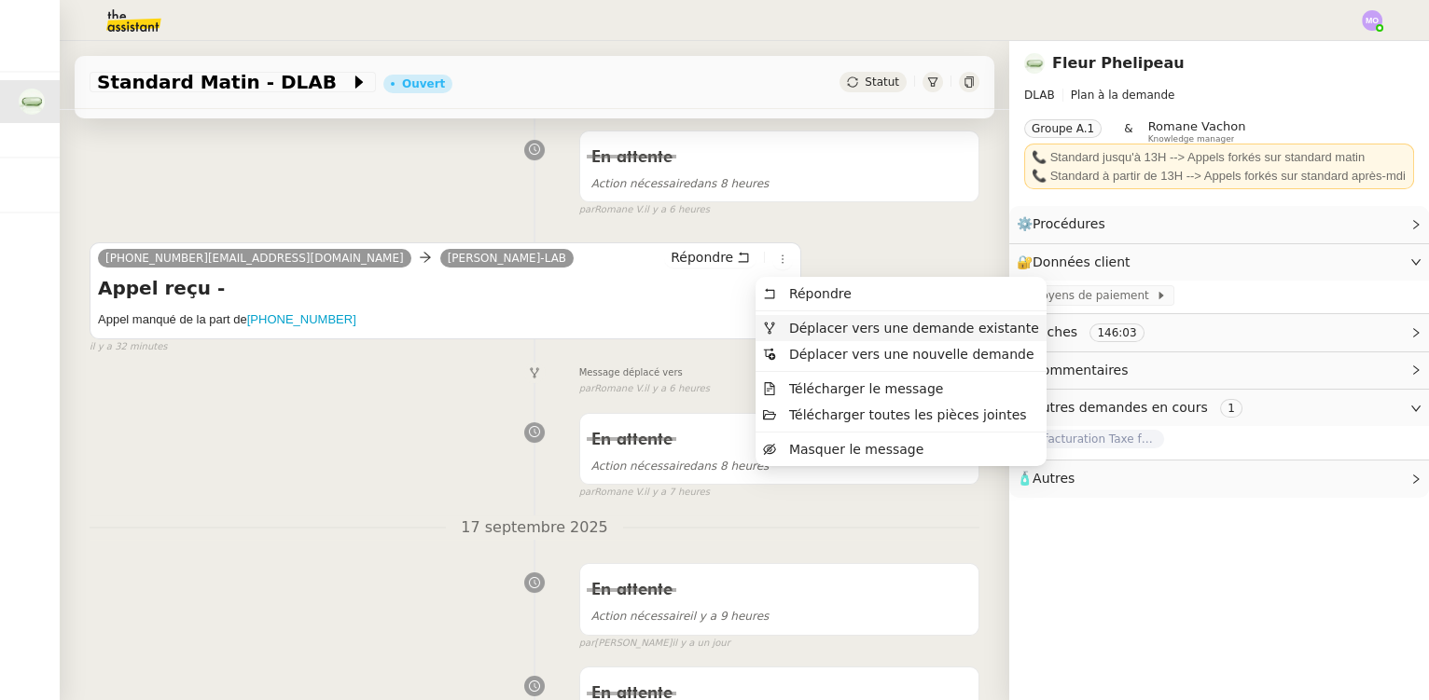
click at [837, 325] on span "Déplacer vers une demande existante" at bounding box center [914, 328] width 250 height 15
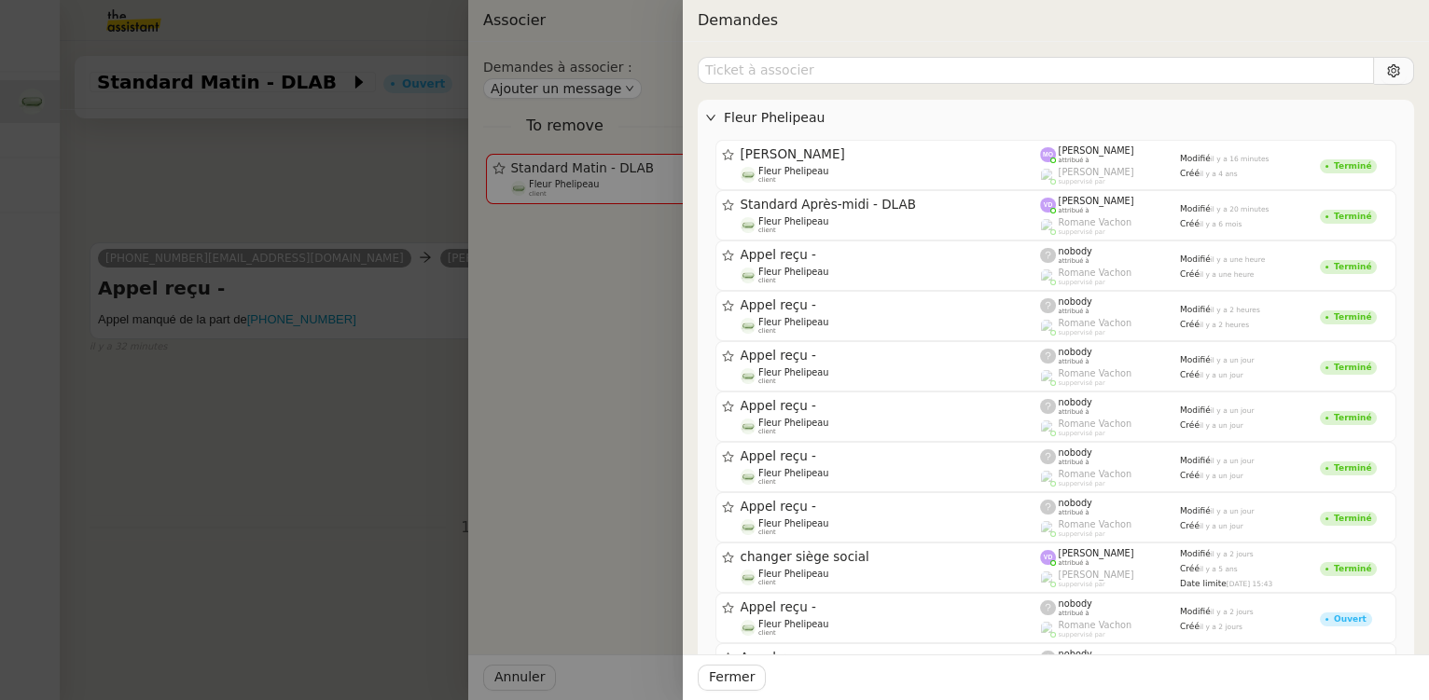
click at [329, 352] on div at bounding box center [714, 350] width 1429 height 700
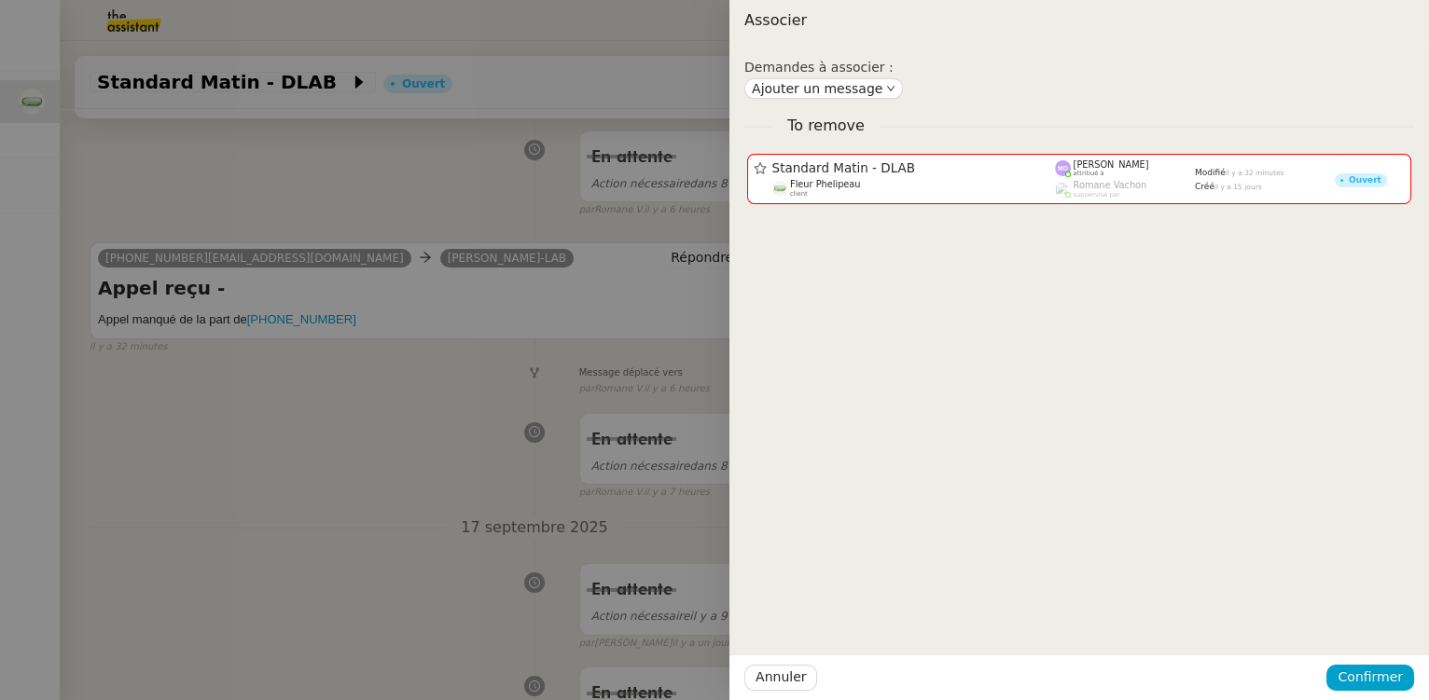
click at [385, 364] on div at bounding box center [714, 350] width 1429 height 700
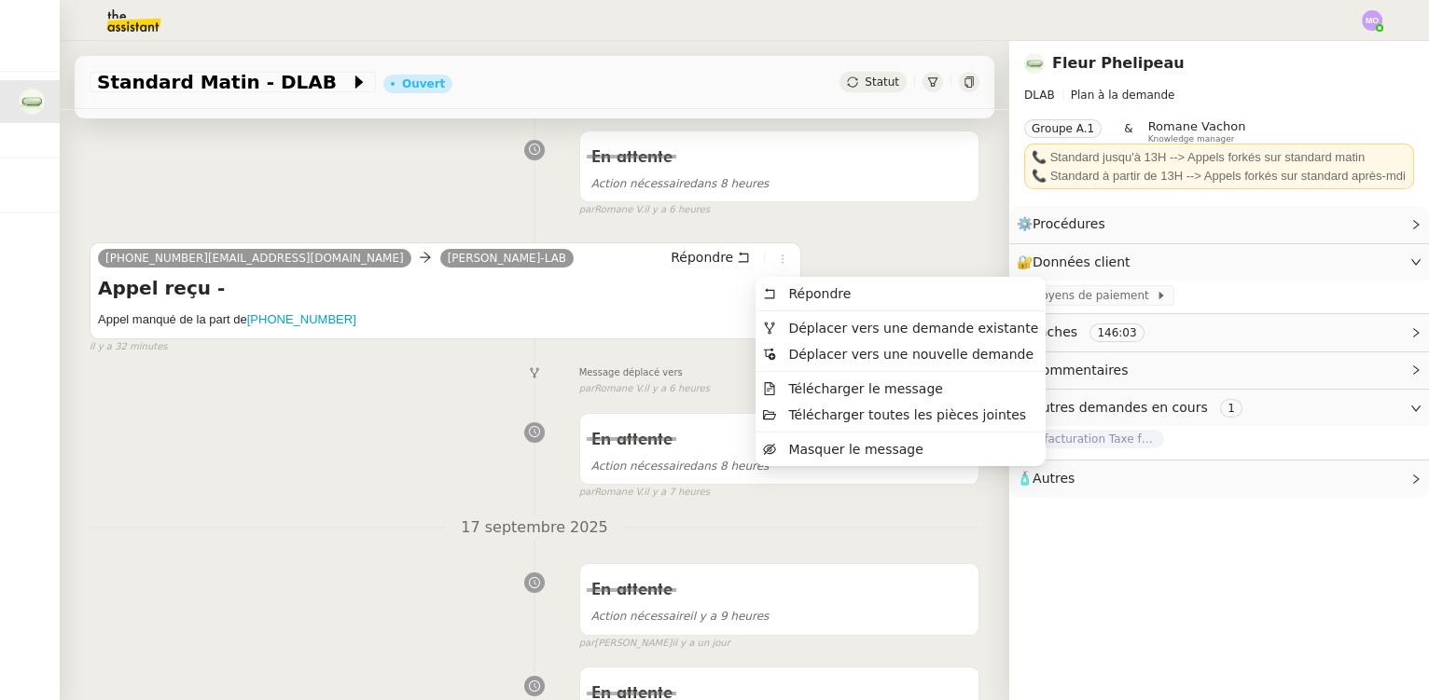
click at [777, 264] on icon at bounding box center [782, 259] width 11 height 11
click at [835, 355] on span "Déplacer vers une nouvelle demande" at bounding box center [911, 354] width 245 height 15
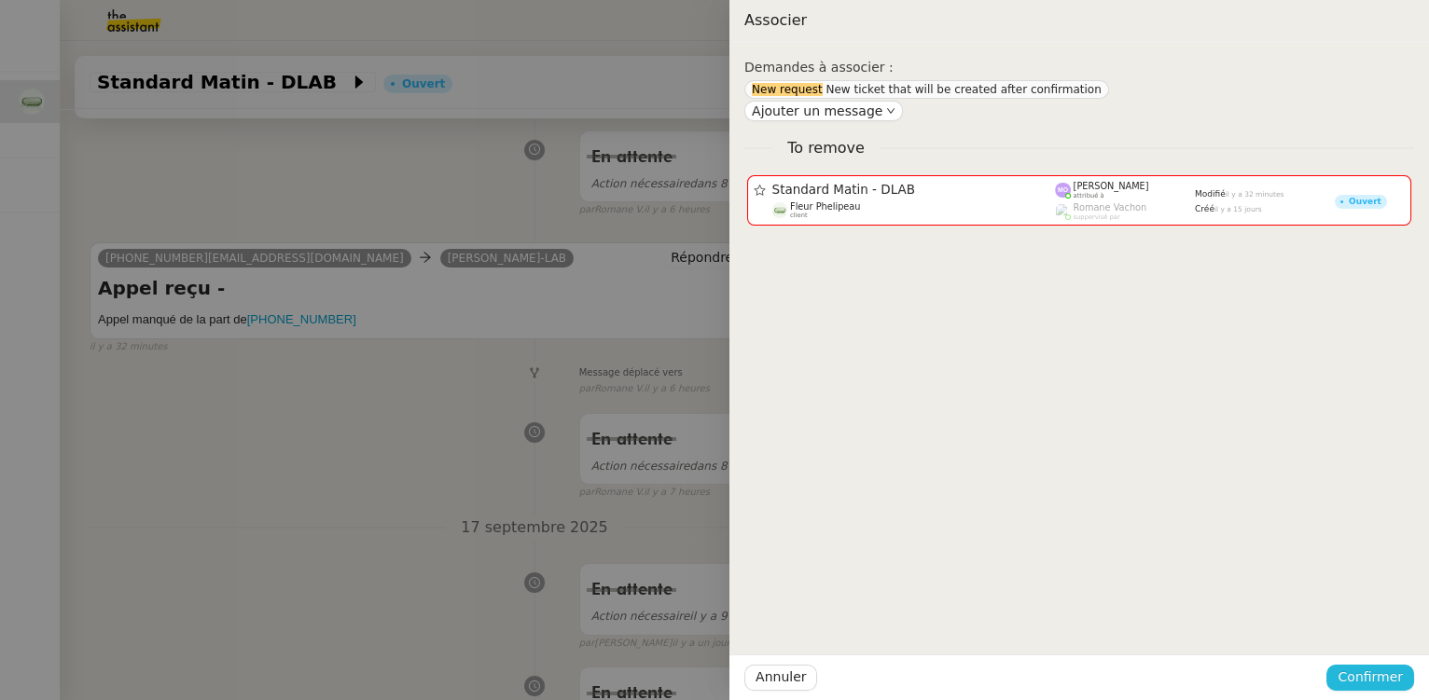
click at [1373, 673] on span "Confirmer" at bounding box center [1369, 677] width 65 height 21
click at [1376, 629] on span "Ajouter" at bounding box center [1372, 628] width 48 height 19
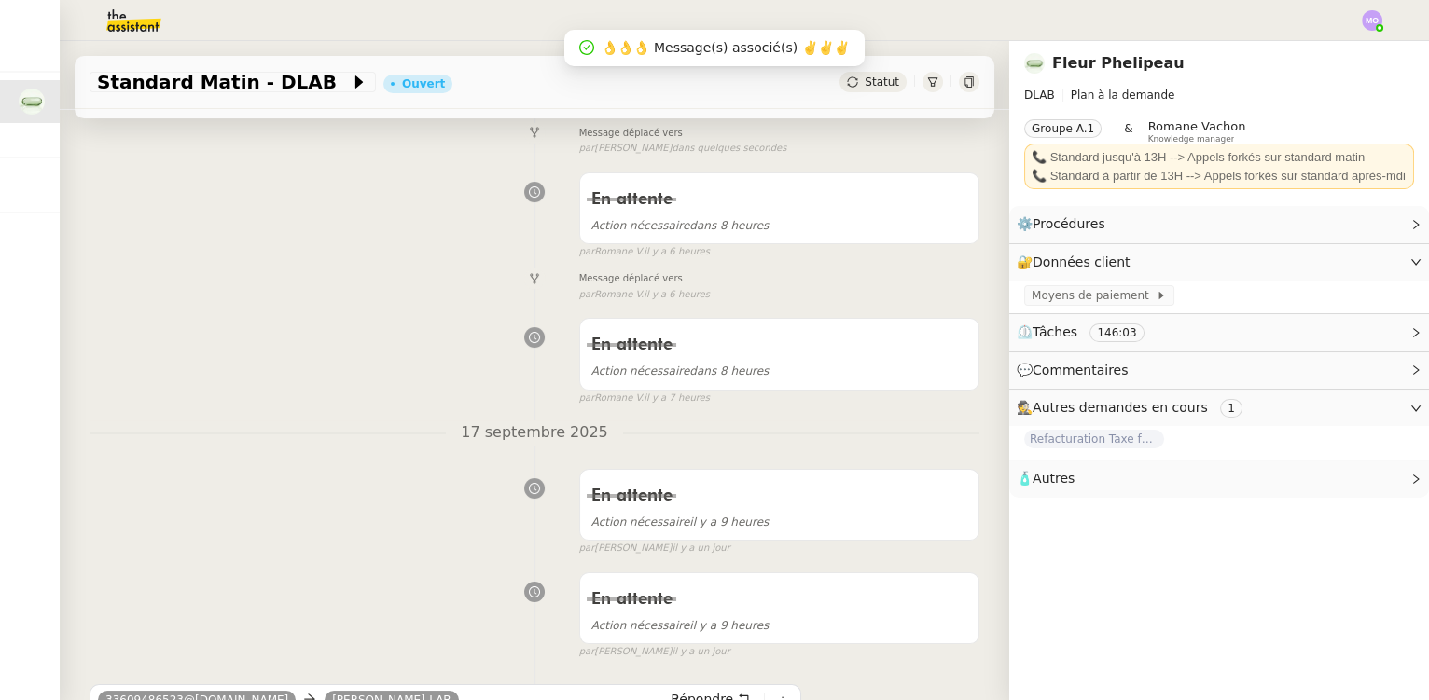
scroll to position [0, 0]
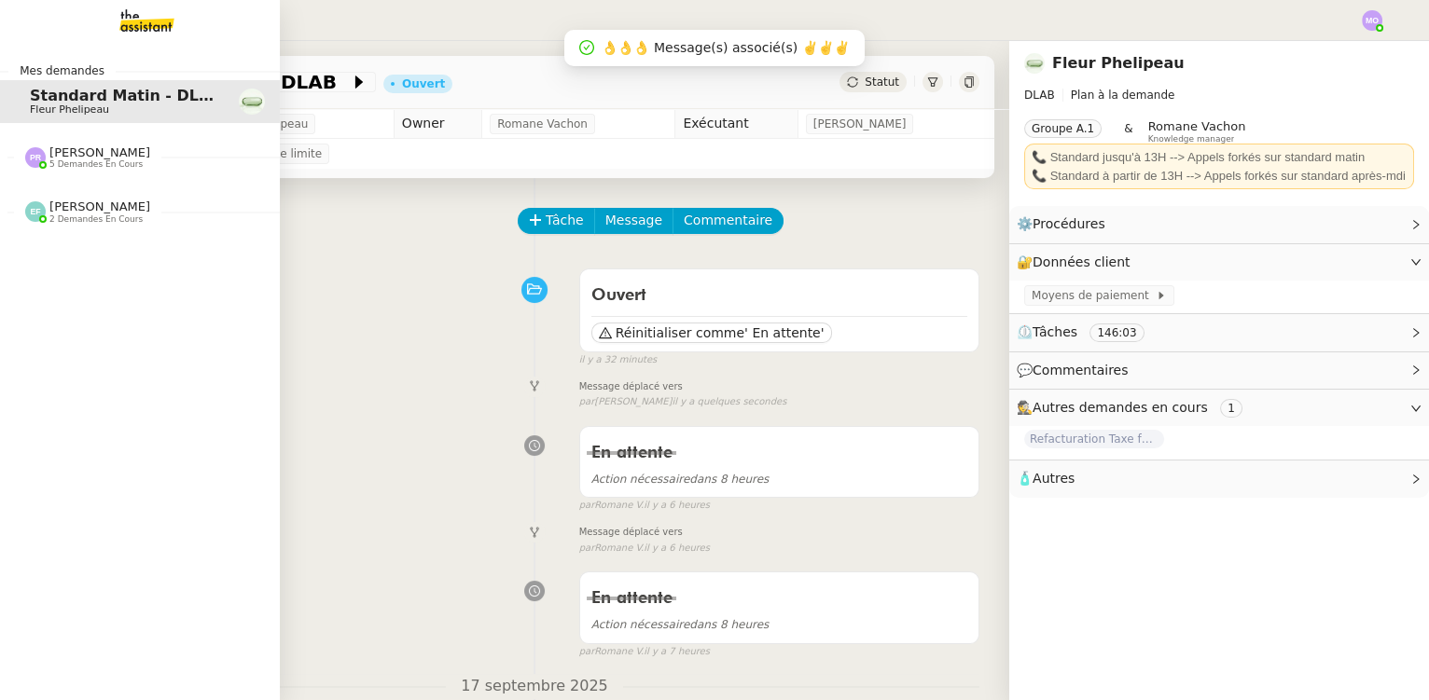
click at [134, 26] on img at bounding box center [132, 20] width 145 height 41
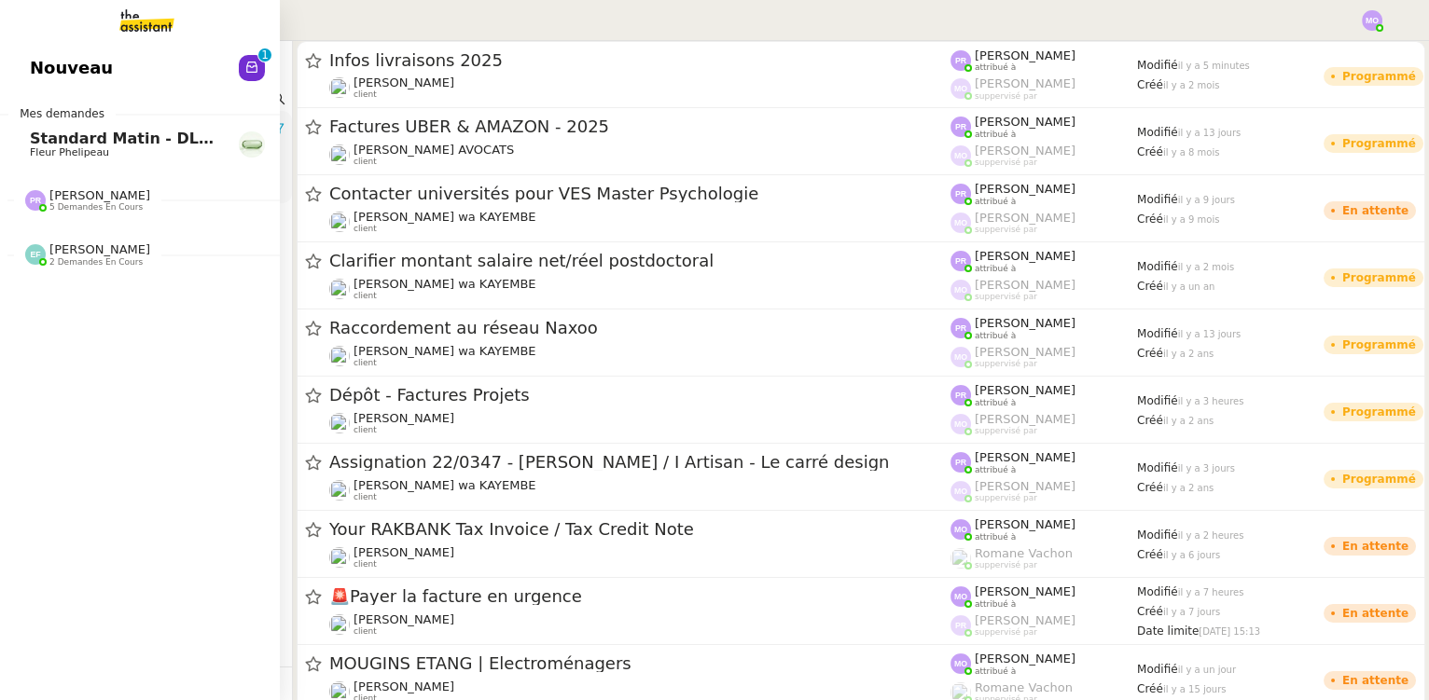
click at [127, 72] on link "Nouveau 0 1 2 3 4 5 6 7 8 9" at bounding box center [140, 68] width 280 height 43
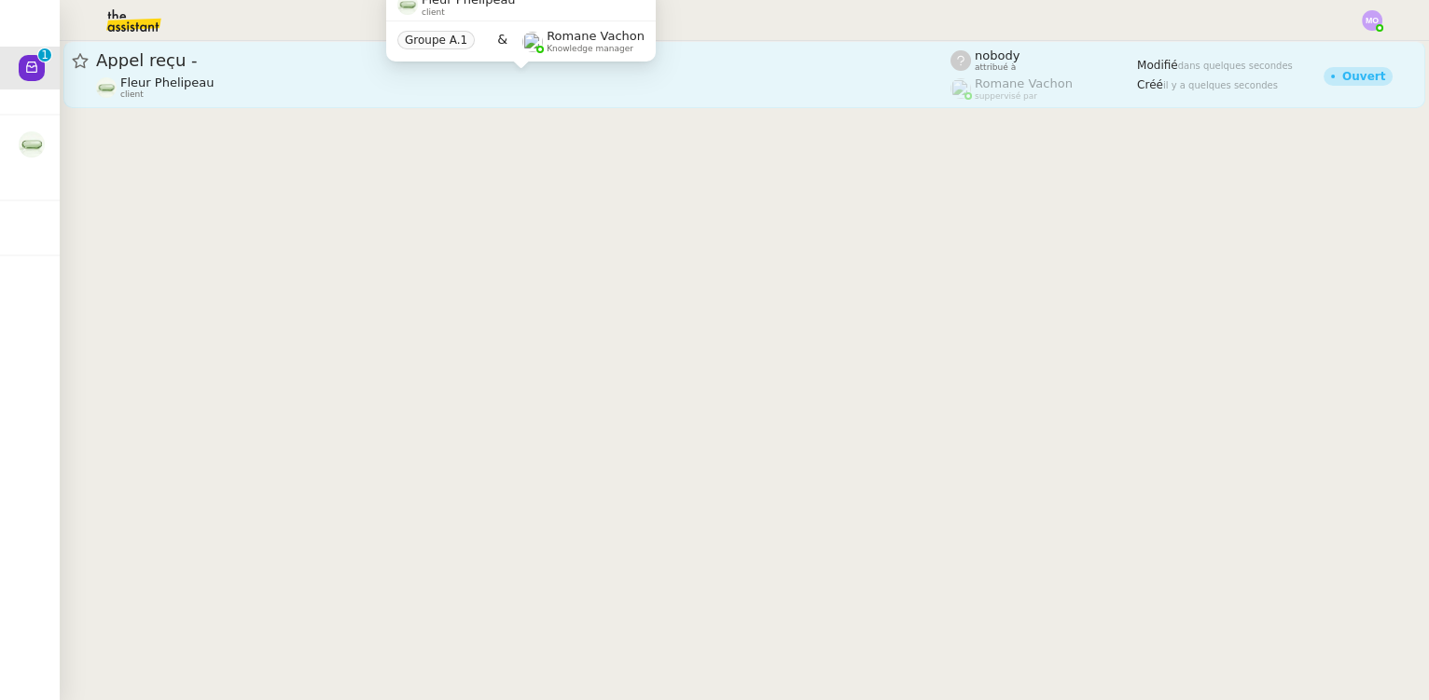
click at [390, 87] on div "Fleur Phelipeau client" at bounding box center [523, 88] width 854 height 24
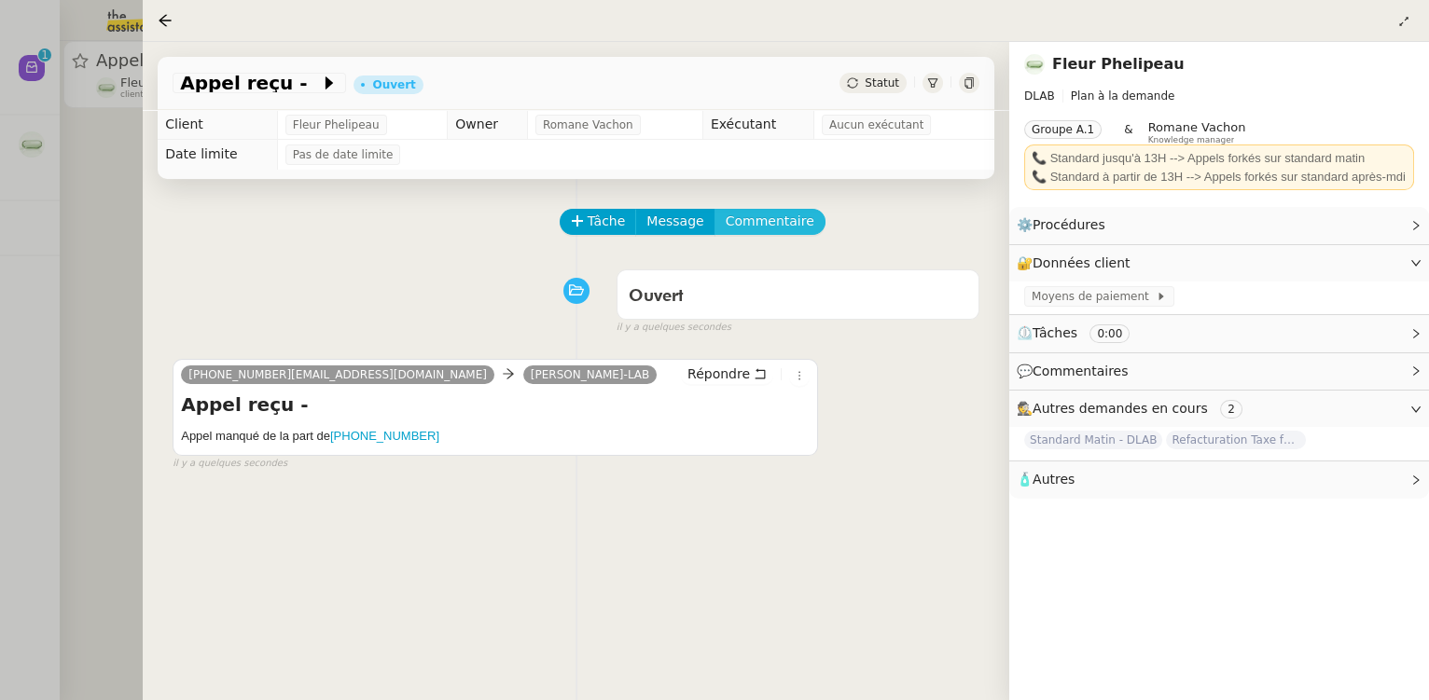
click at [748, 222] on span "Commentaire" at bounding box center [770, 221] width 89 height 21
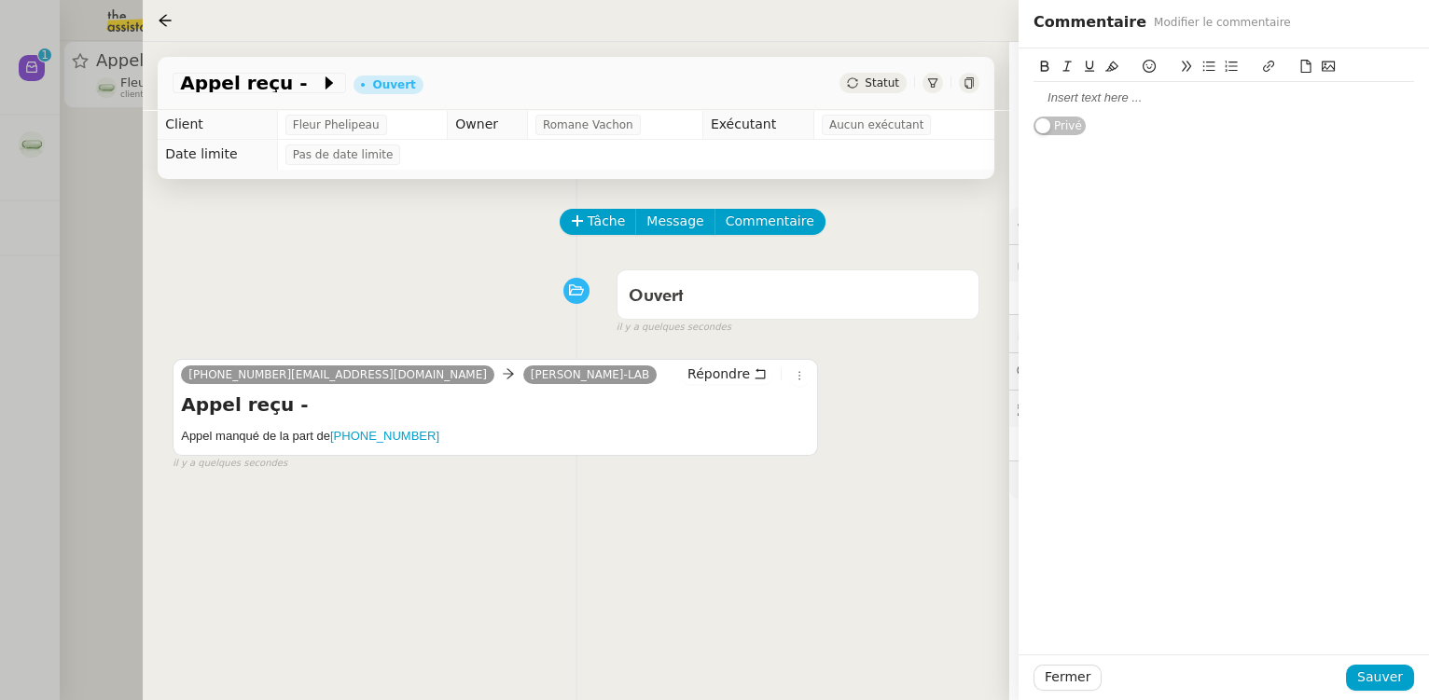
click at [1069, 110] on div at bounding box center [1223, 98] width 380 height 32
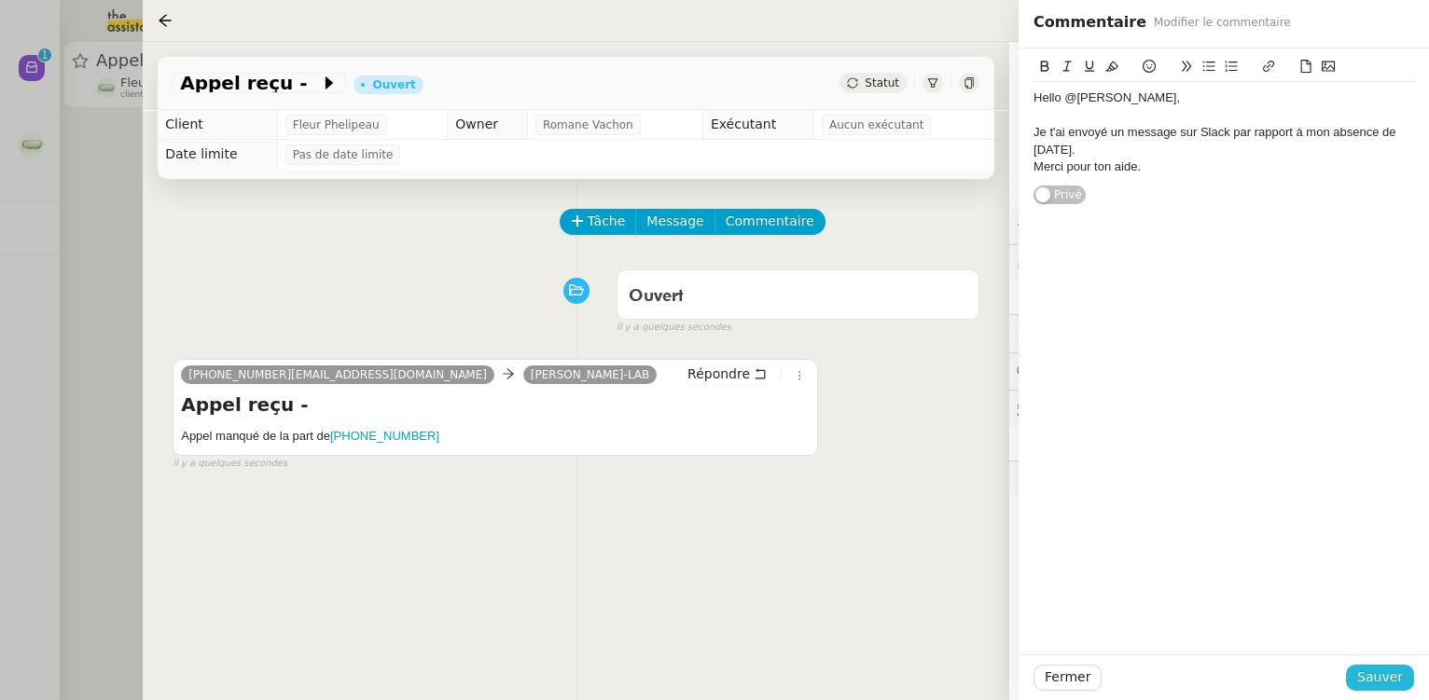
click at [1363, 674] on span "Sauver" at bounding box center [1380, 677] width 46 height 21
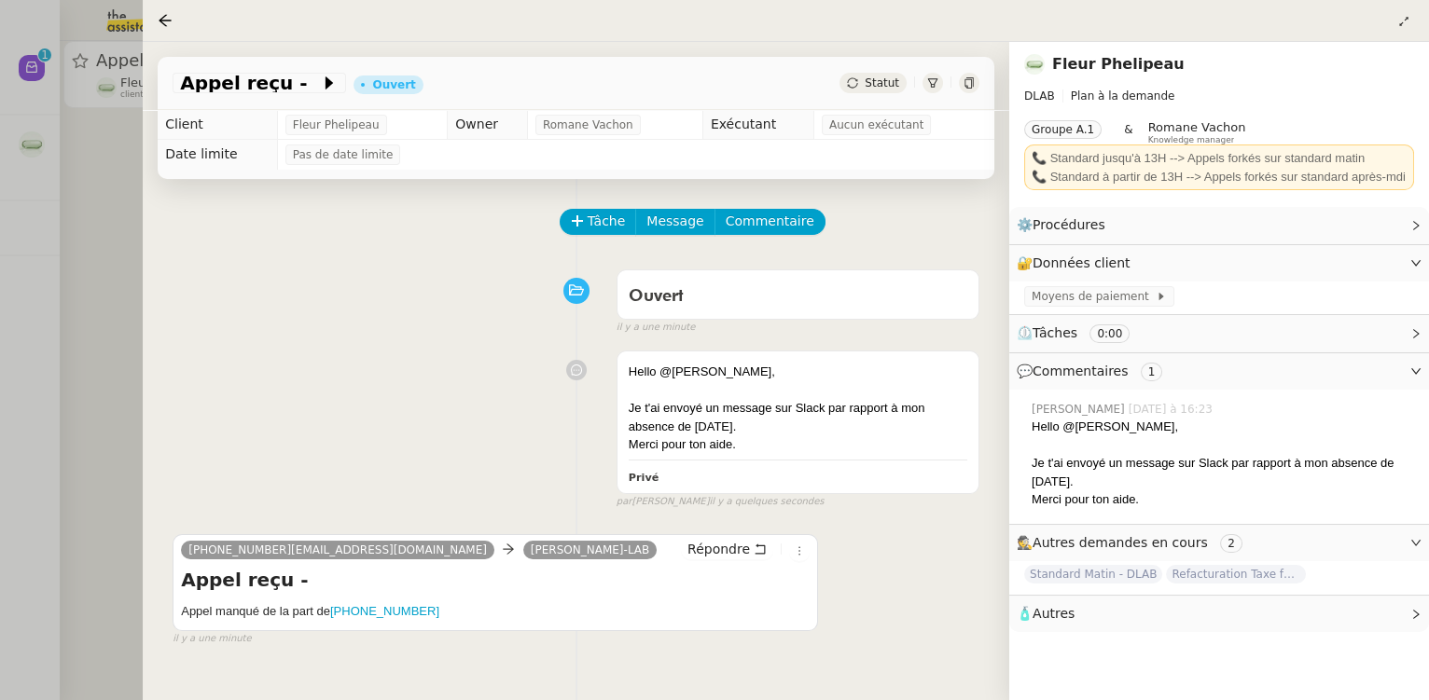
click at [117, 377] on div at bounding box center [714, 350] width 1429 height 700
